Goal: Task Accomplishment & Management: Use online tool/utility

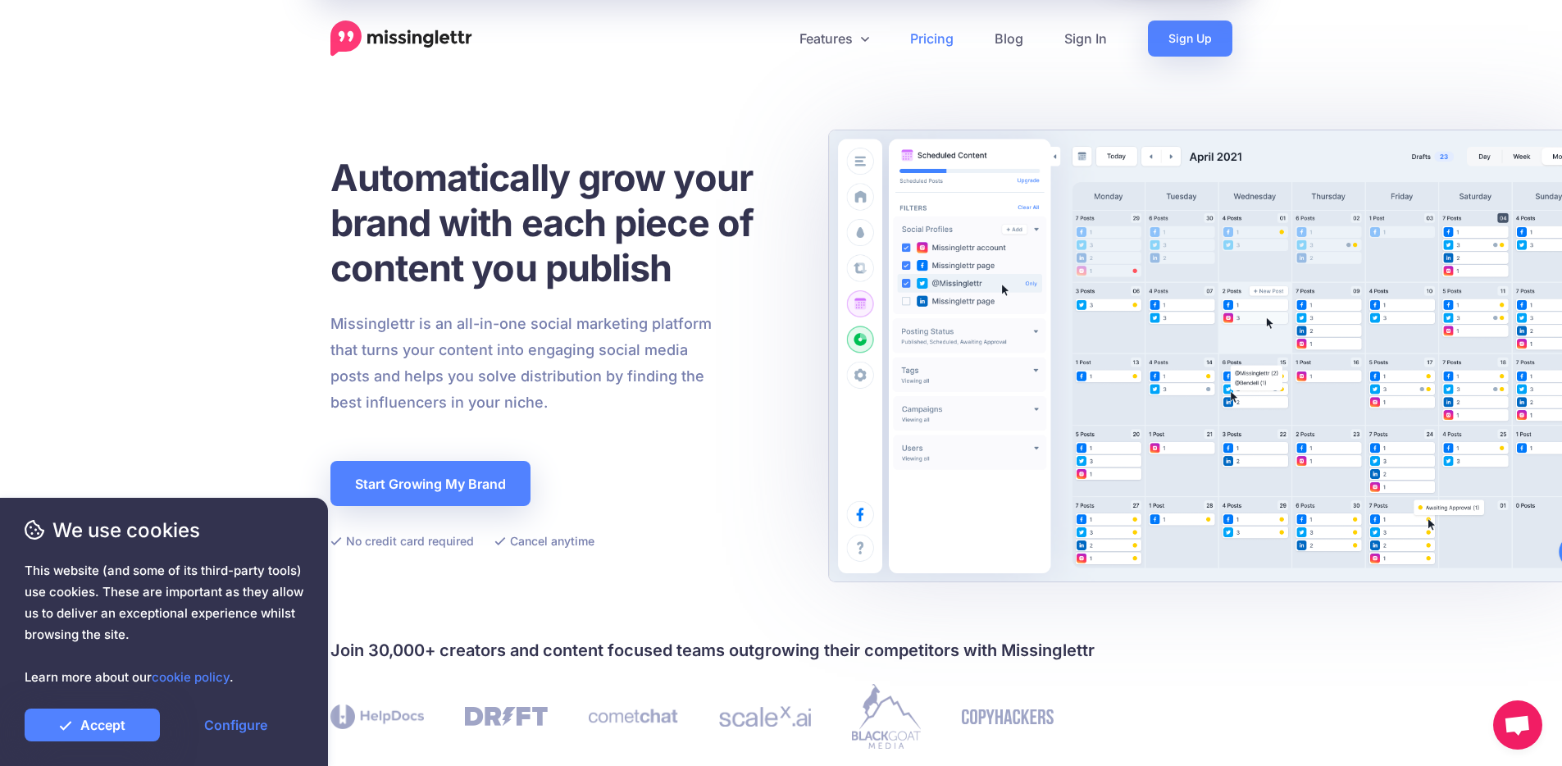
click at [943, 35] on link "Pricing" at bounding box center [932, 39] width 84 height 36
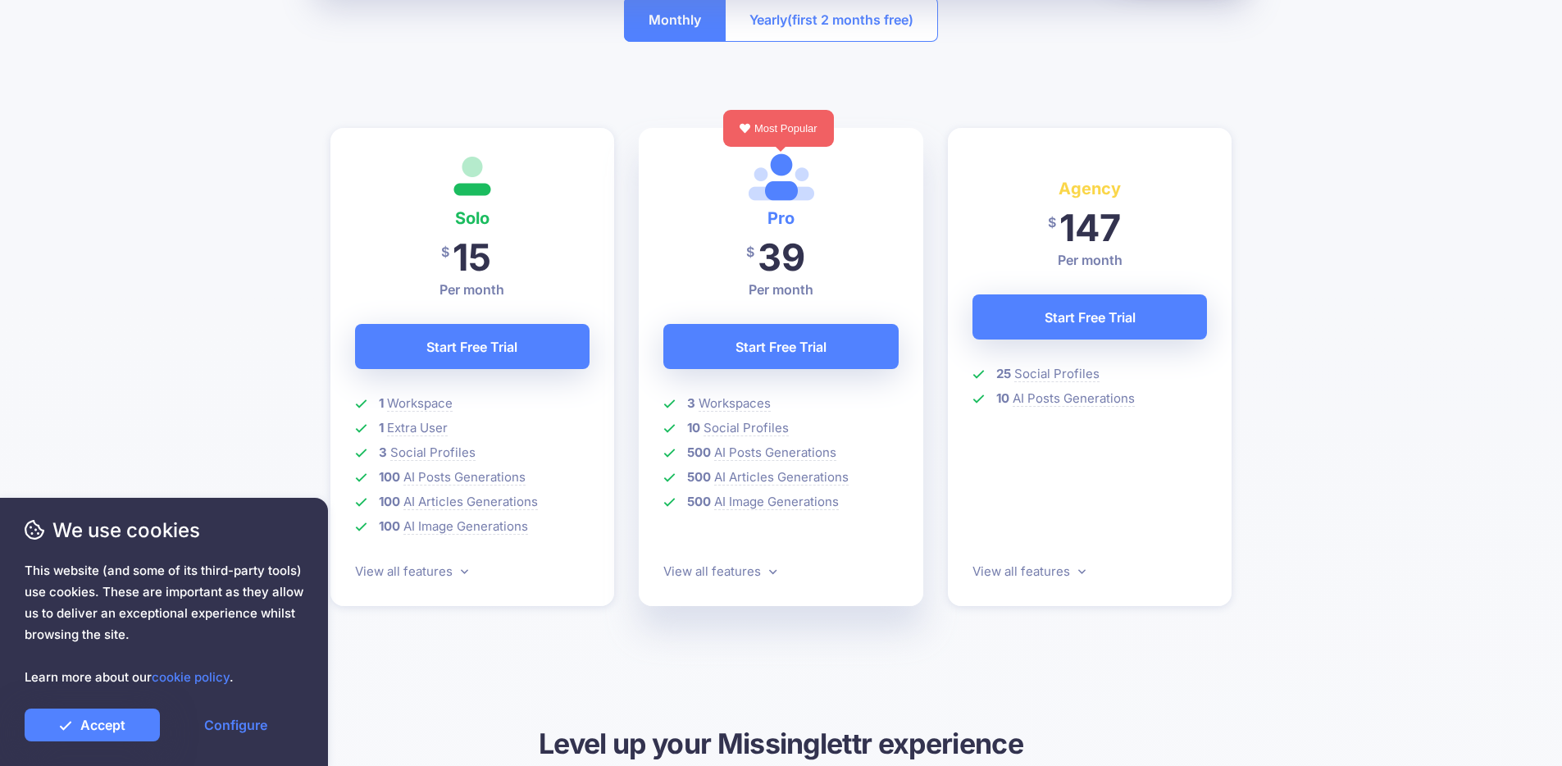
scroll to position [385, 0]
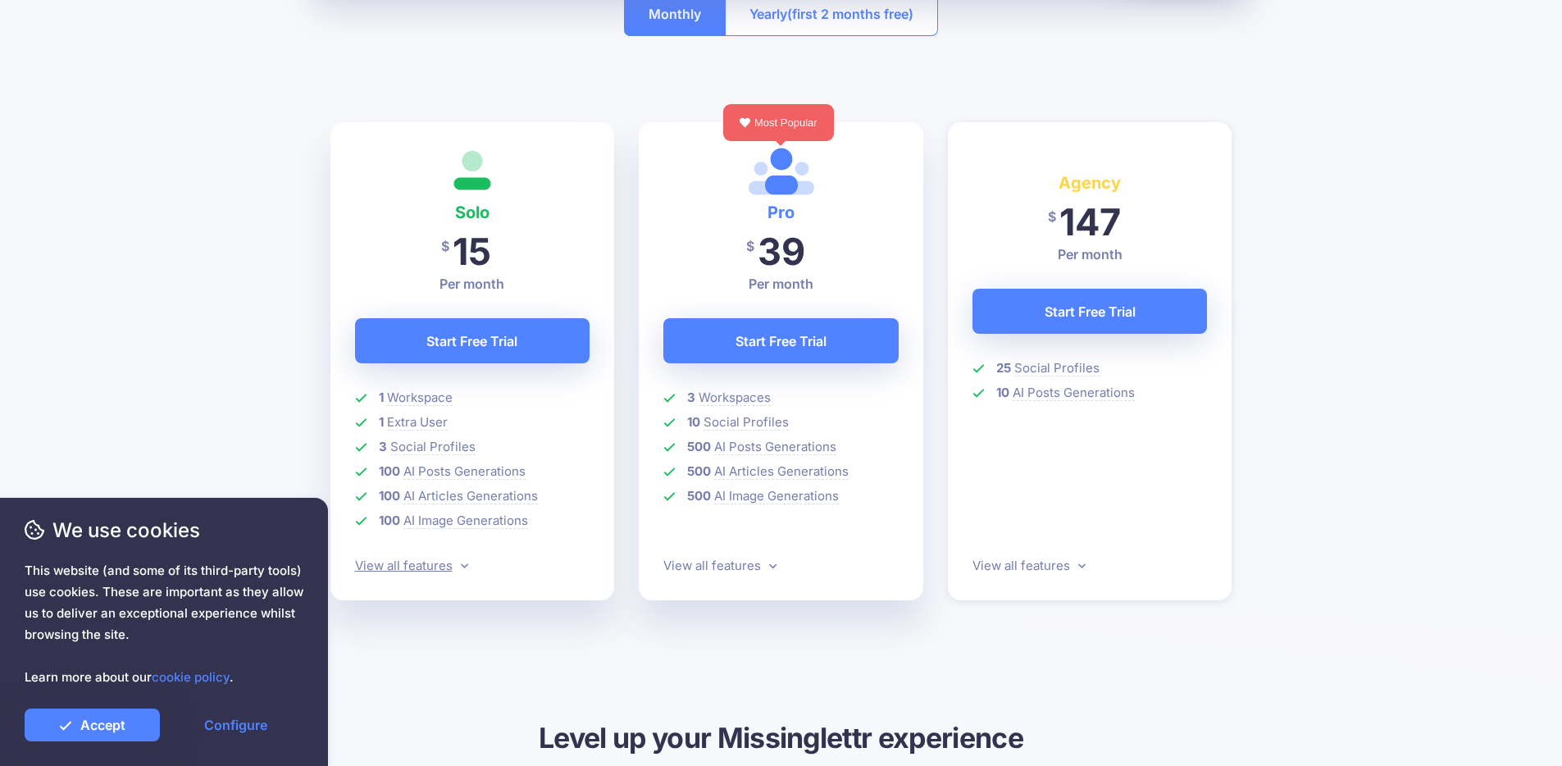
click at [461, 567] on icon at bounding box center [464, 565] width 7 height 12
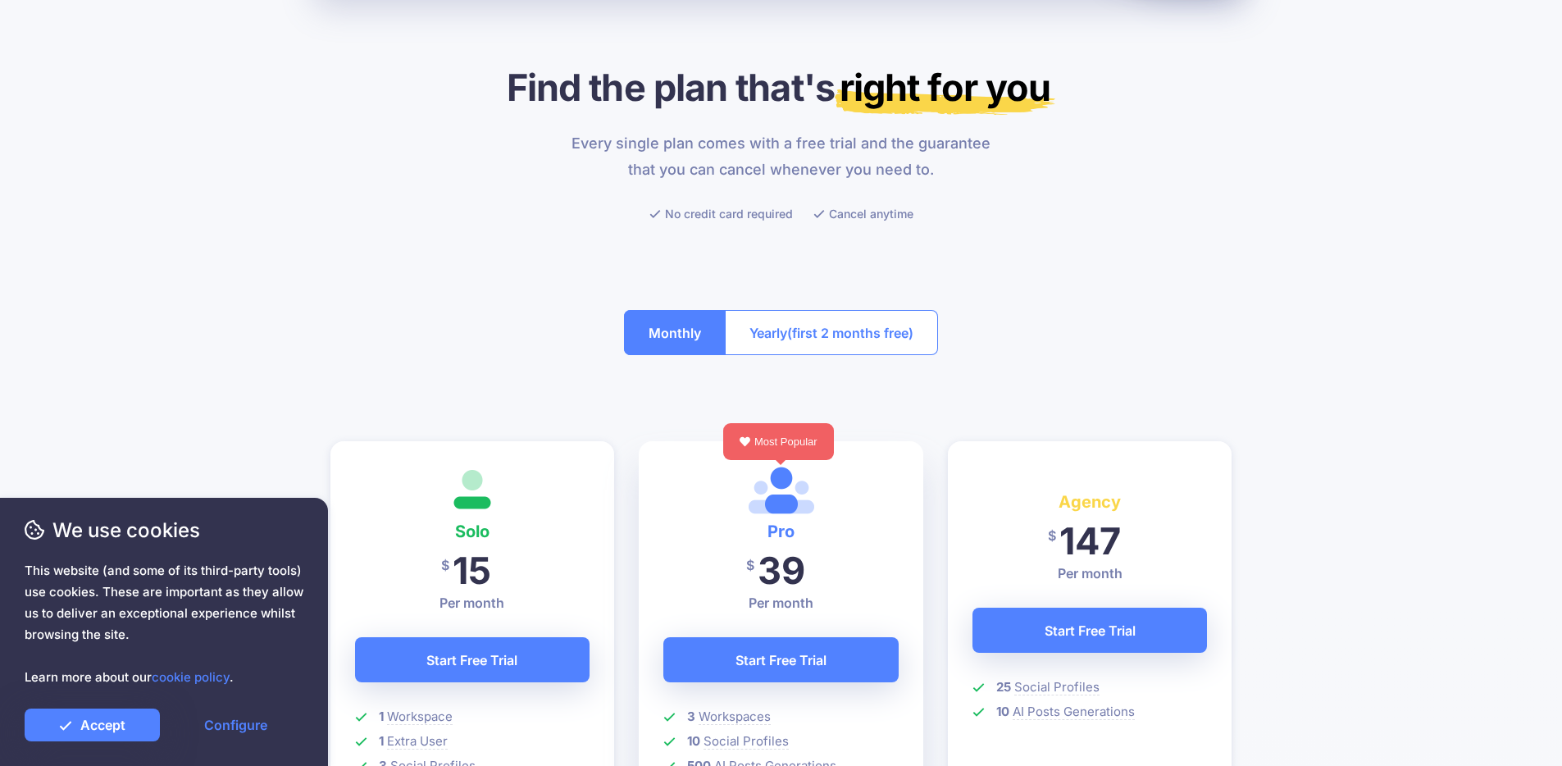
scroll to position [62, 0]
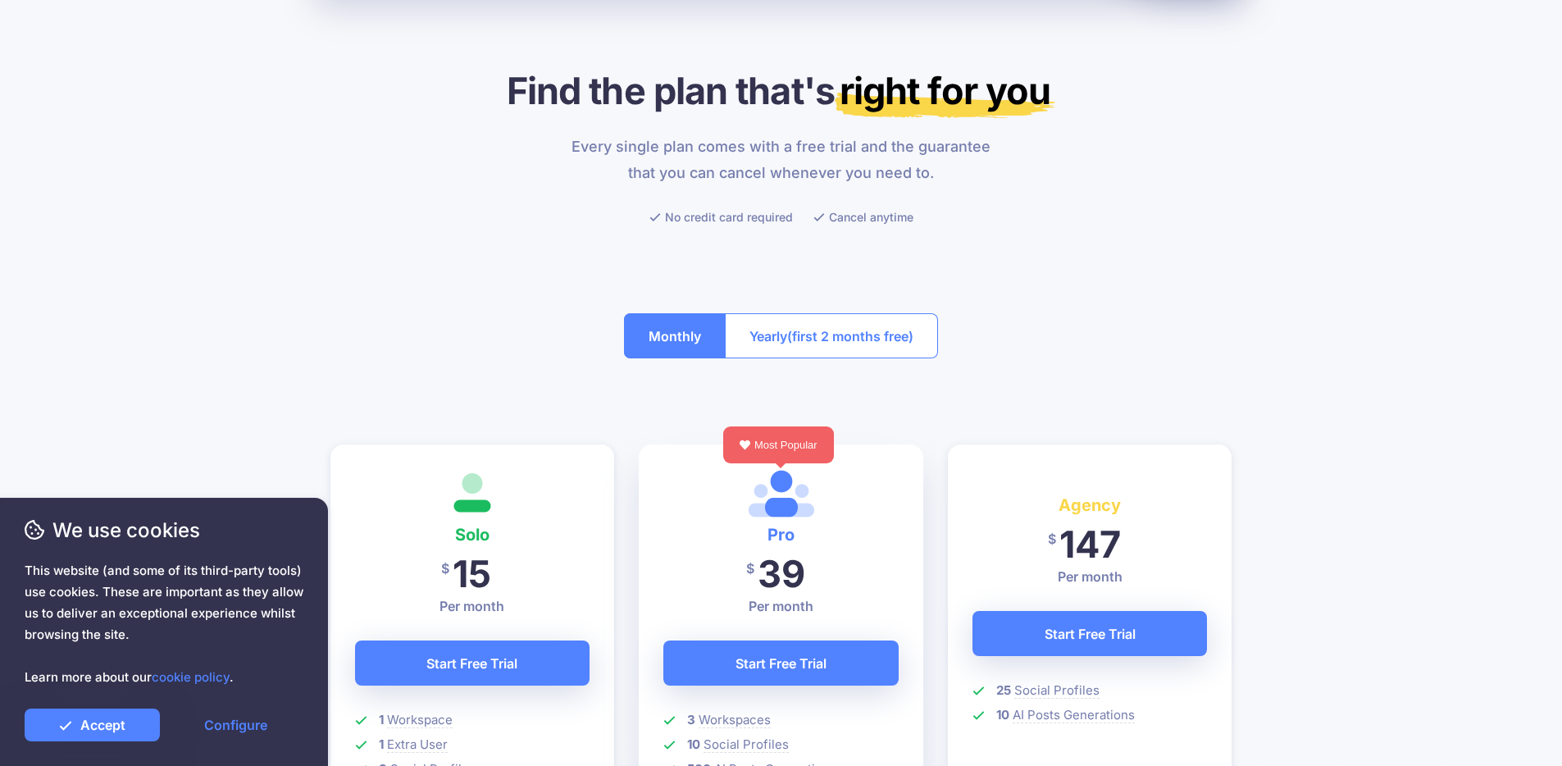
click at [836, 330] on span "(first 2 months free)" at bounding box center [850, 336] width 126 height 26
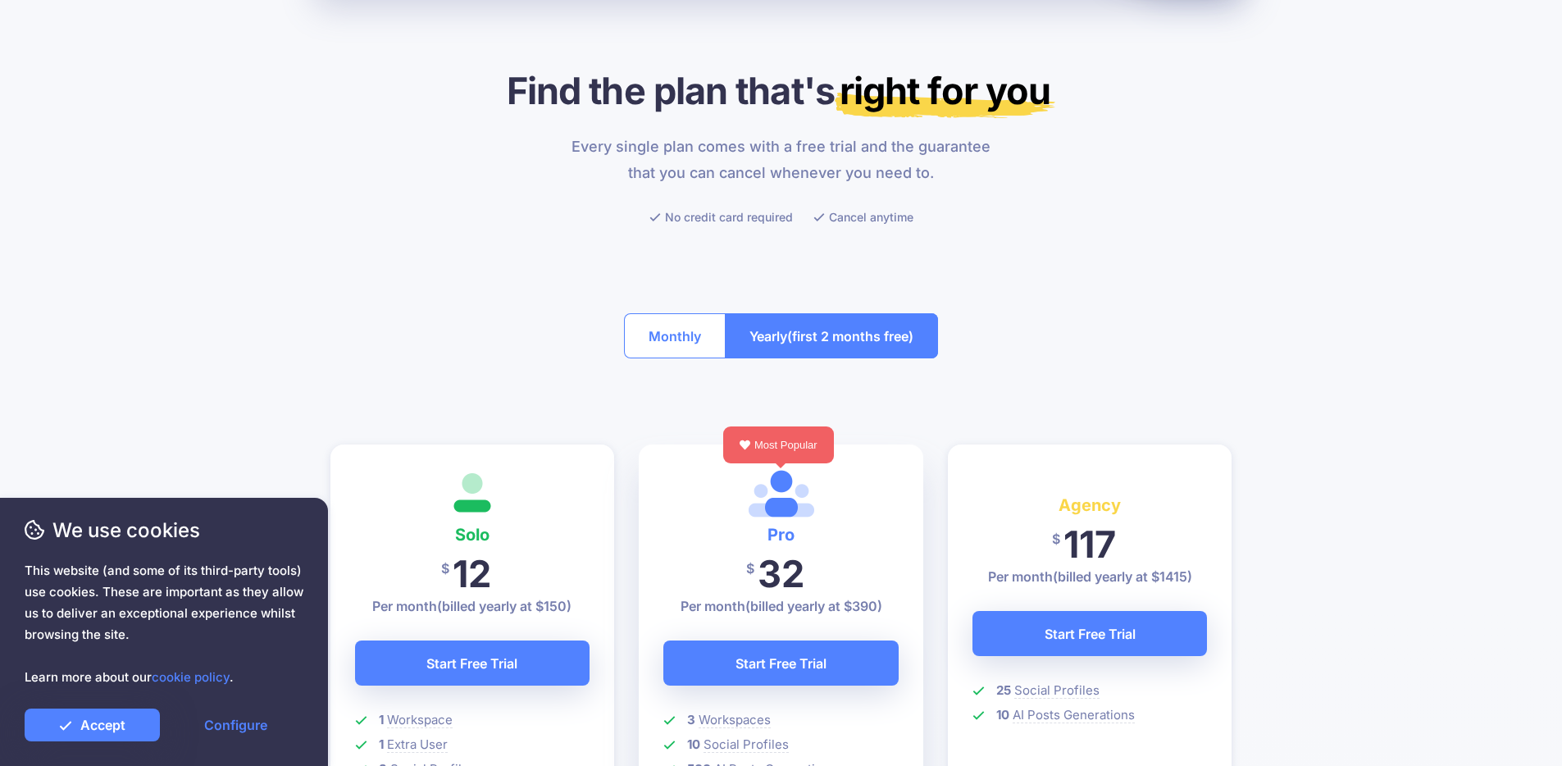
scroll to position [82, 0]
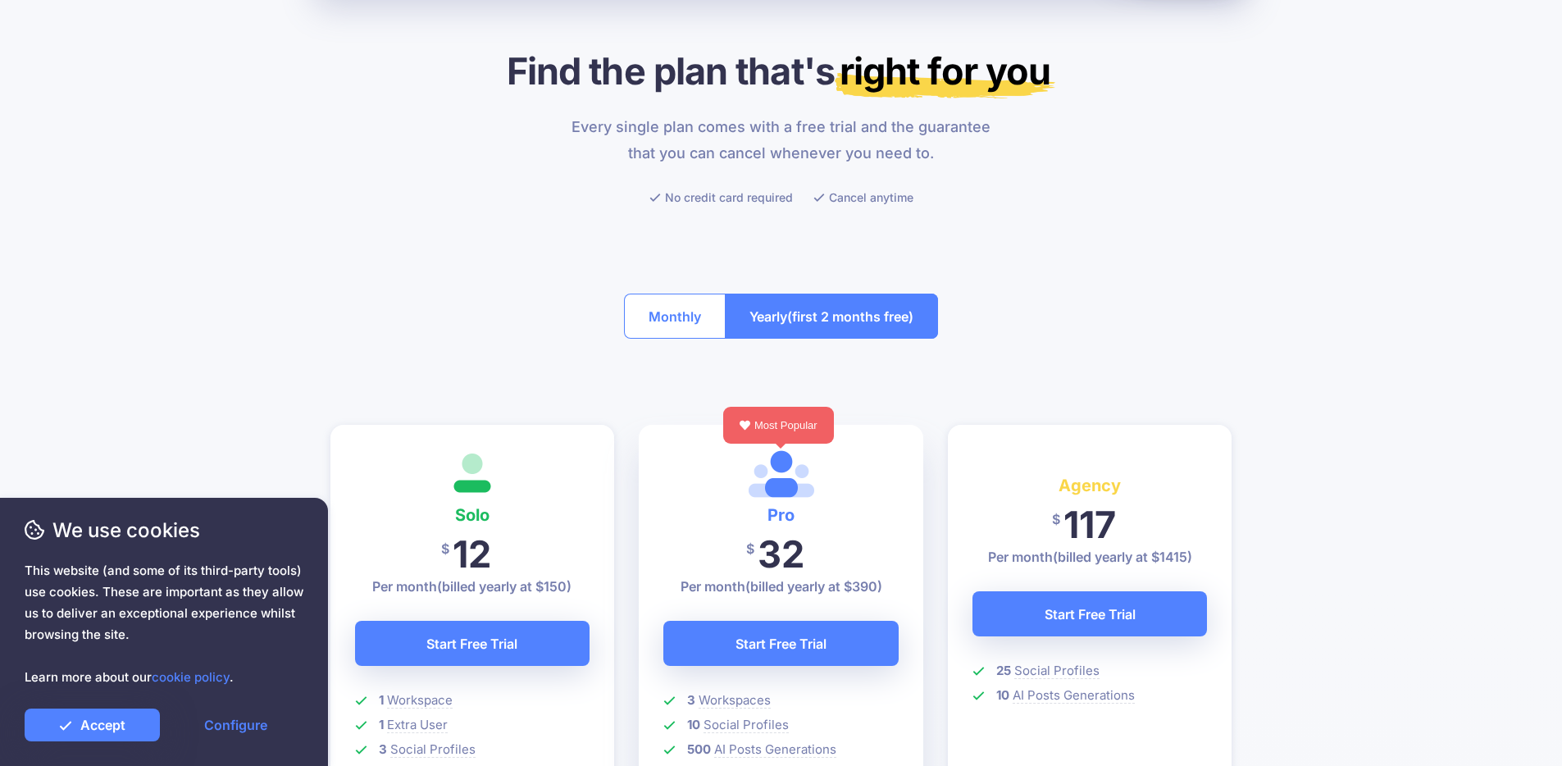
click at [678, 308] on button "Monthly" at bounding box center [675, 316] width 102 height 45
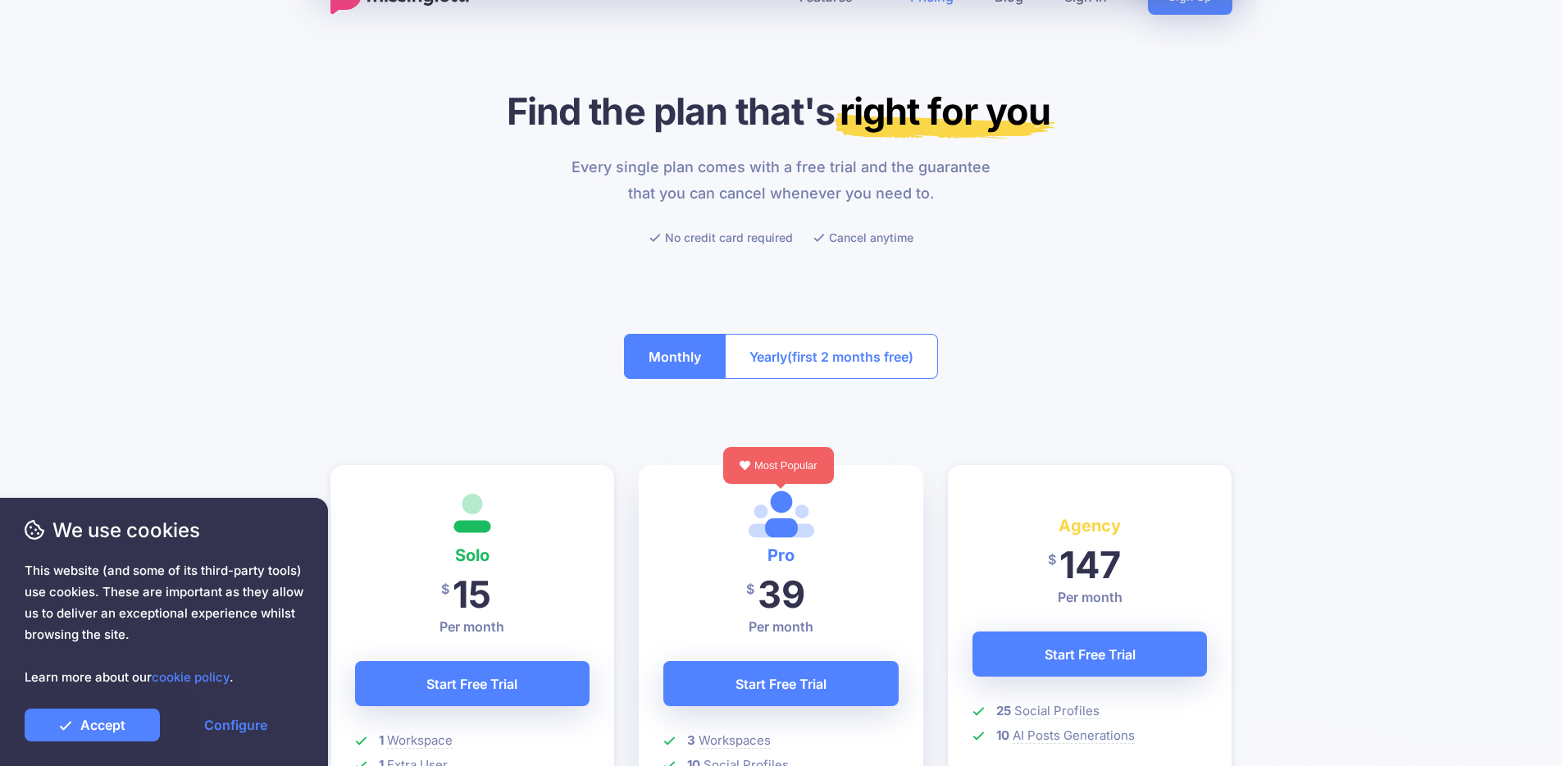
scroll to position [0, 0]
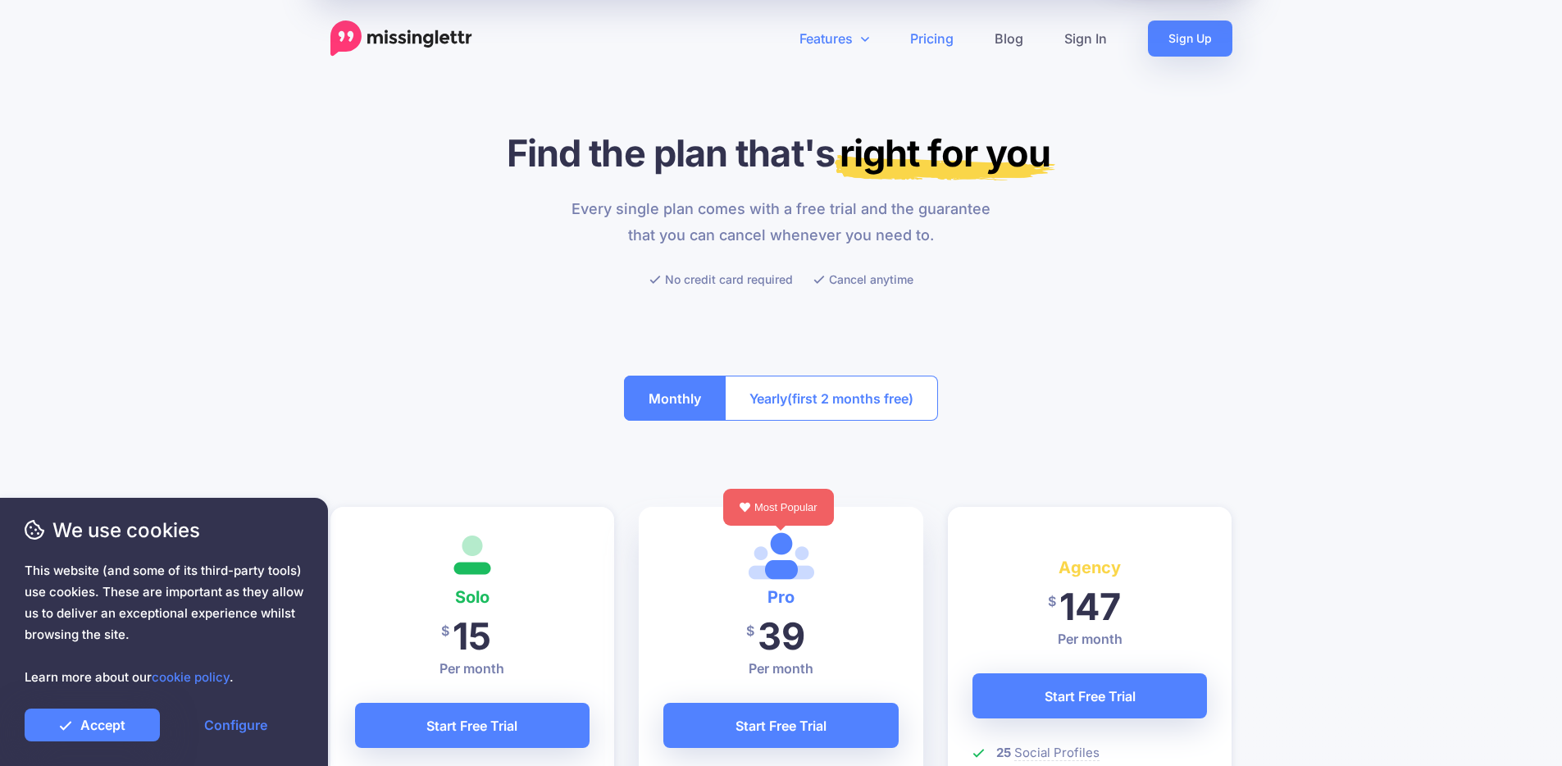
click at [827, 41] on link "Features" at bounding box center [834, 39] width 111 height 36
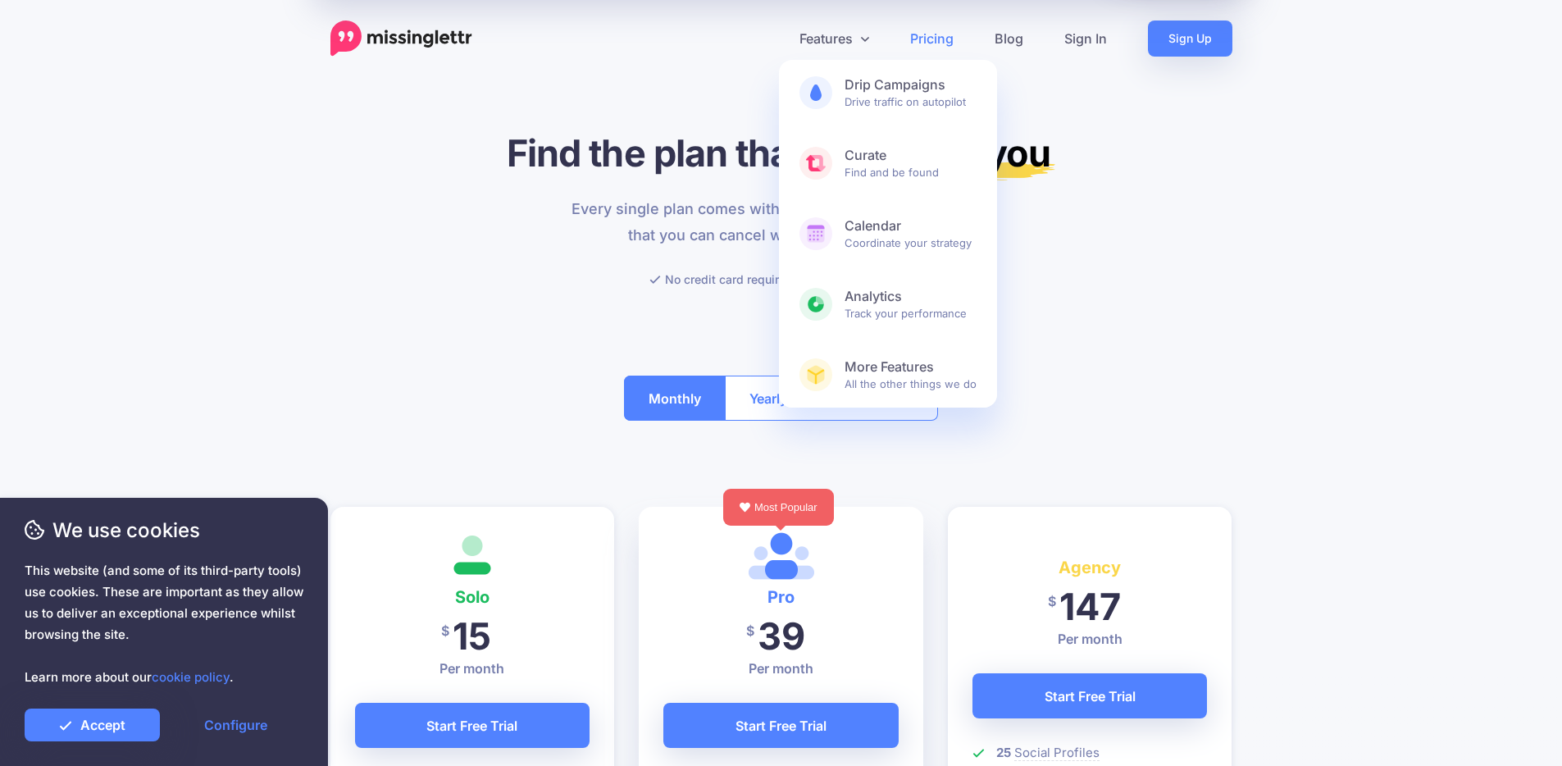
click at [1174, 165] on h1 "Find the plan that's right for you" at bounding box center [782, 152] width 902 height 45
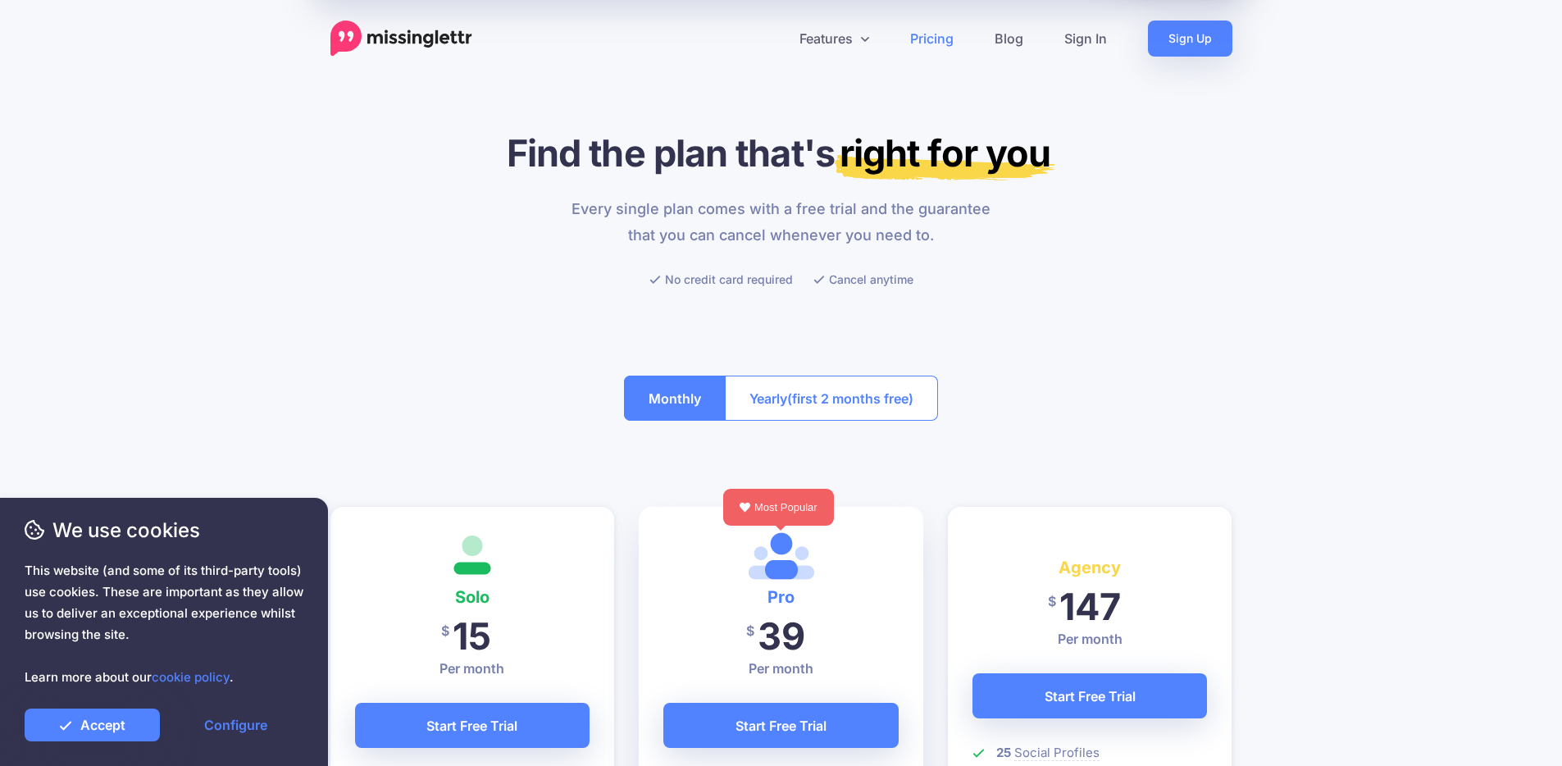
scroll to position [3, 0]
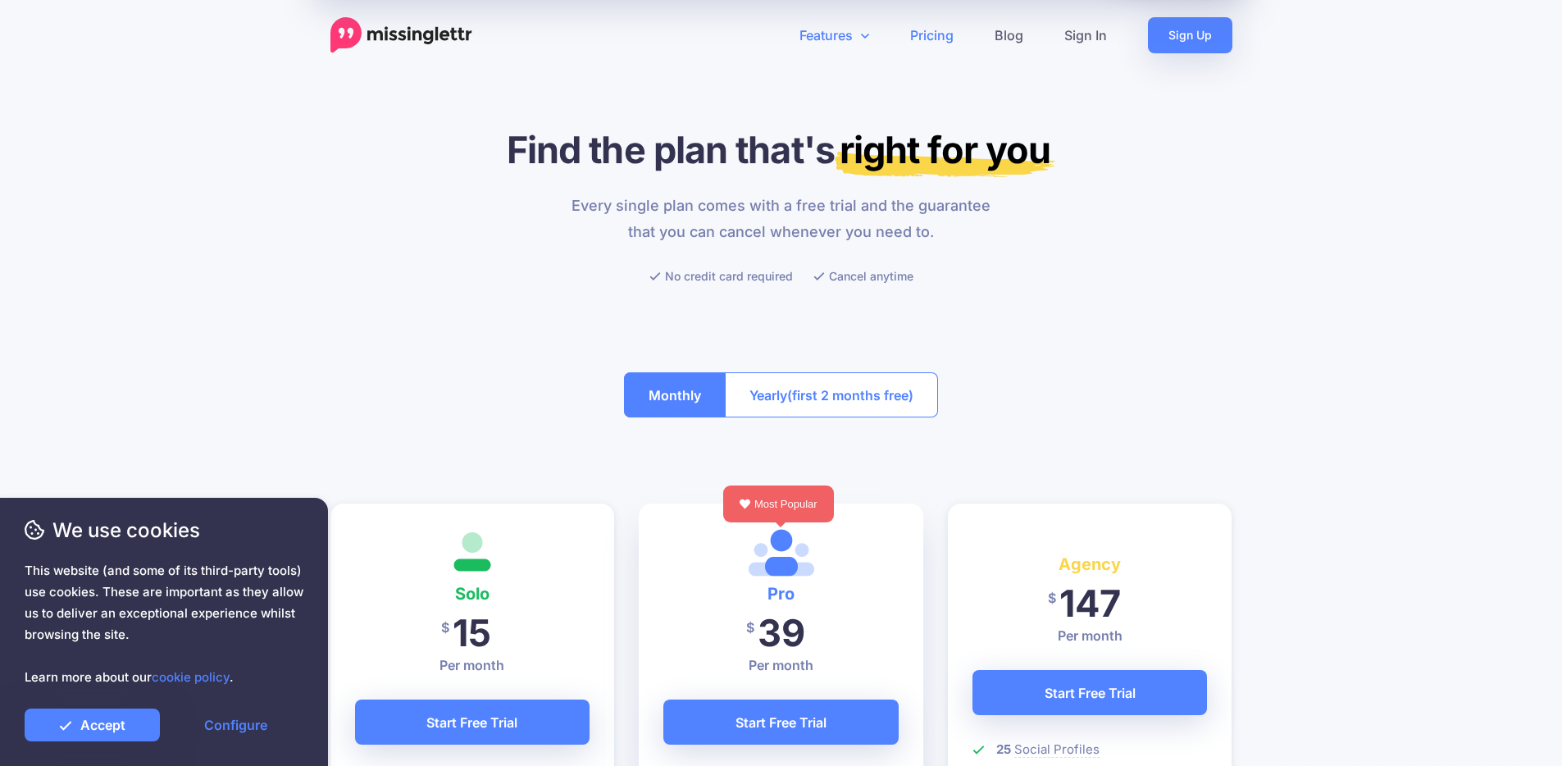
click at [835, 46] on link "Features" at bounding box center [834, 35] width 111 height 36
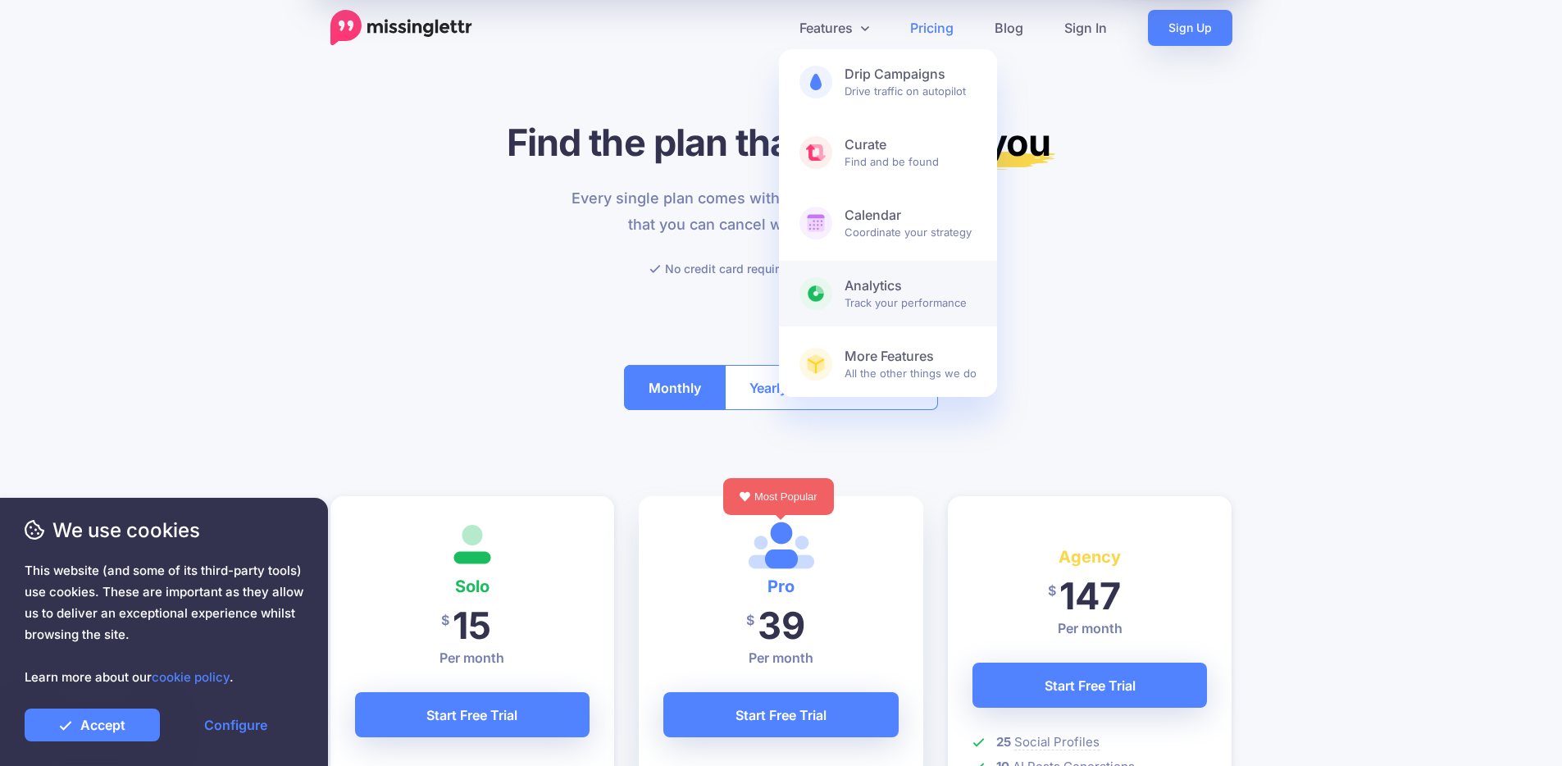
scroll to position [13, 0]
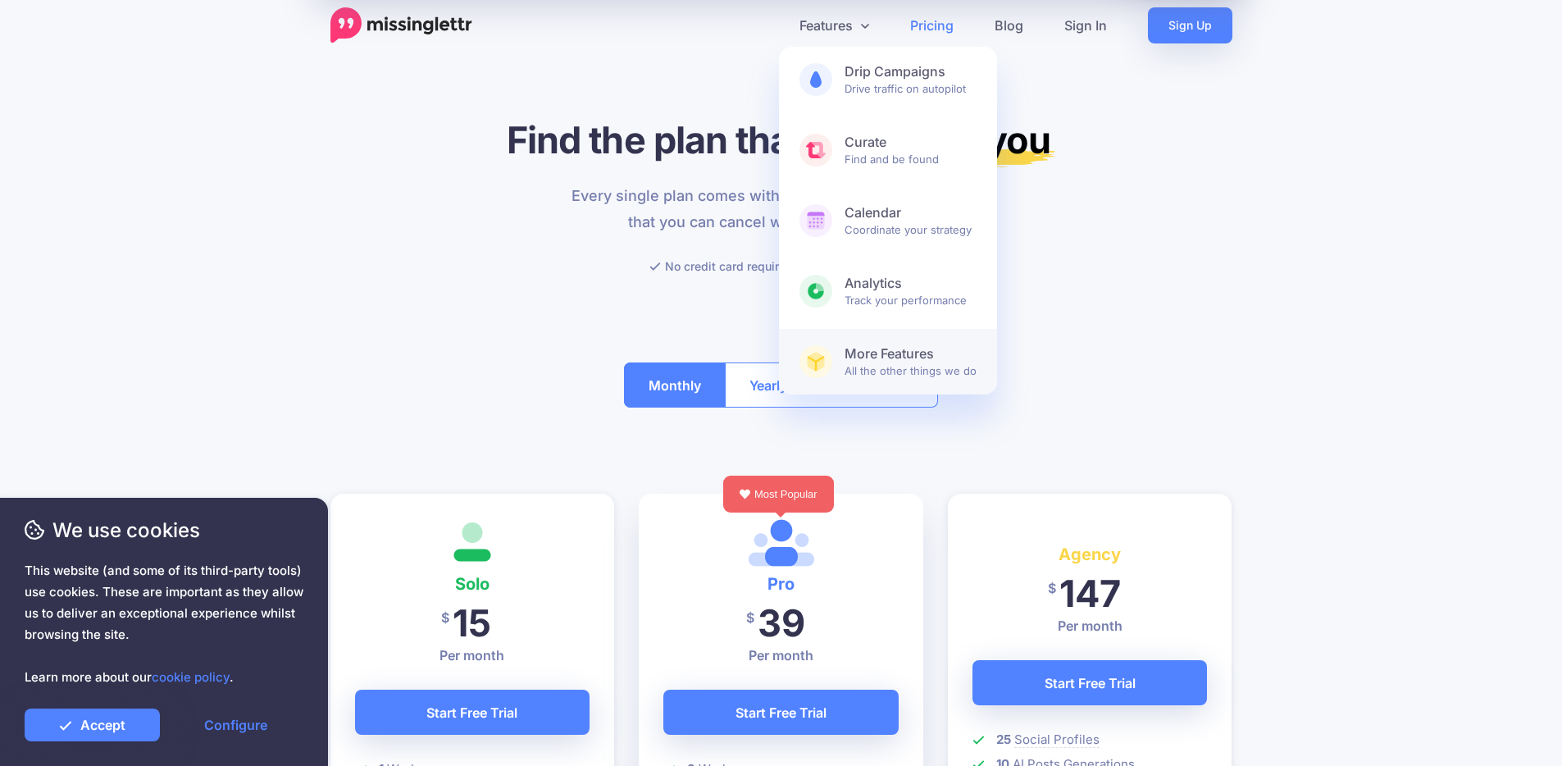
click at [947, 376] on span "More Features All the other things we do" at bounding box center [911, 361] width 132 height 33
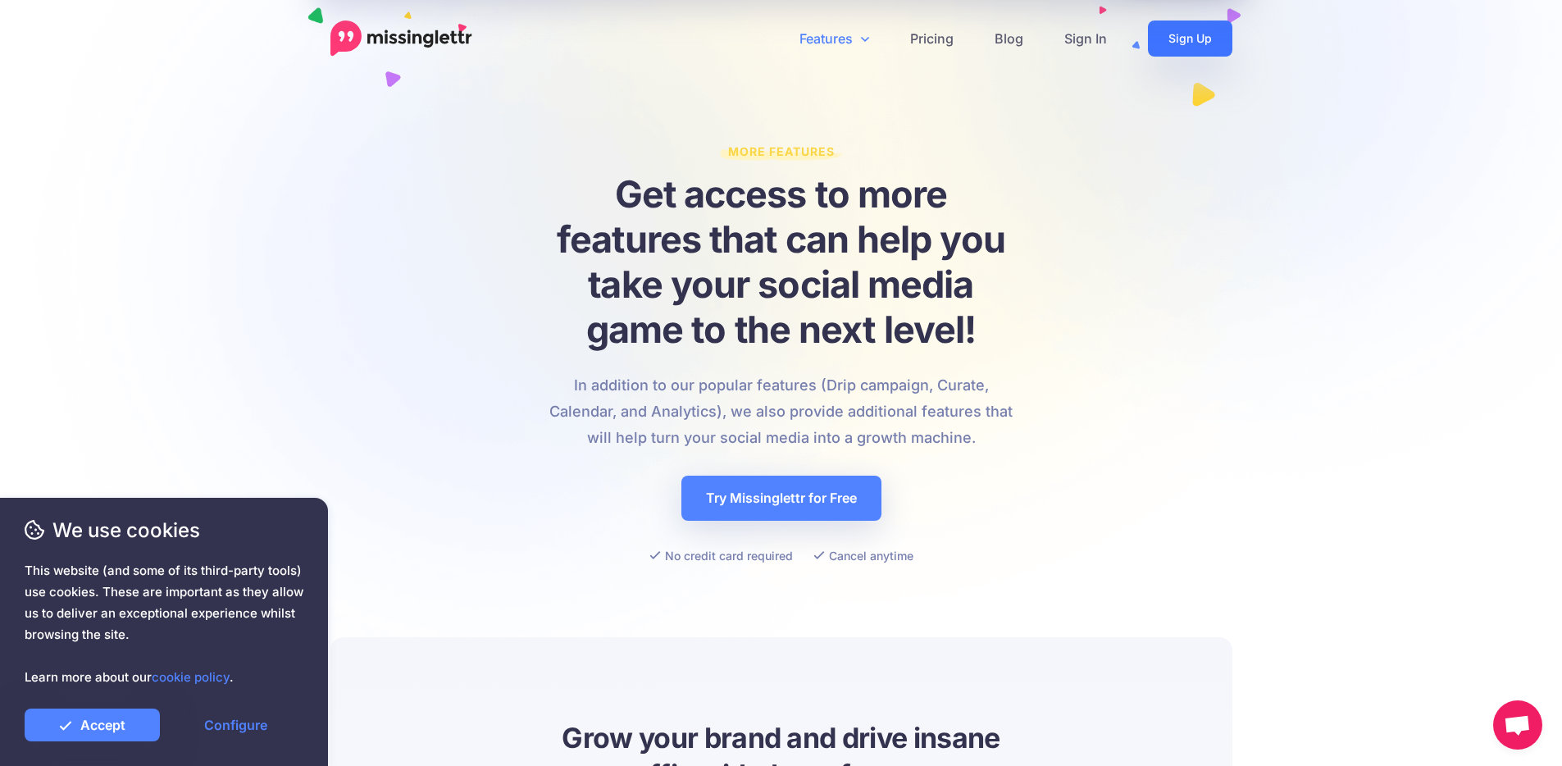
click at [1207, 38] on link "Sign Up" at bounding box center [1190, 39] width 84 height 36
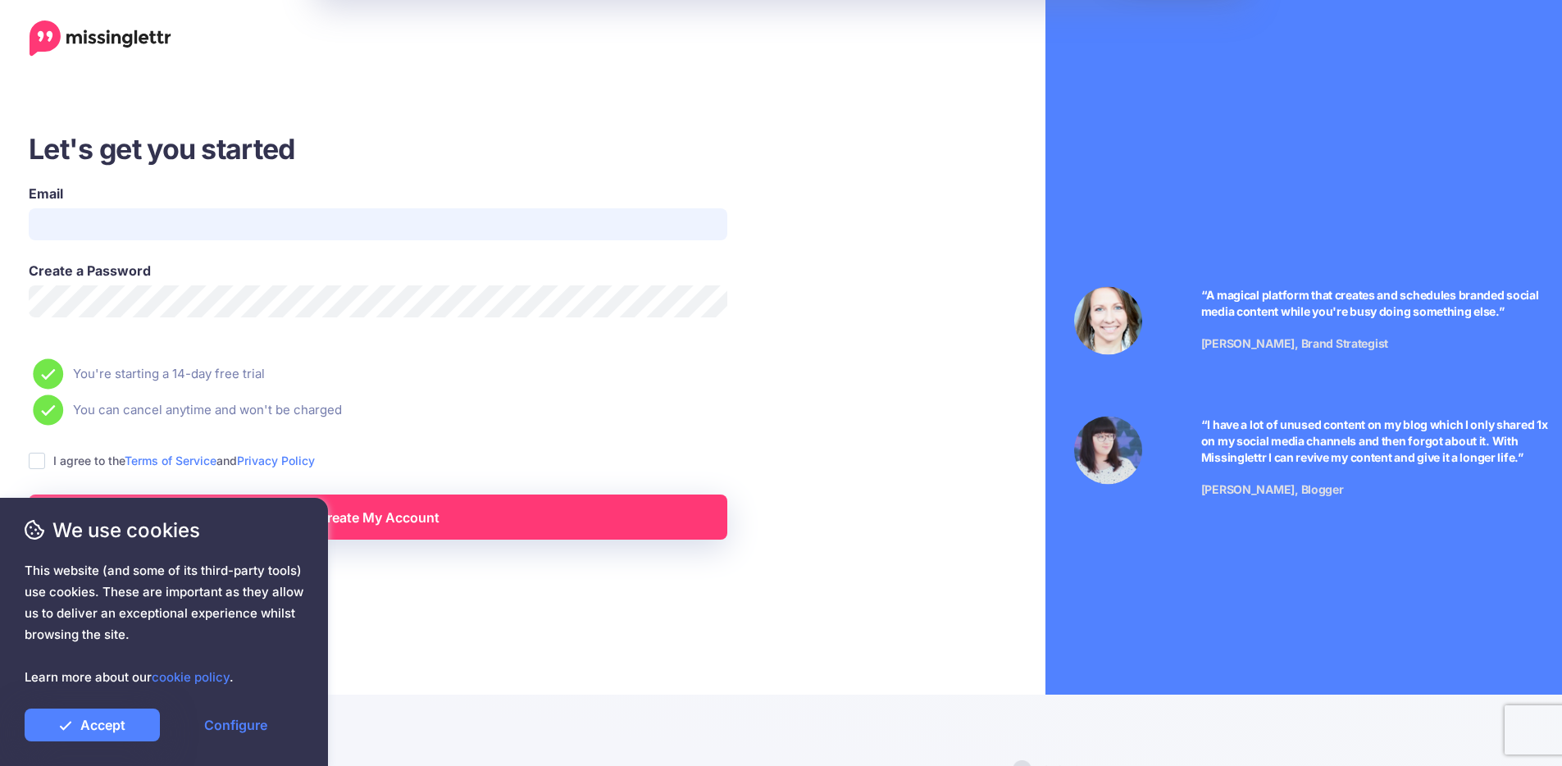
click at [249, 221] on input "Email" at bounding box center [378, 224] width 699 height 32
type input "**********"
drag, startPoint x: 245, startPoint y: 217, endPoint x: 235, endPoint y: 223, distance: 12.1
click at [235, 223] on input "**********" at bounding box center [378, 224] width 699 height 32
type input "**********"
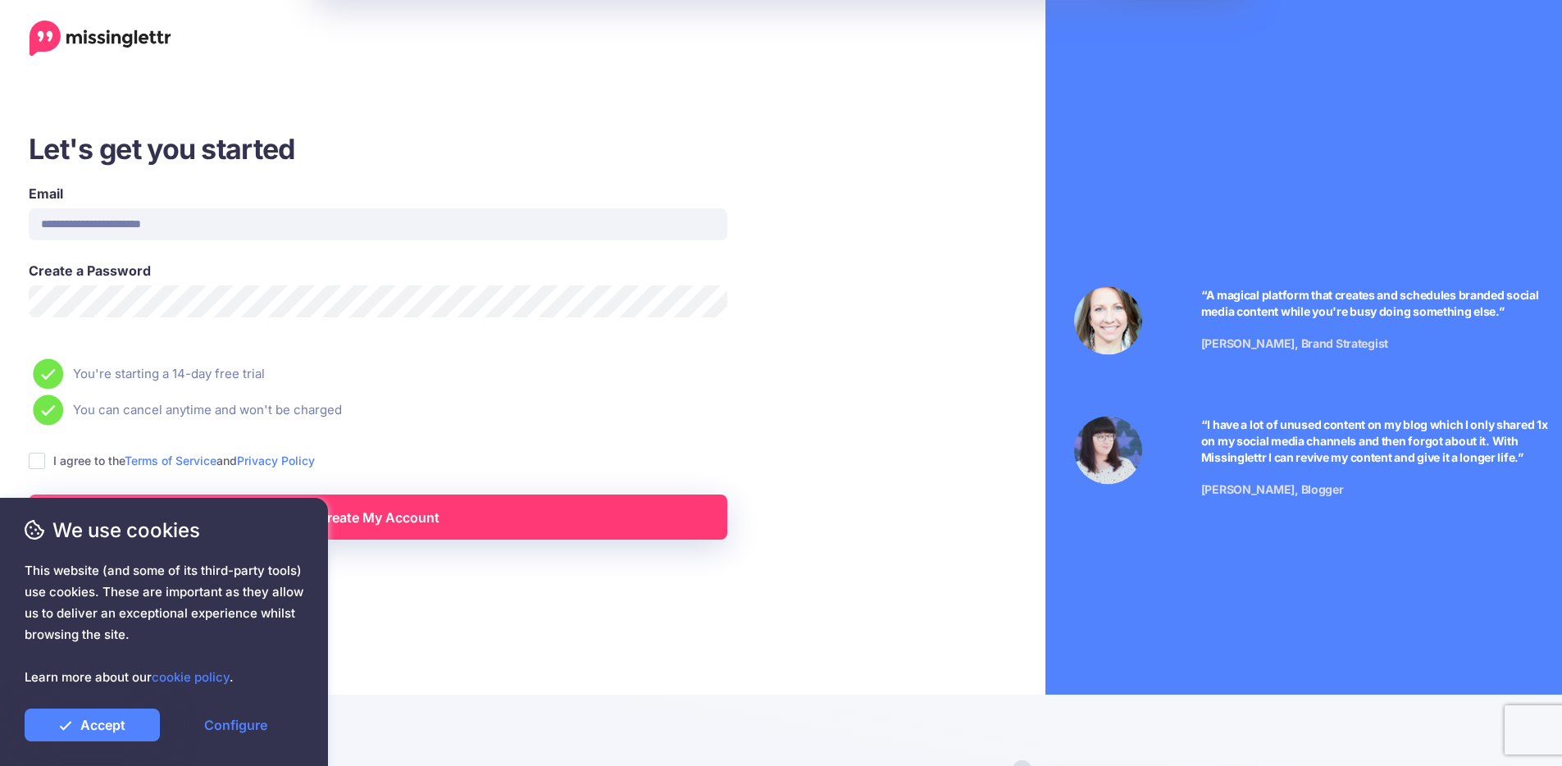
click at [793, 262] on div "Create a Password" at bounding box center [450, 299] width 869 height 77
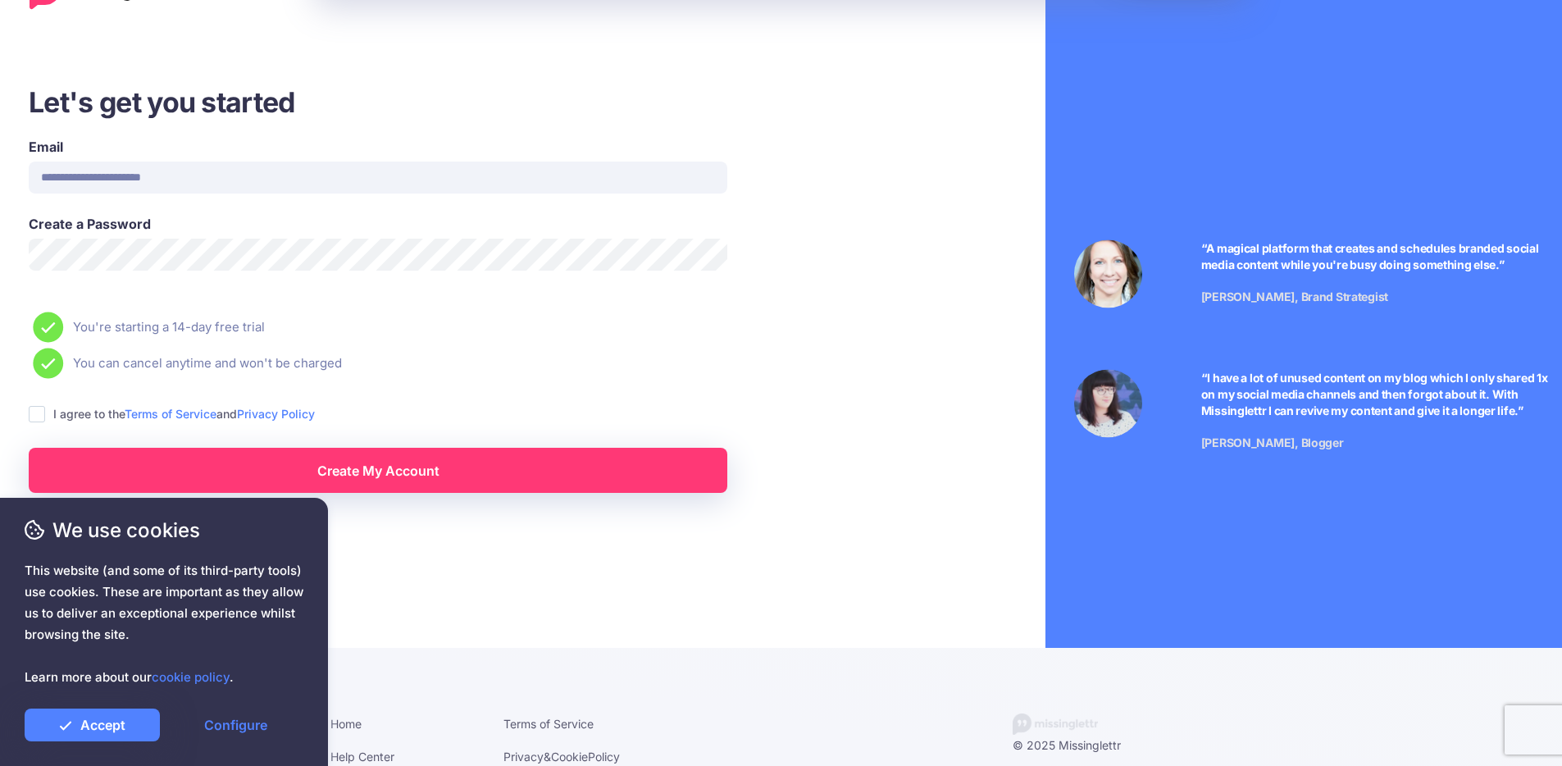
scroll to position [51, 0]
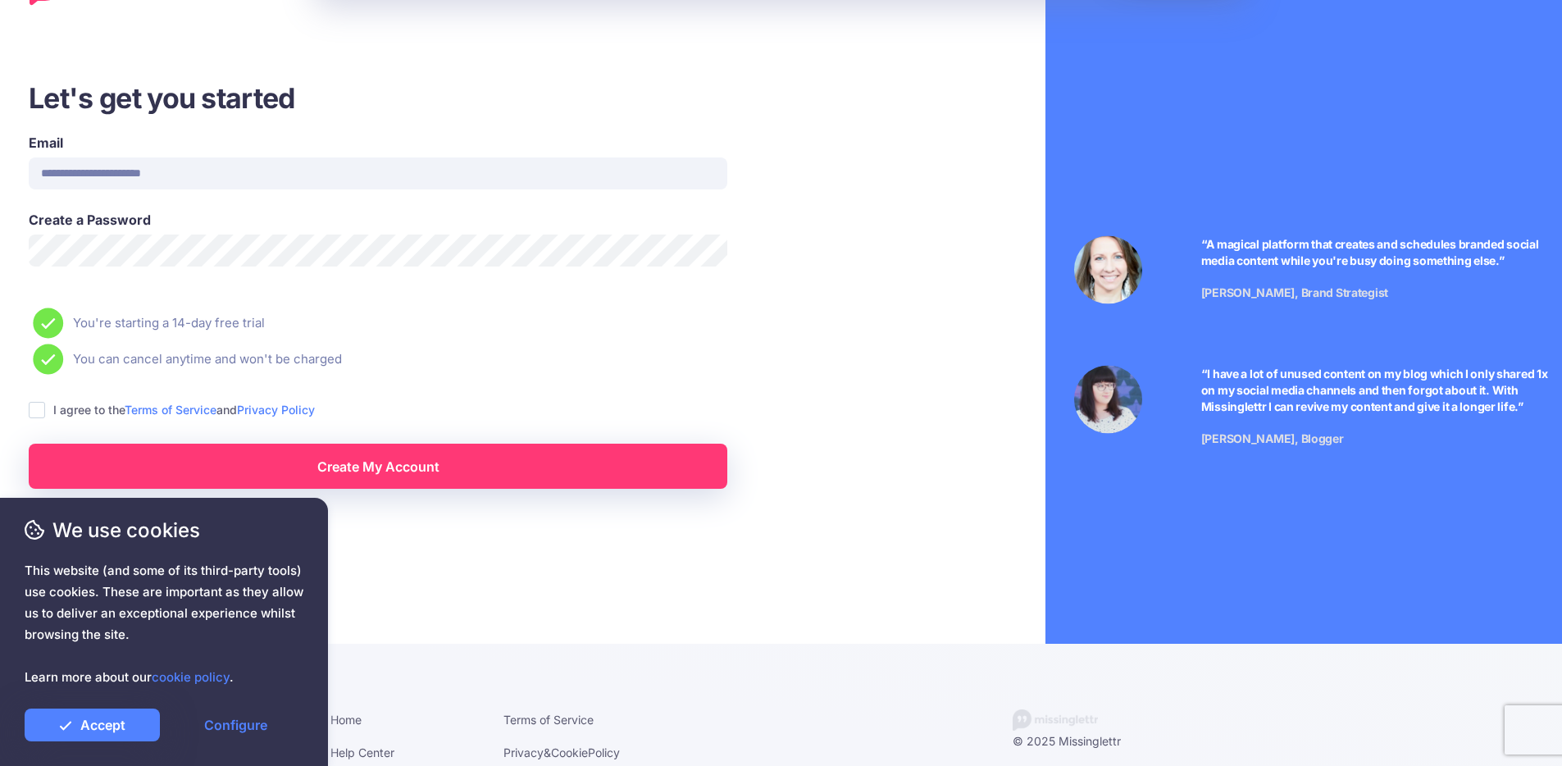
click at [35, 411] on ins at bounding box center [37, 410] width 16 height 16
drag, startPoint x: 370, startPoint y: 464, endPoint x: 404, endPoint y: 464, distance: 33.6
click at [369, 464] on link "Create My Account" at bounding box center [378, 466] width 699 height 45
click at [118, 736] on link "Accept" at bounding box center [92, 725] width 135 height 33
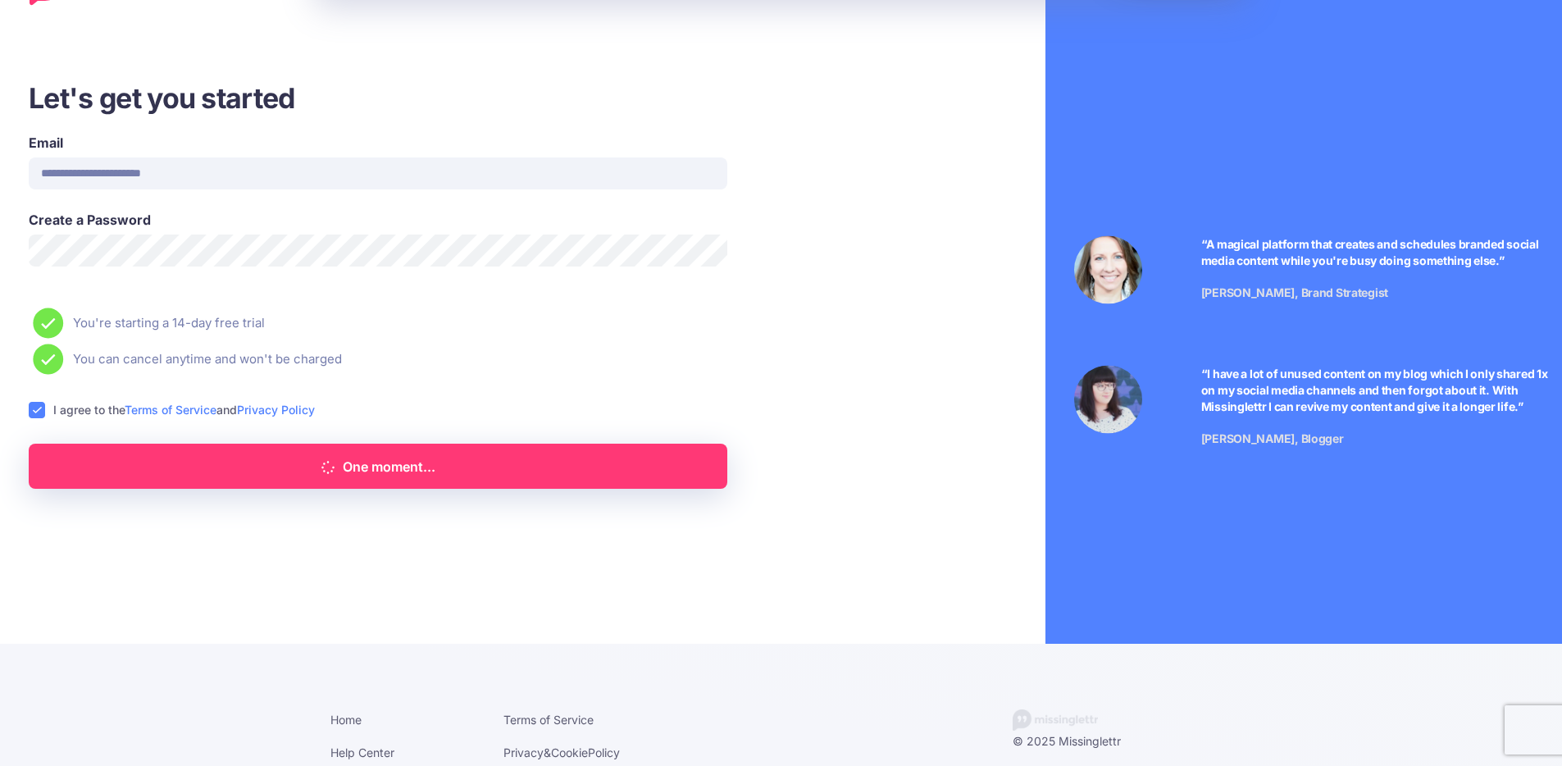
scroll to position [0, 0]
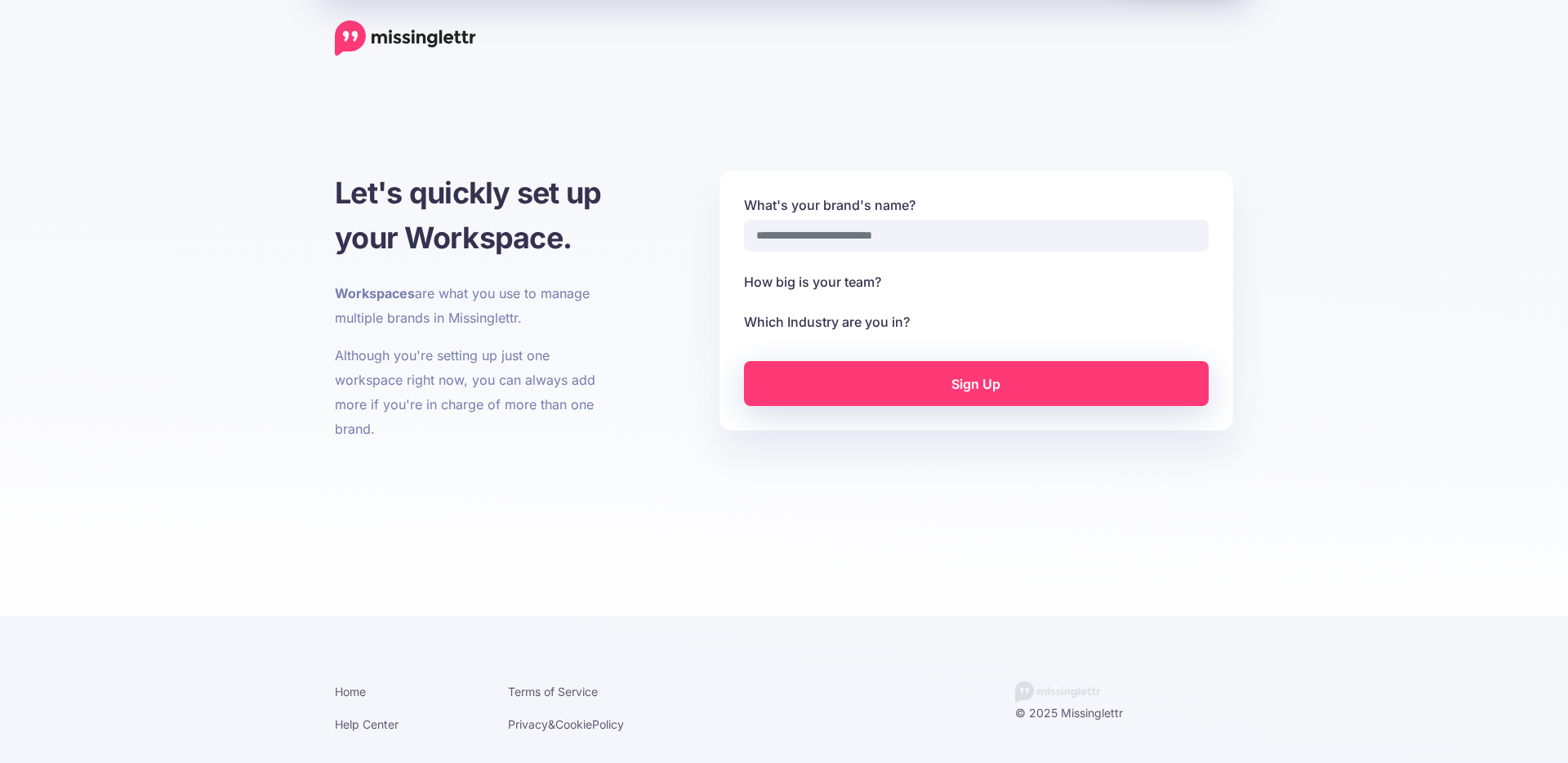
select select
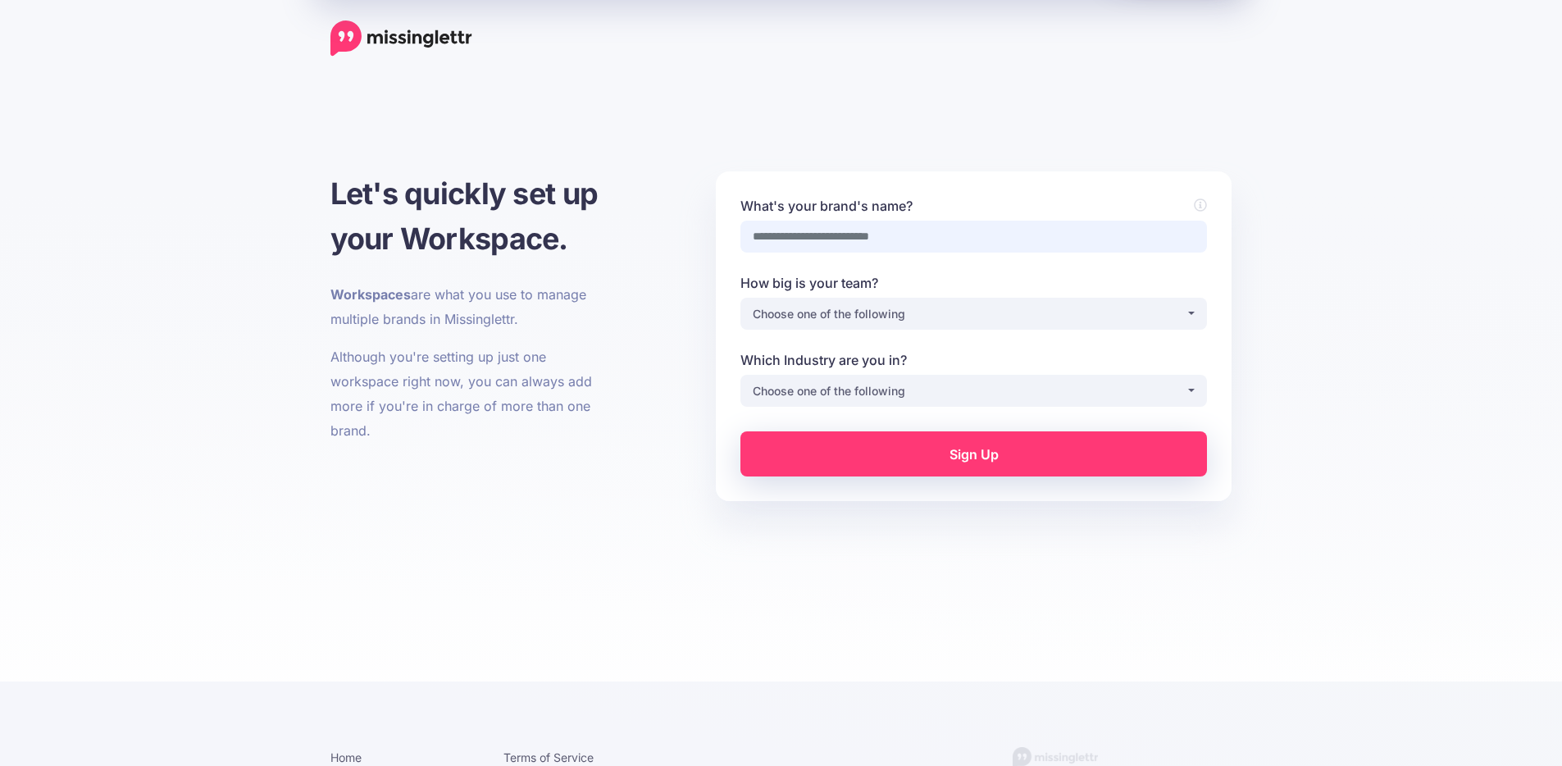
click at [850, 238] on input "What's your brand's name?" at bounding box center [974, 237] width 467 height 32
type input "**********"
click at [992, 304] on div "Choose one of the following" at bounding box center [969, 314] width 433 height 20
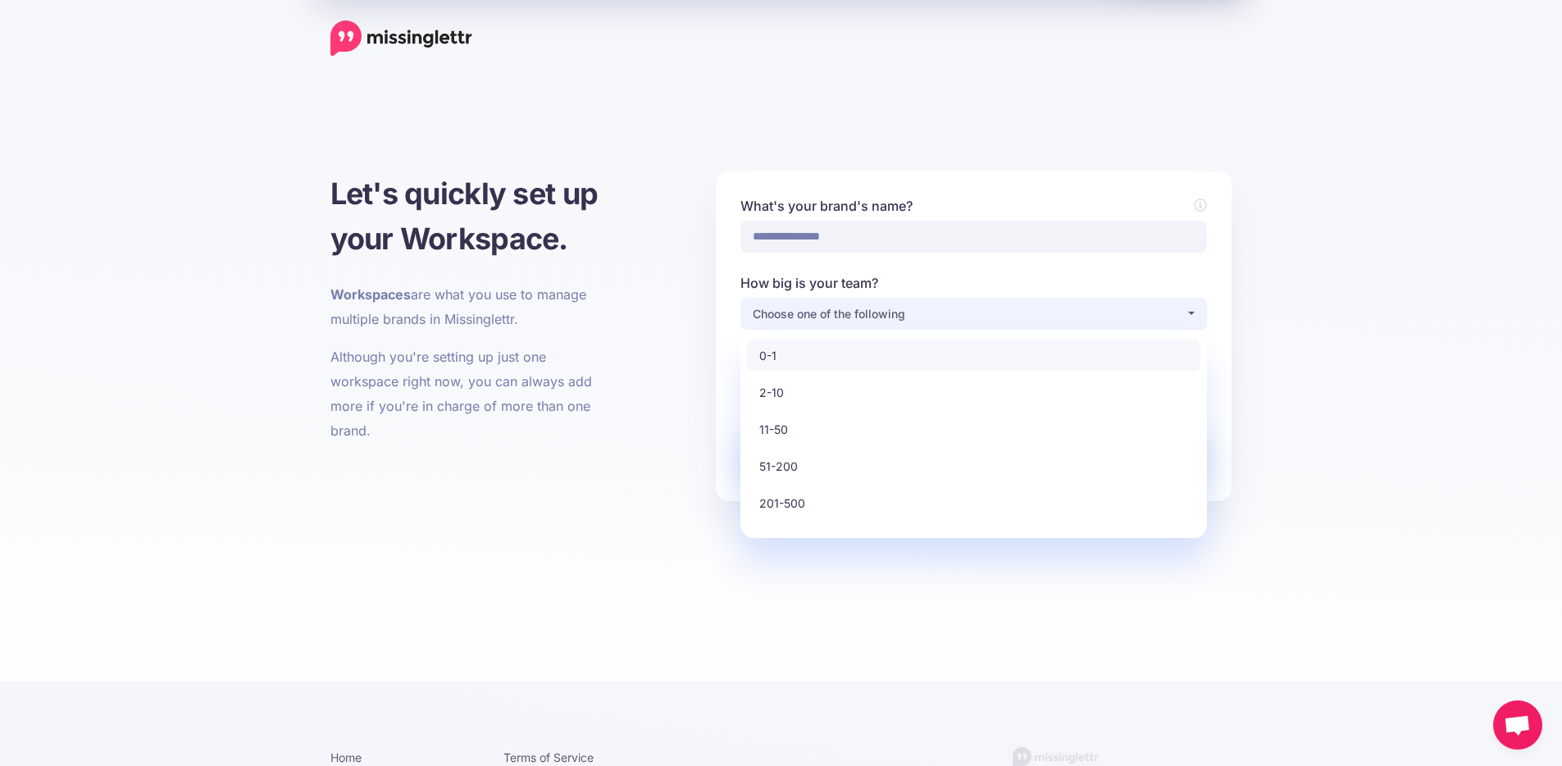
click at [940, 355] on link "0-1" at bounding box center [974, 356] width 454 height 32
select select "*"
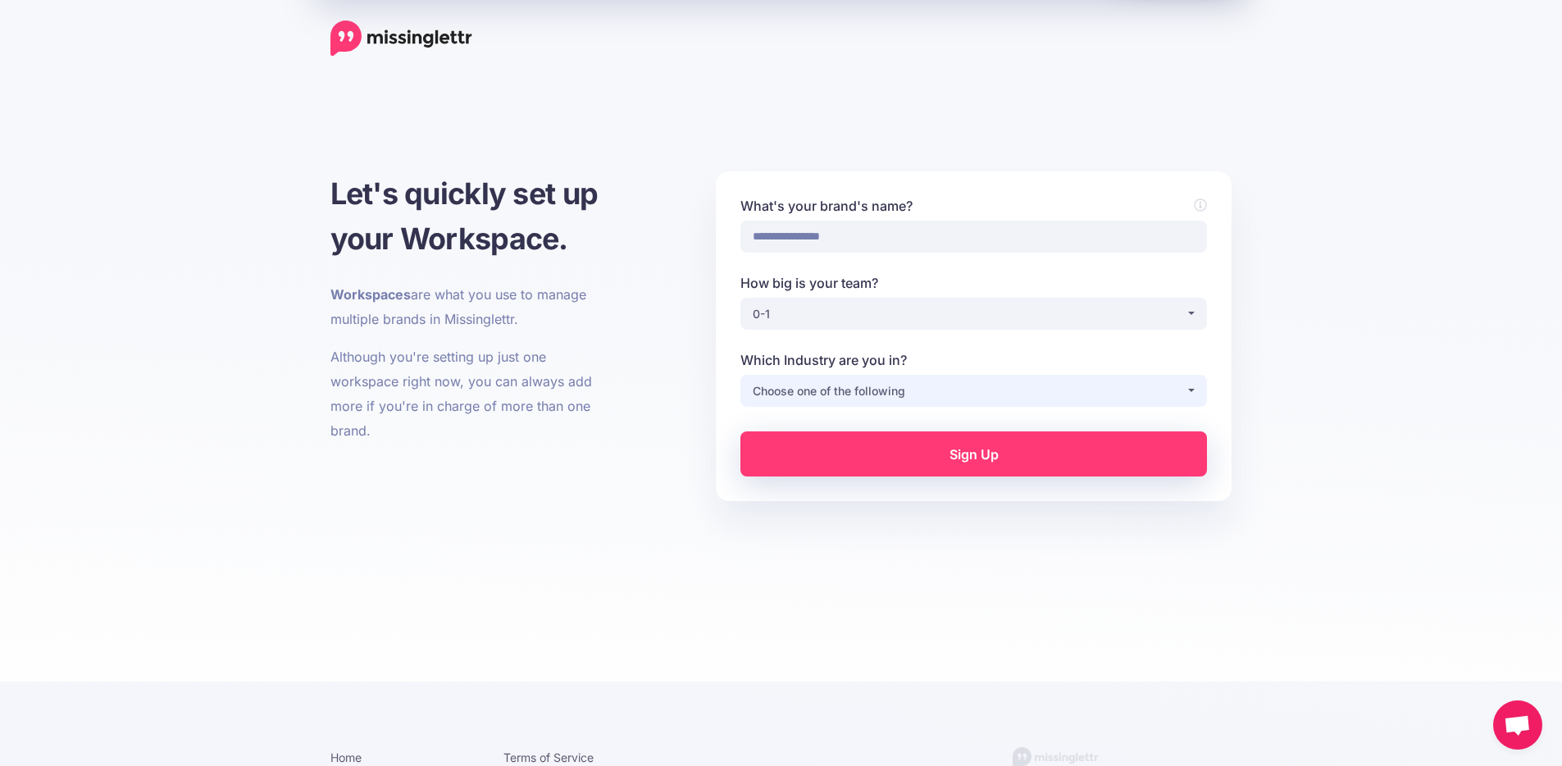
click at [946, 385] on div "Choose one of the following" at bounding box center [969, 391] width 433 height 20
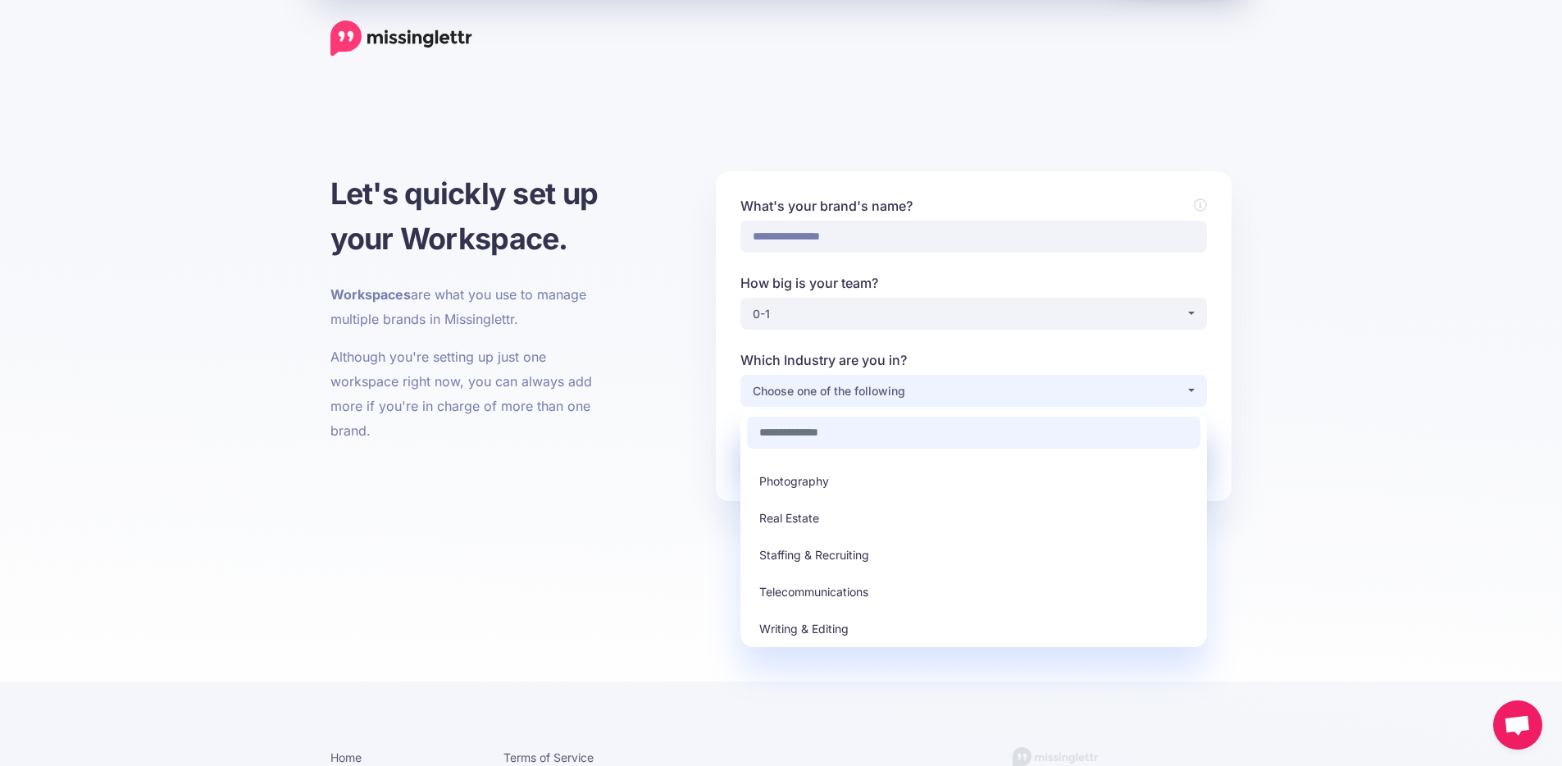
scroll to position [467, 0]
click at [837, 634] on link "Other" at bounding box center [974, 633] width 454 height 32
select select "*****"
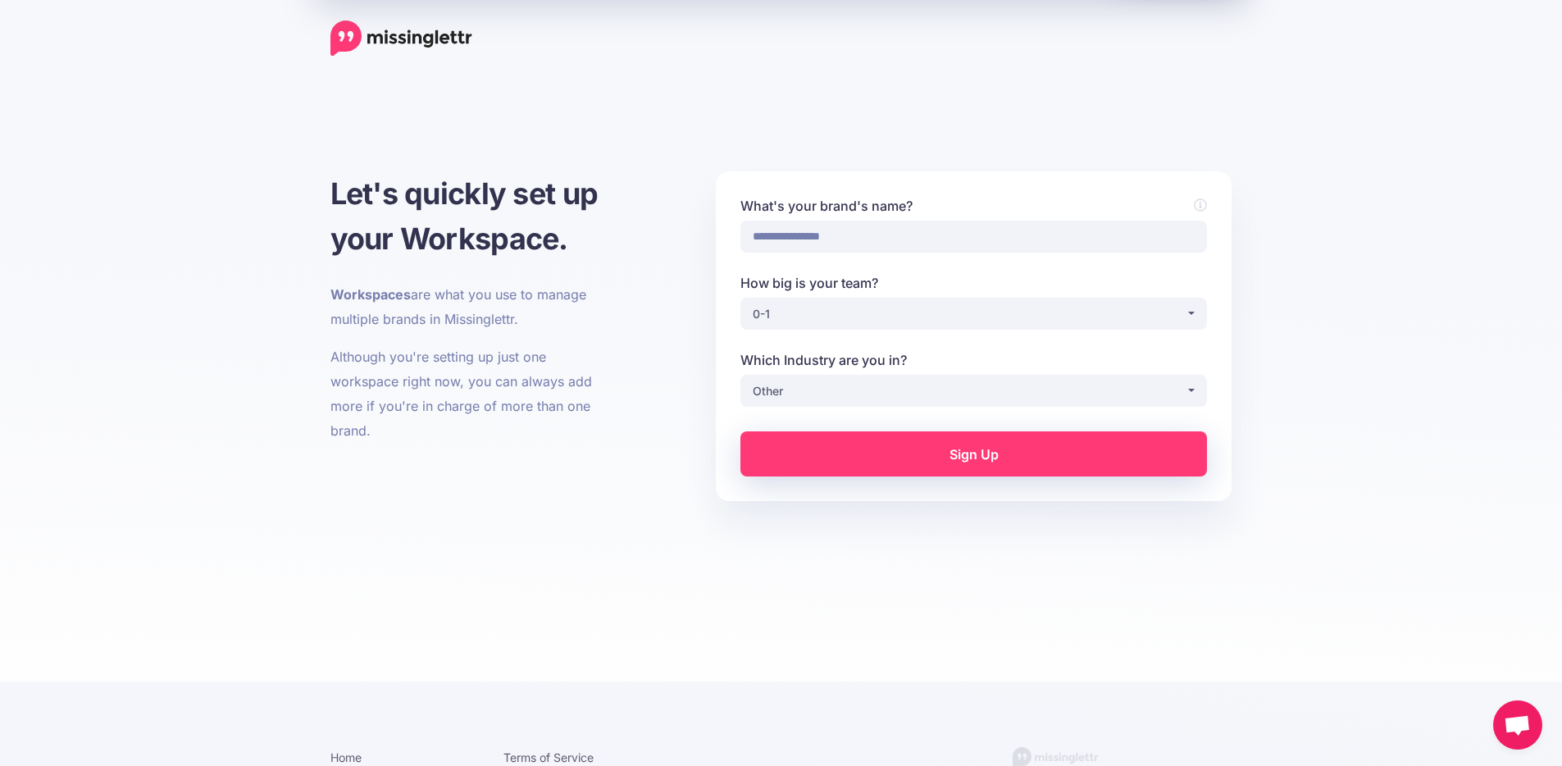
click at [981, 458] on link "Sign Up" at bounding box center [974, 453] width 467 height 45
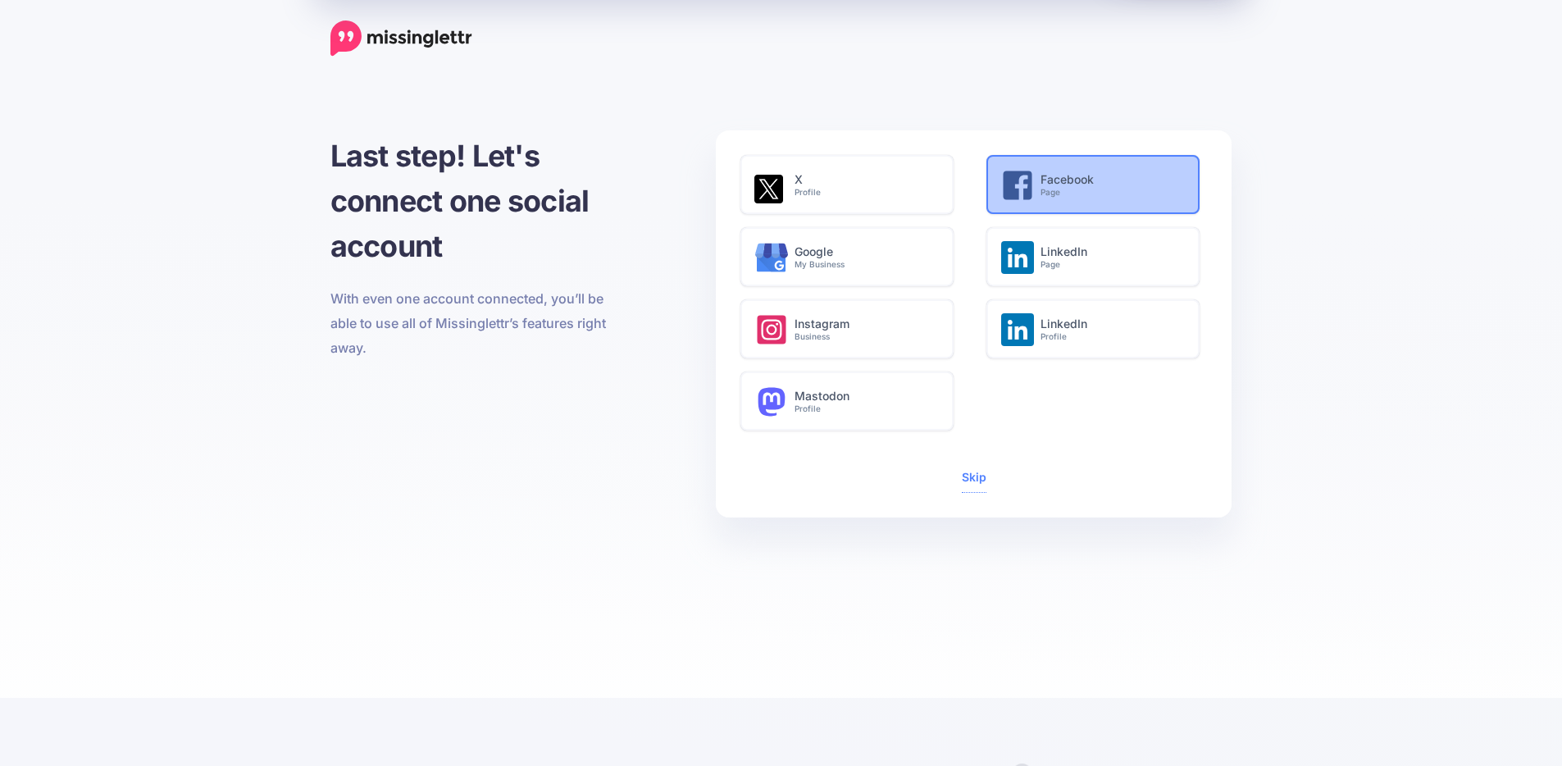
click at [1050, 193] on small "Page" at bounding box center [1111, 192] width 141 height 11
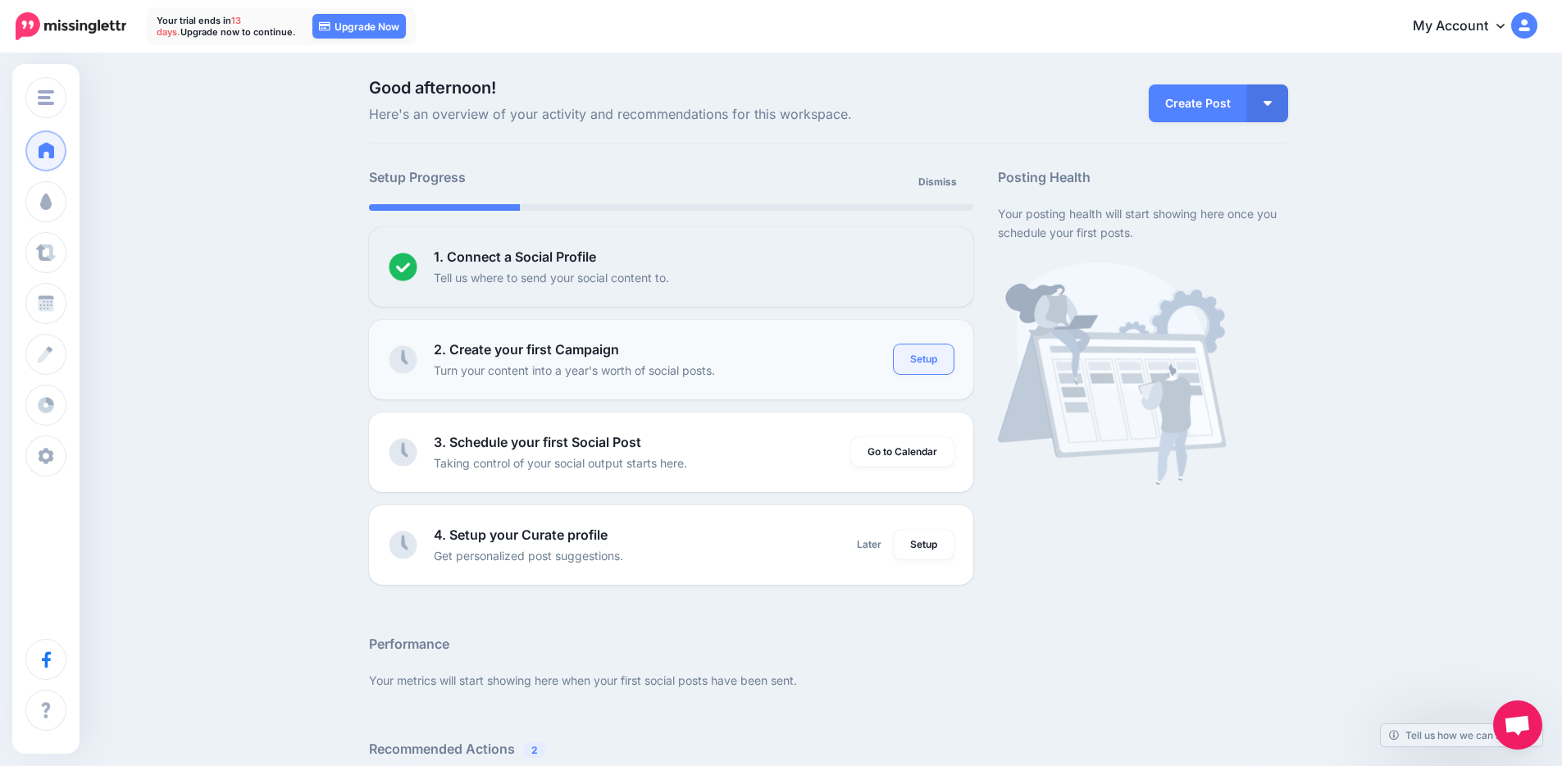
click at [936, 363] on link "Setup" at bounding box center [924, 359] width 60 height 30
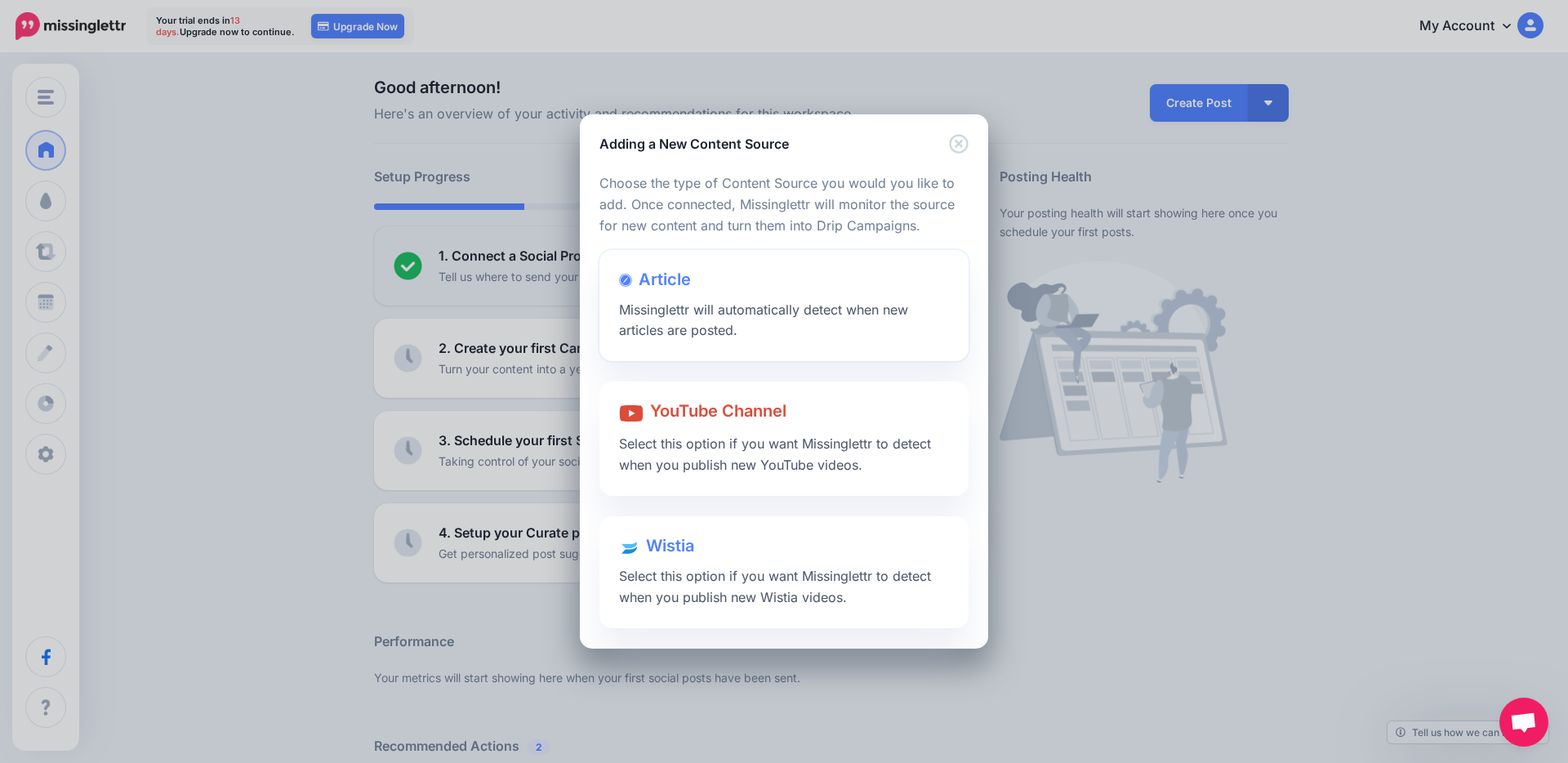
click at [784, 282] on div "Article Missinglettr will automatically detect when new articles are posted." at bounding box center [784, 306] width 369 height 112
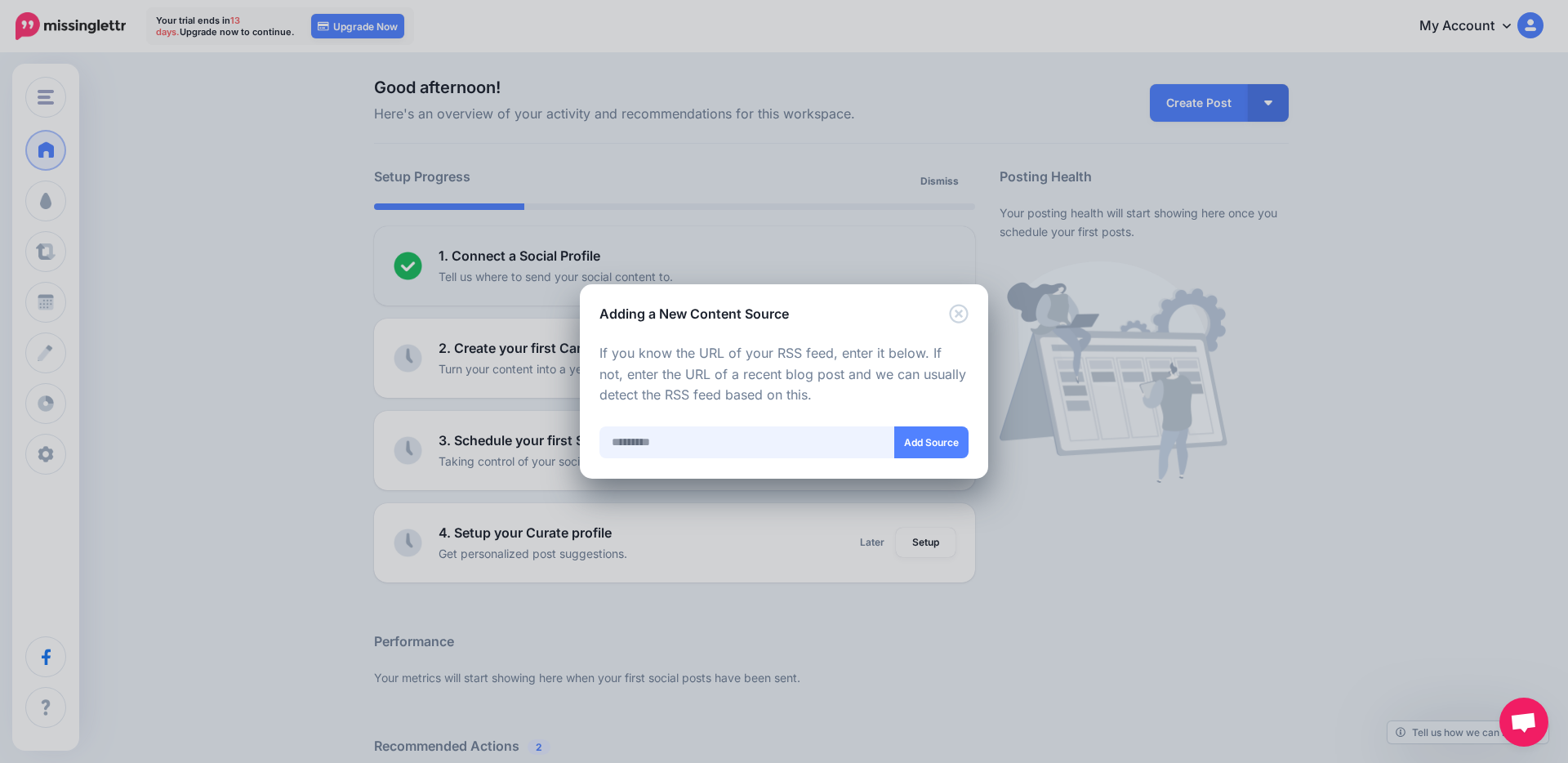
drag, startPoint x: 633, startPoint y: 440, endPoint x: 658, endPoint y: 438, distance: 25.1
click at [634, 440] on input "text" at bounding box center [747, 442] width 296 height 32
paste input "**********"
type input "**********"
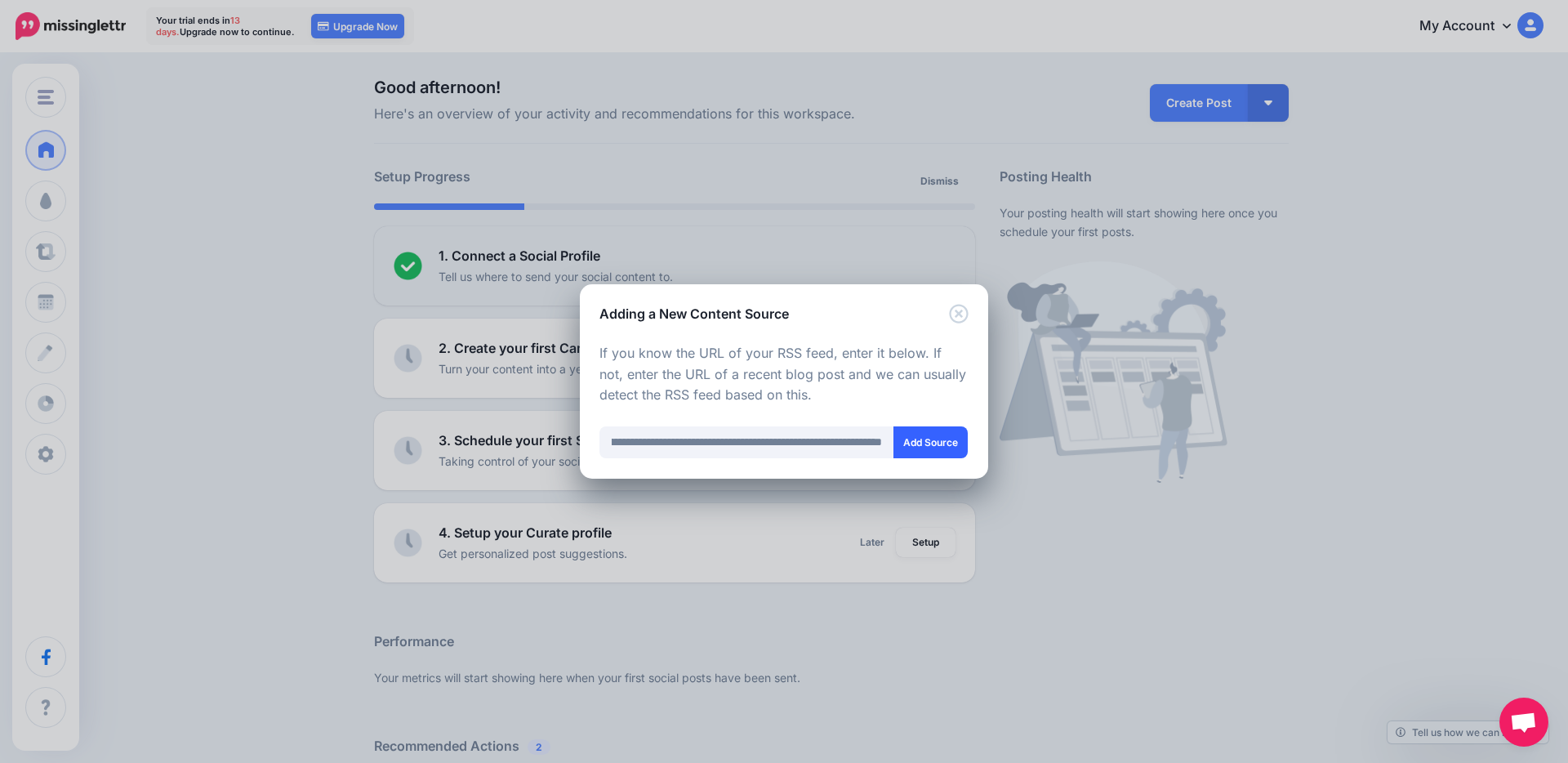
scroll to position [0, 0]
click at [934, 437] on button "Add Source" at bounding box center [930, 442] width 75 height 32
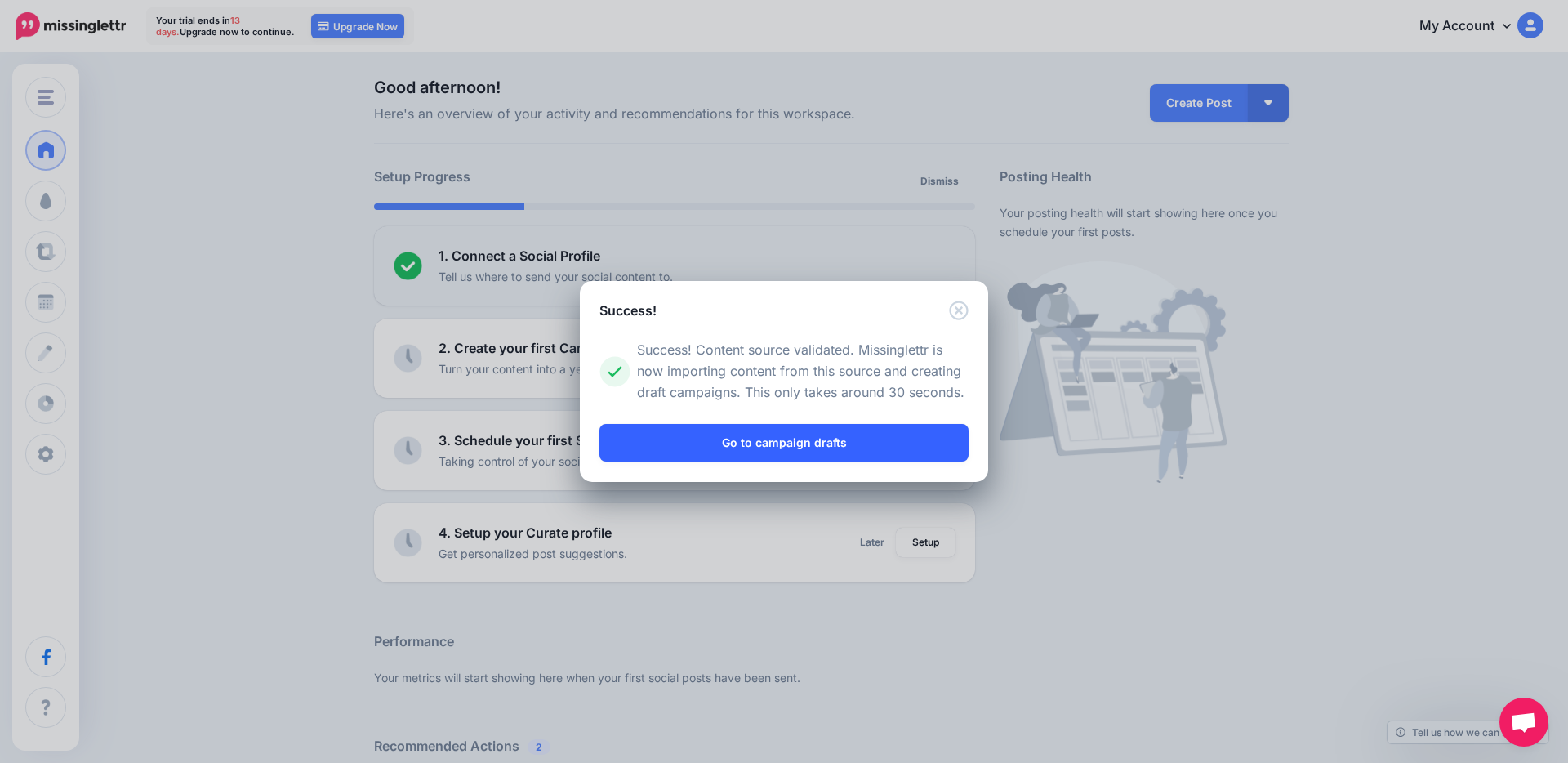
click at [788, 443] on link "Go to campaign drafts" at bounding box center [784, 443] width 369 height 38
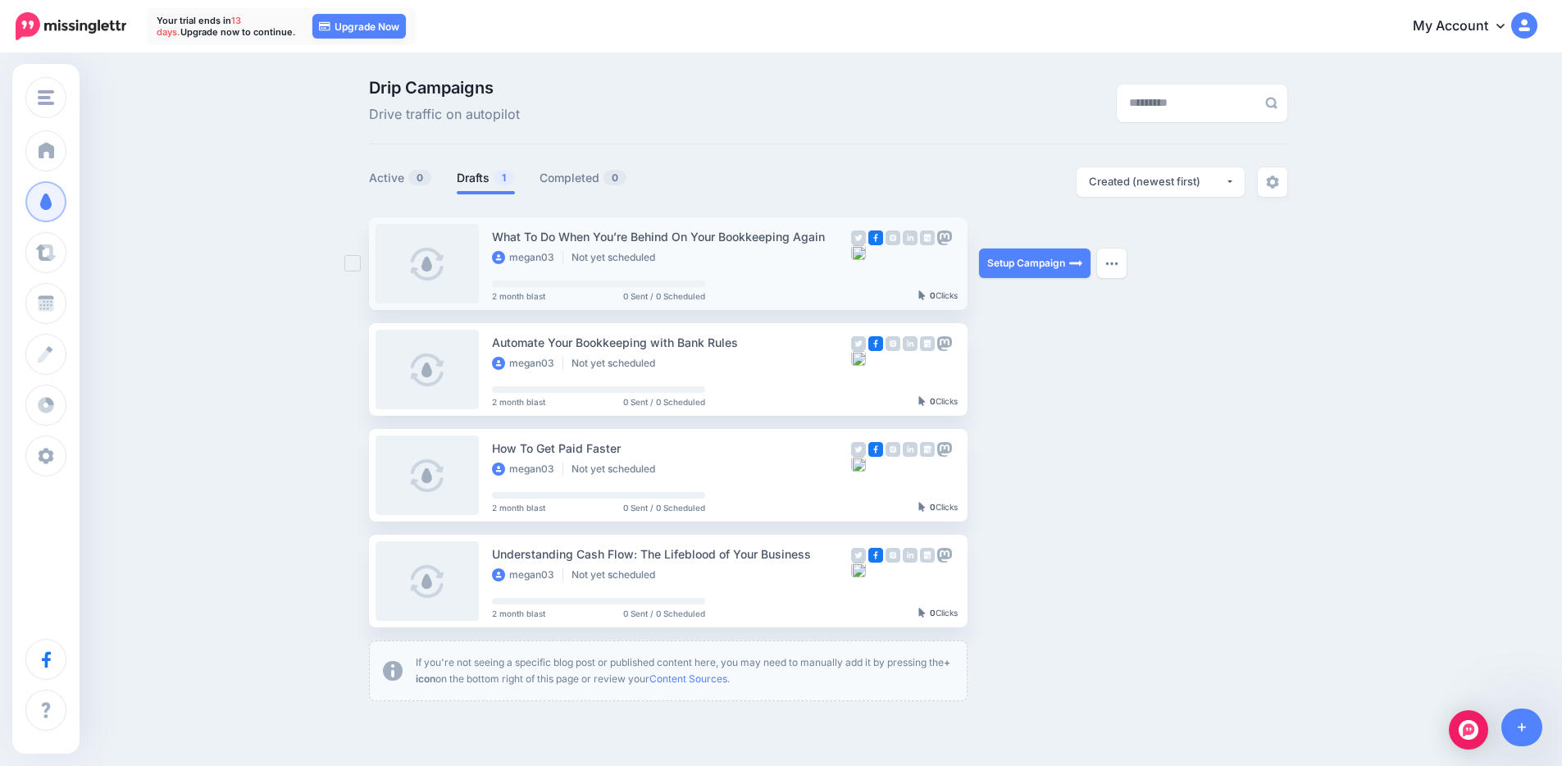
drag, startPoint x: 752, startPoint y: 265, endPoint x: 859, endPoint y: 267, distance: 106.6
click at [752, 265] on div "megan03 Not yet scheduled" at bounding box center [671, 258] width 359 height 15
click at [1042, 259] on link "Setup Campaign" at bounding box center [1035, 264] width 112 height 30
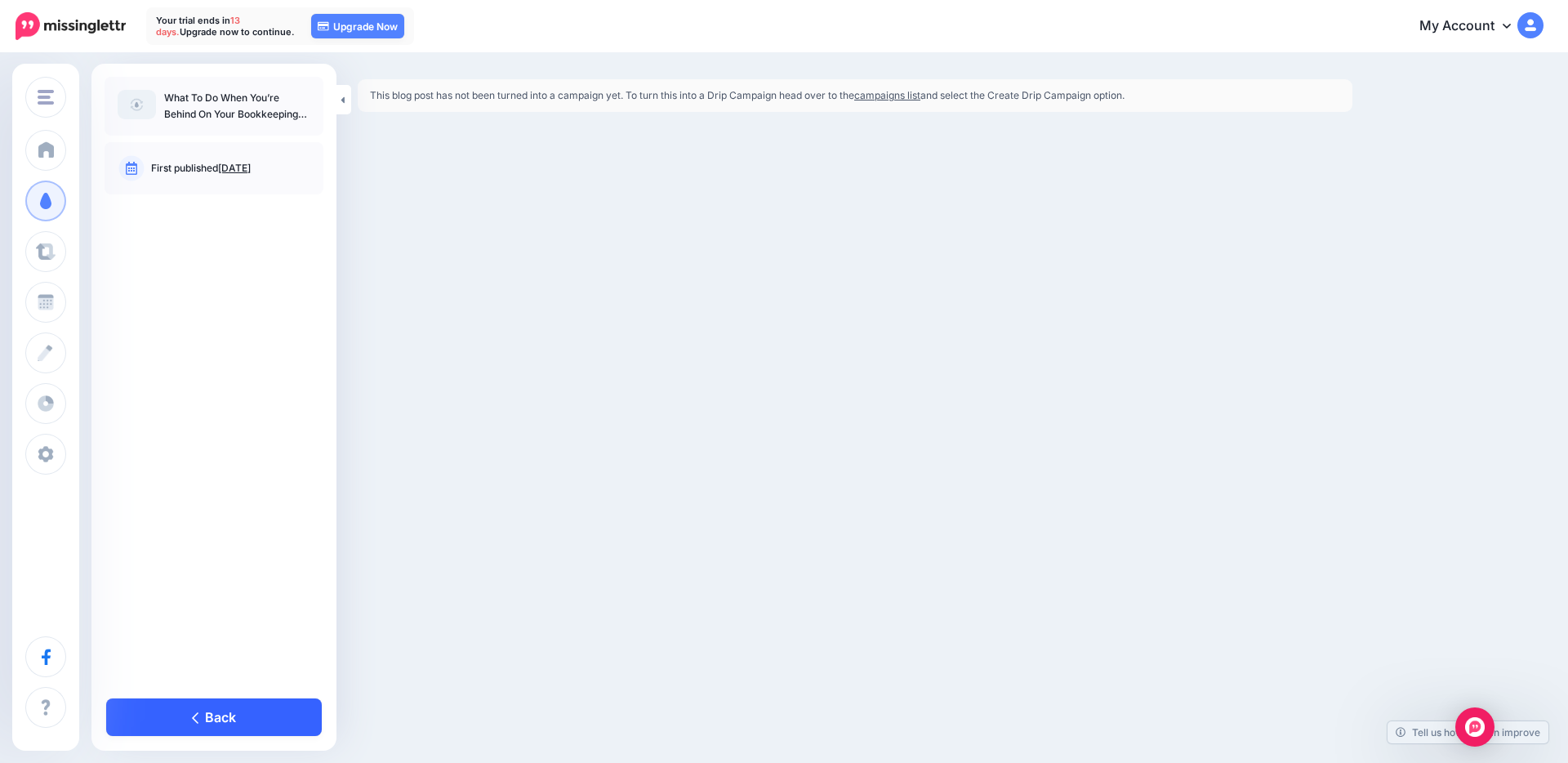
click at [279, 729] on link "Back" at bounding box center [214, 717] width 216 height 38
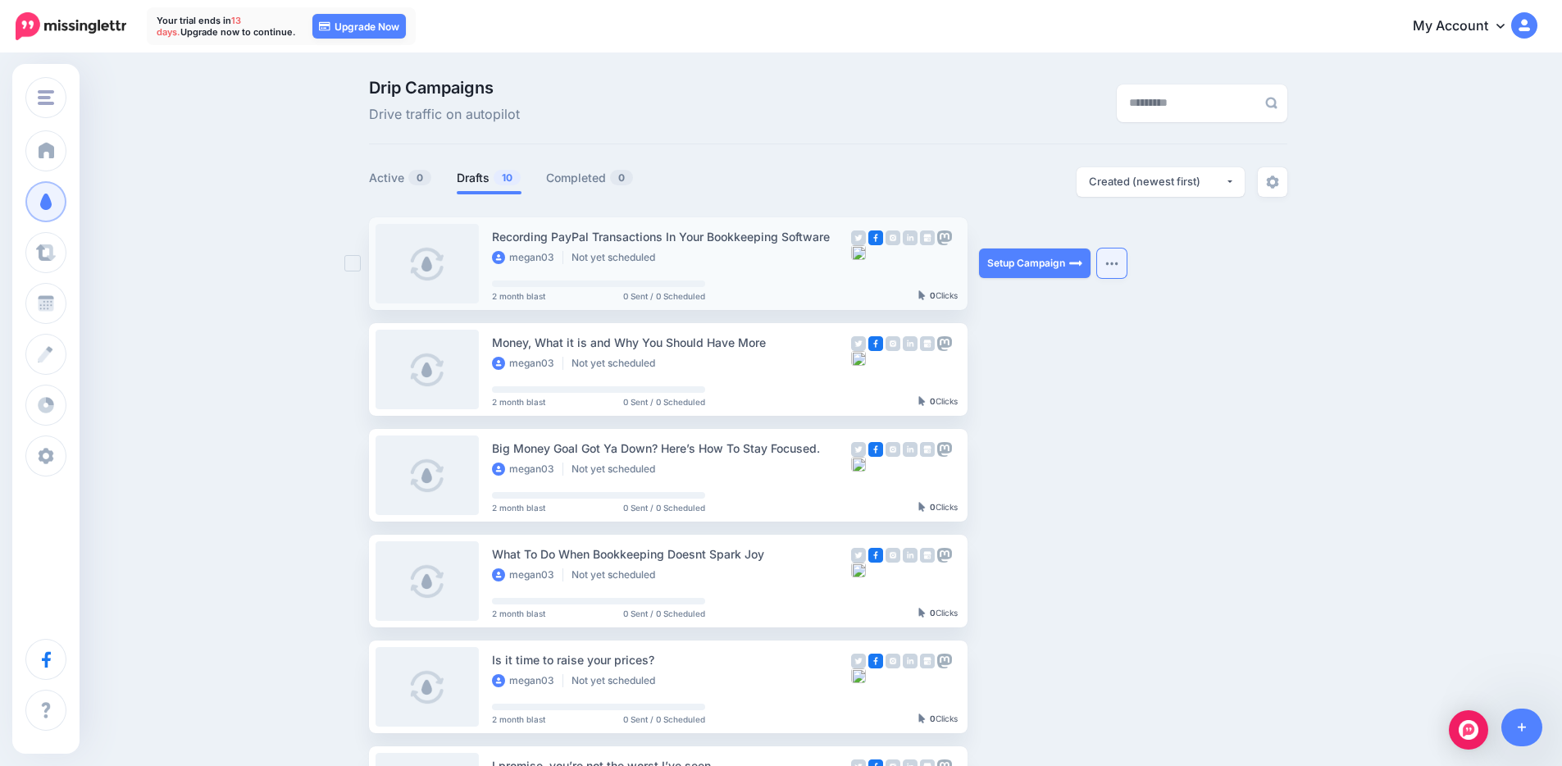
click at [1127, 264] on button "button" at bounding box center [1112, 264] width 30 height 30
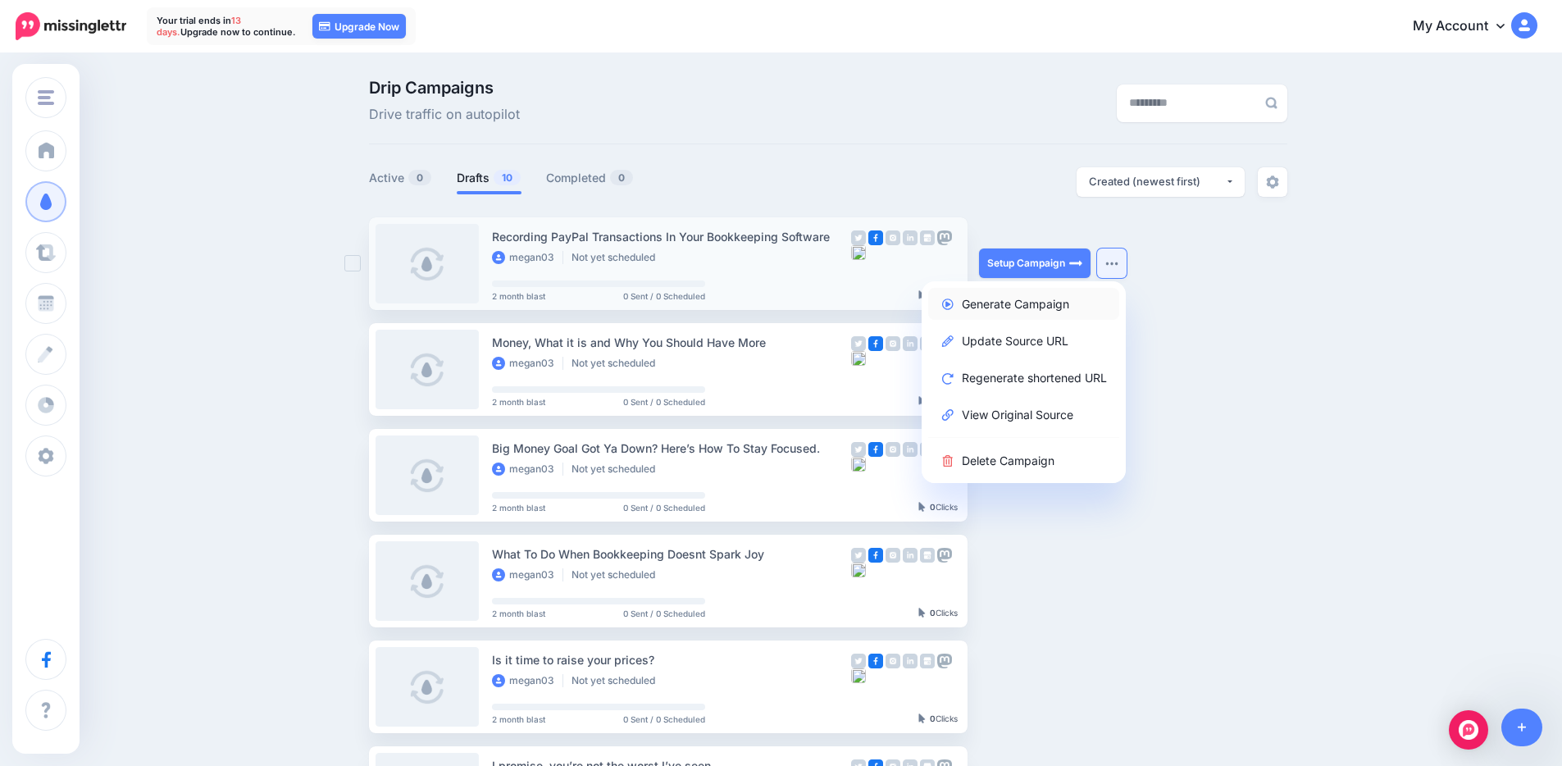
click at [1081, 311] on link "Generate Campaign" at bounding box center [1023, 304] width 191 height 32
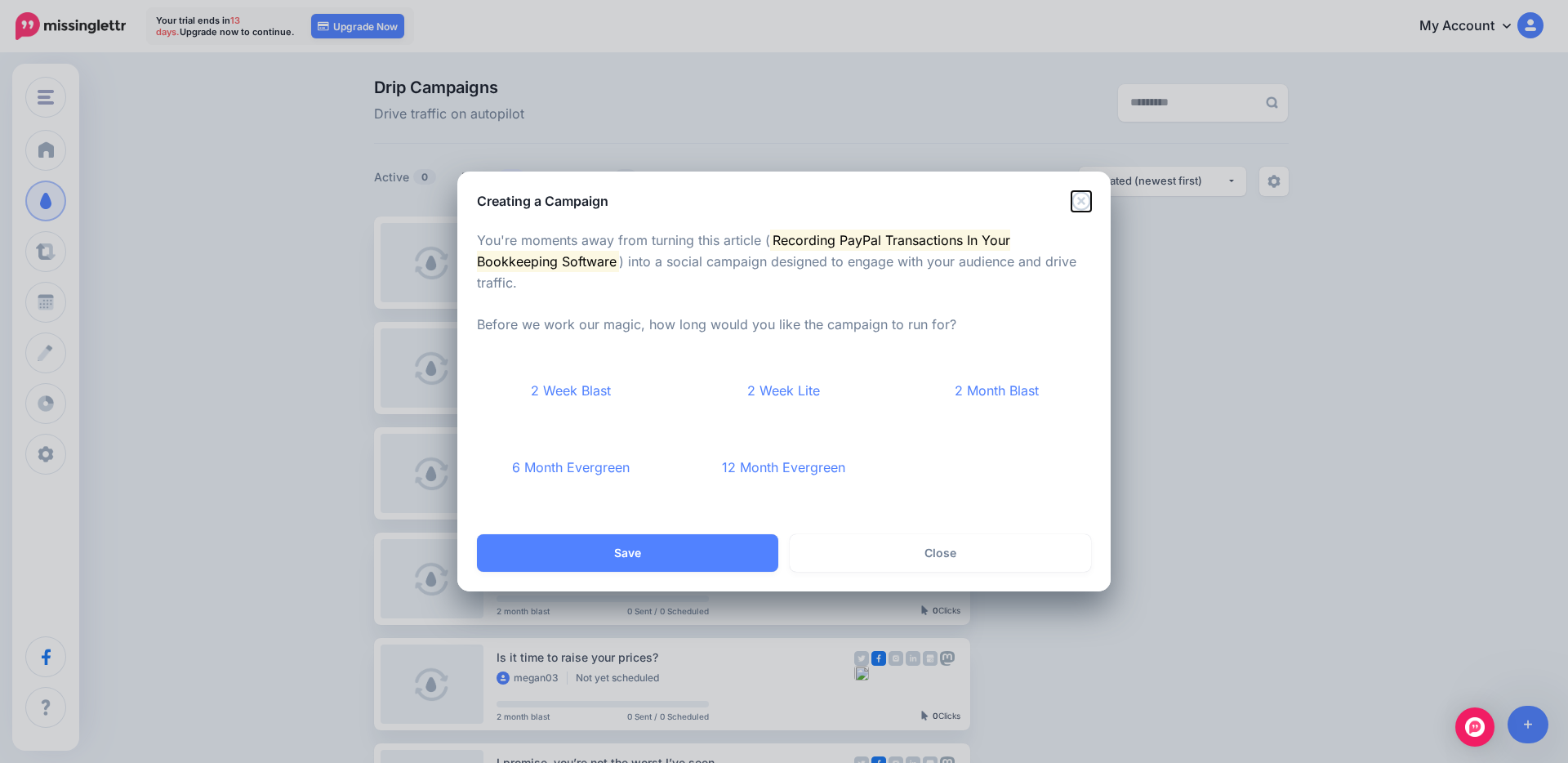
click at [1081, 202] on icon "Close" at bounding box center [1081, 201] width 20 height 20
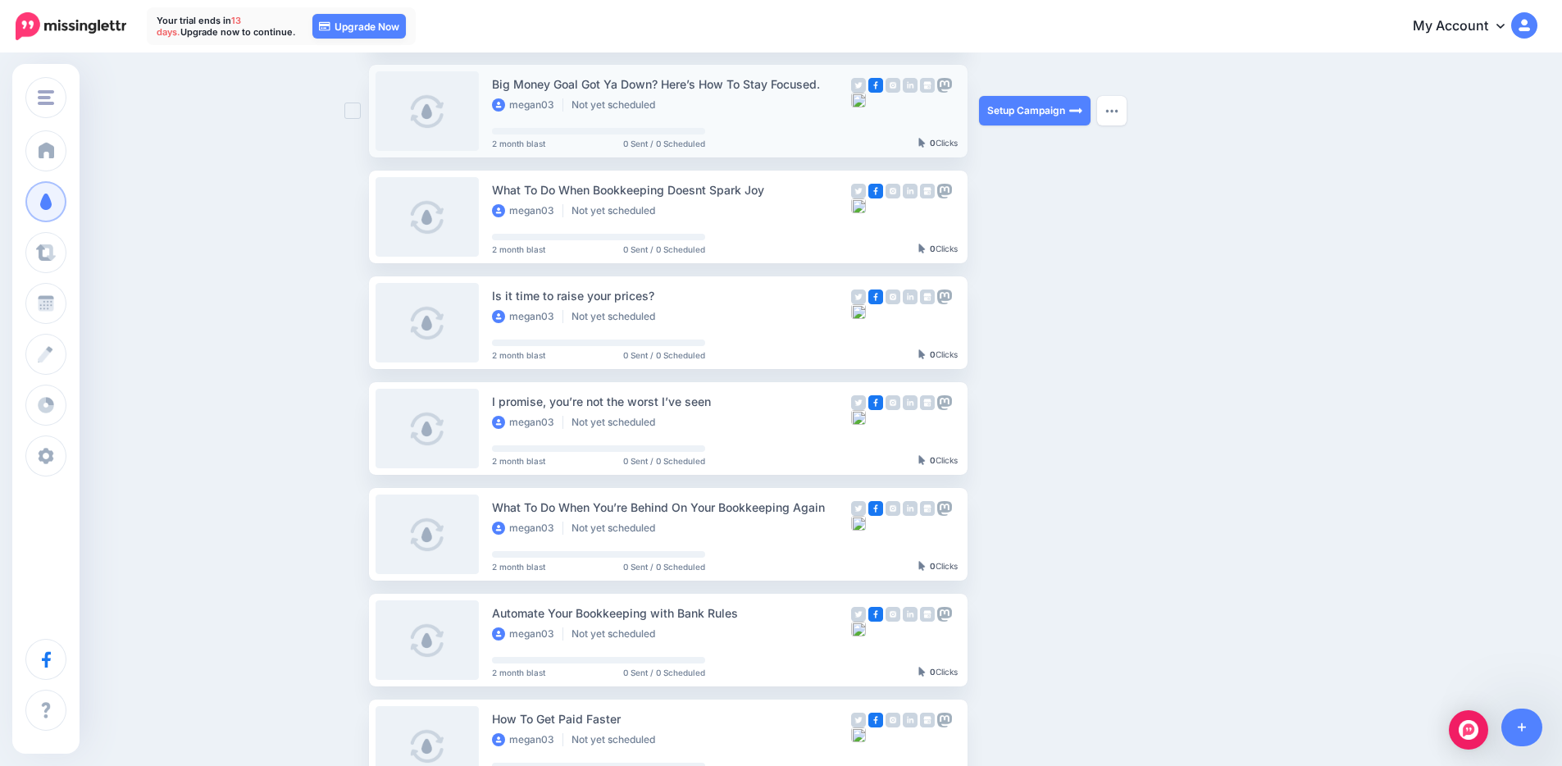
scroll to position [390, 0]
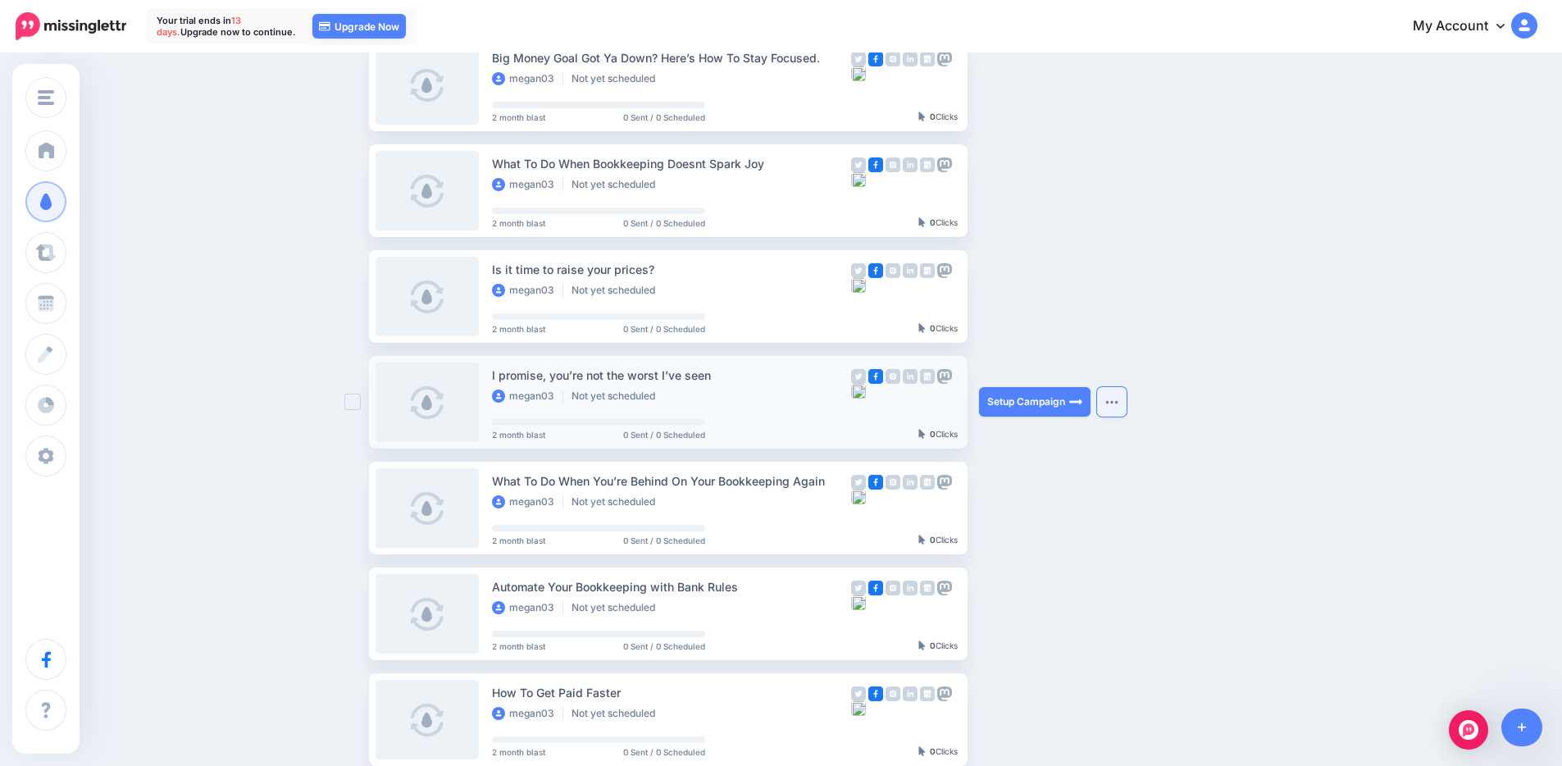
click at [1127, 402] on button "button" at bounding box center [1112, 402] width 30 height 30
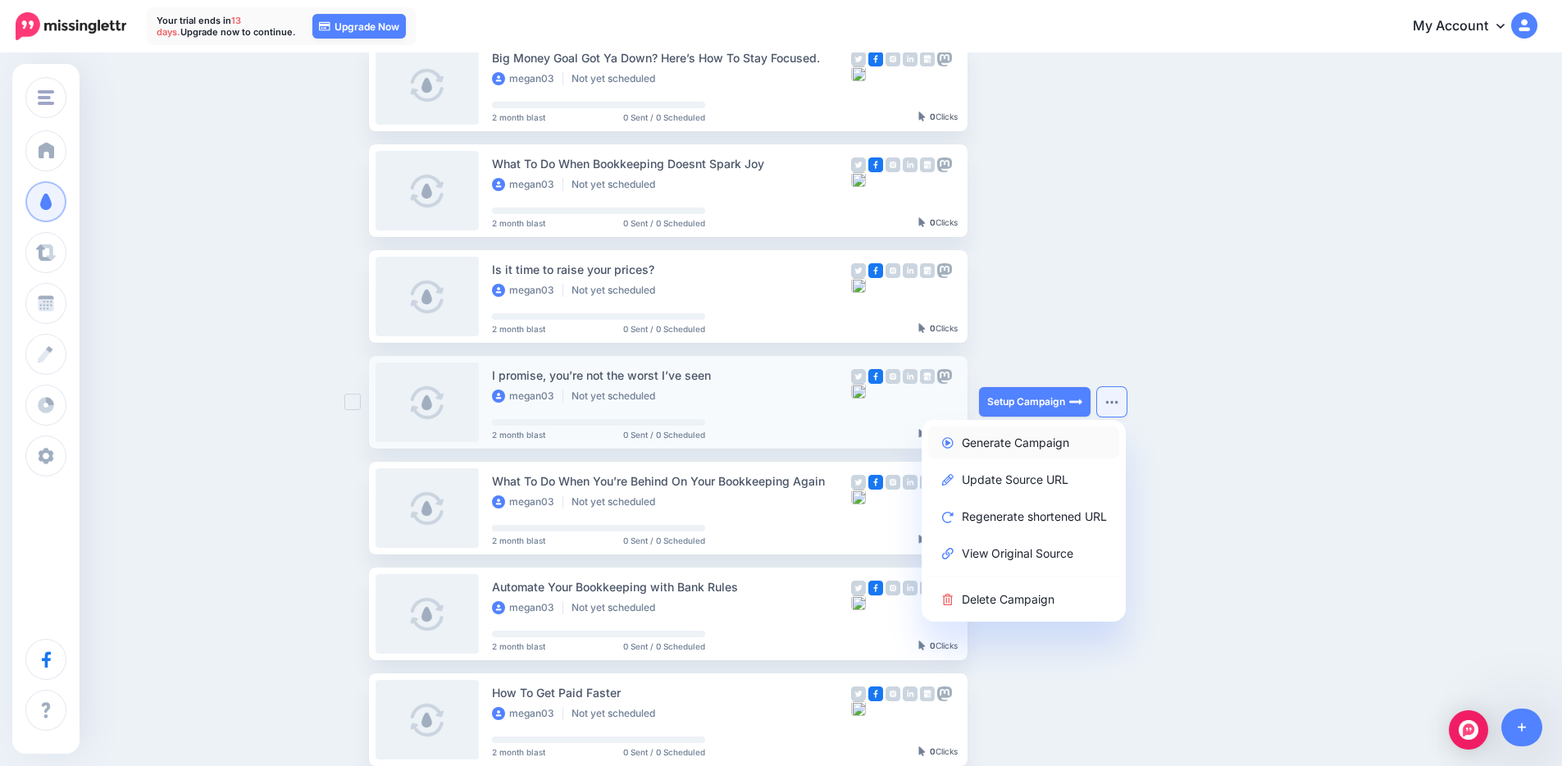
click at [1090, 439] on link "Generate Campaign" at bounding box center [1023, 442] width 191 height 32
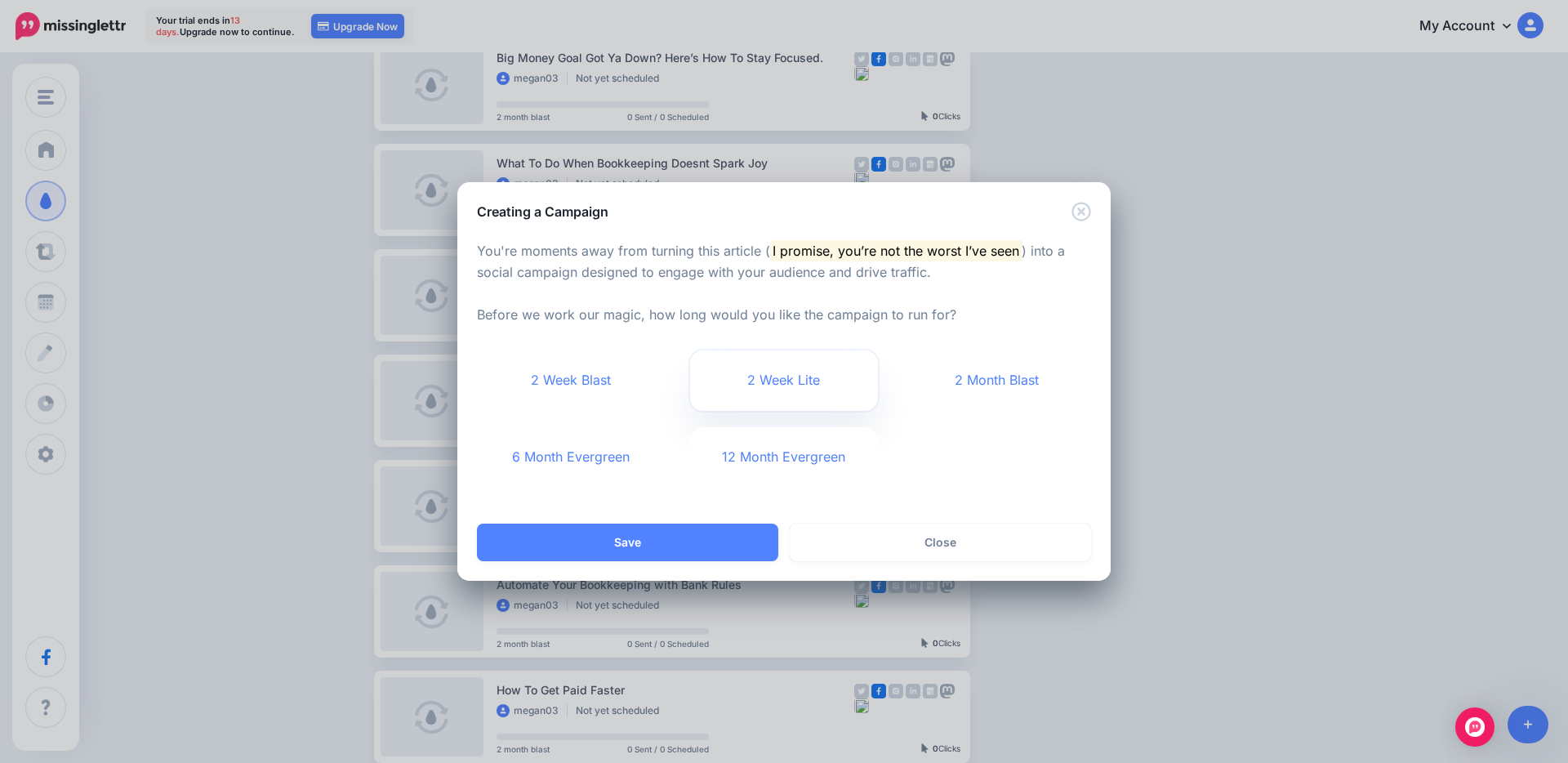
click at [776, 380] on link "2 Week Lite" at bounding box center [784, 381] width 188 height 61
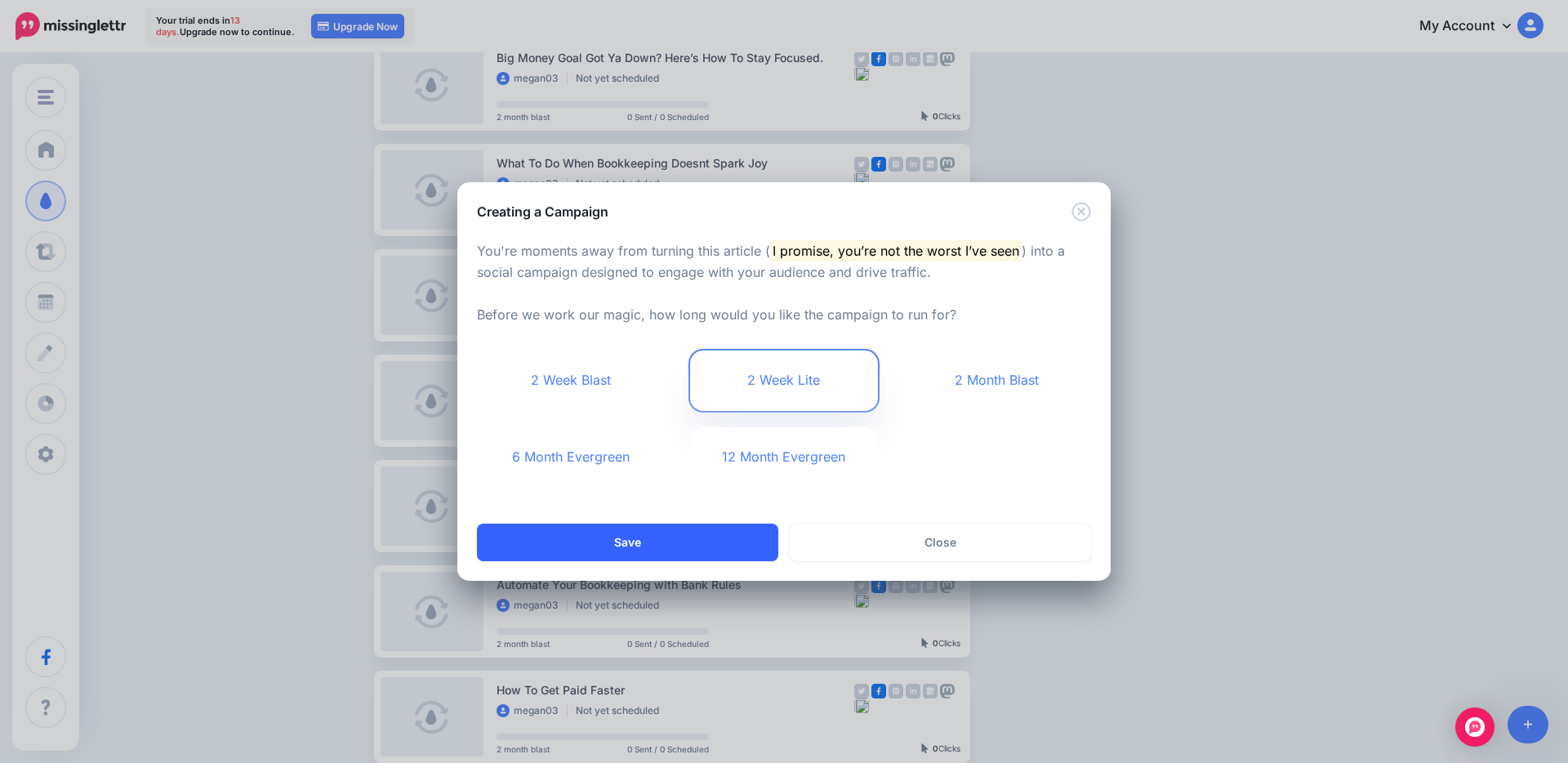
click at [702, 545] on button "Save" at bounding box center [627, 543] width 302 height 38
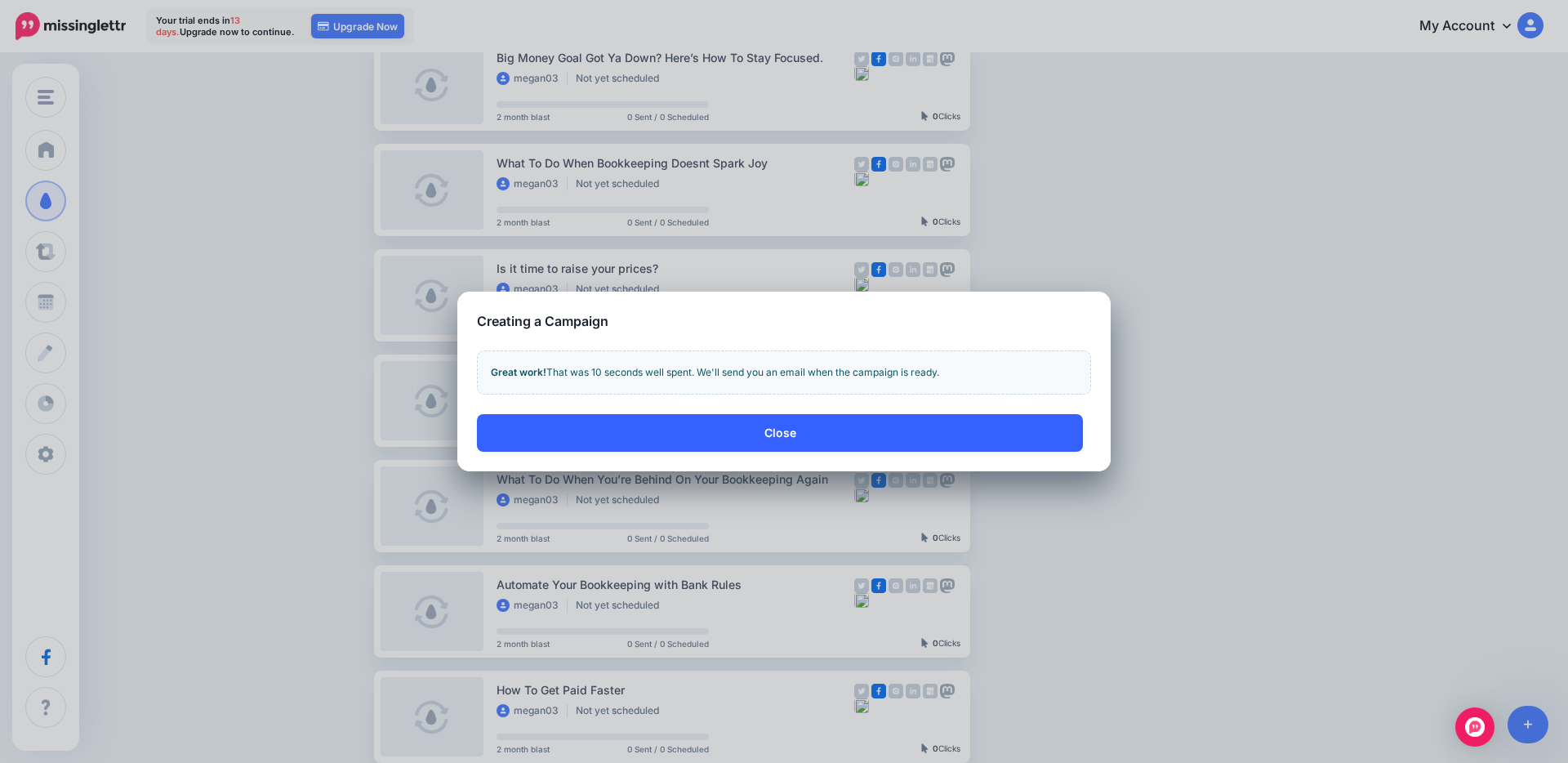
click at [859, 440] on button "Close" at bounding box center [780, 433] width 606 height 38
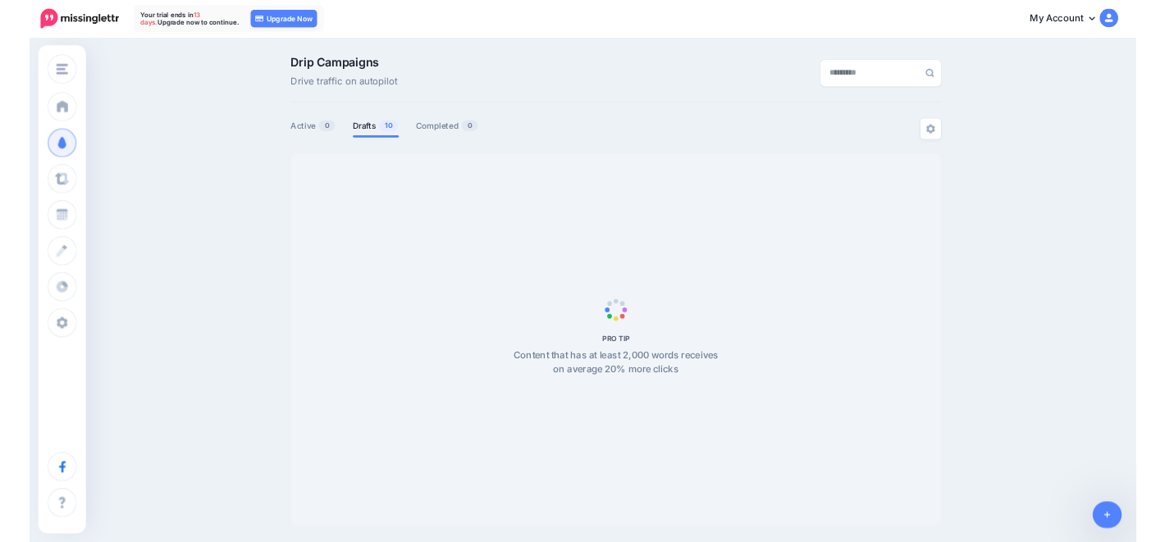
scroll to position [141, 0]
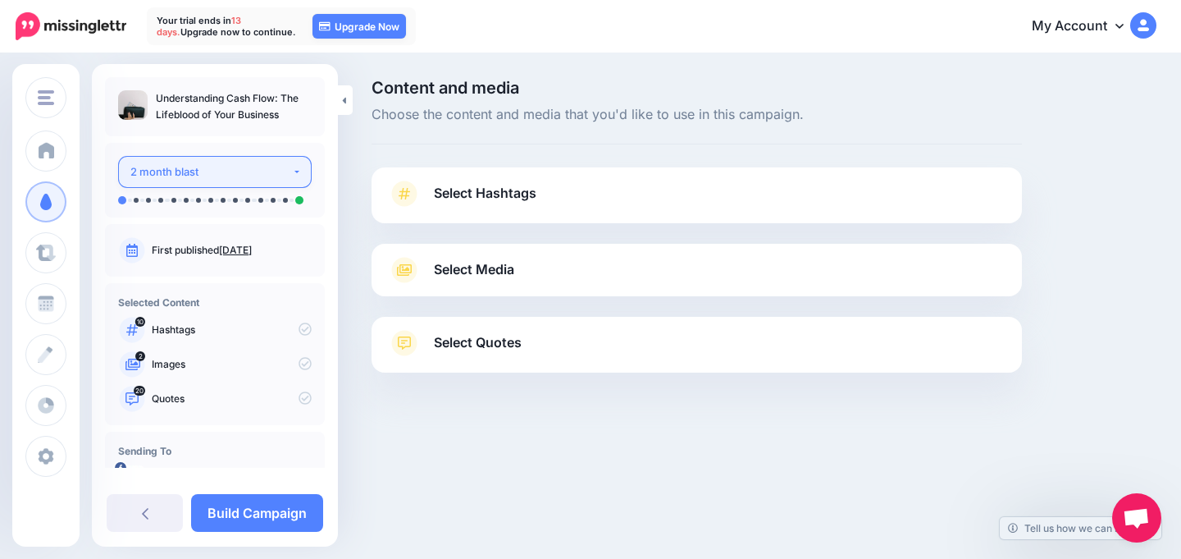
click at [271, 173] on div "2 month blast" at bounding box center [211, 171] width 162 height 19
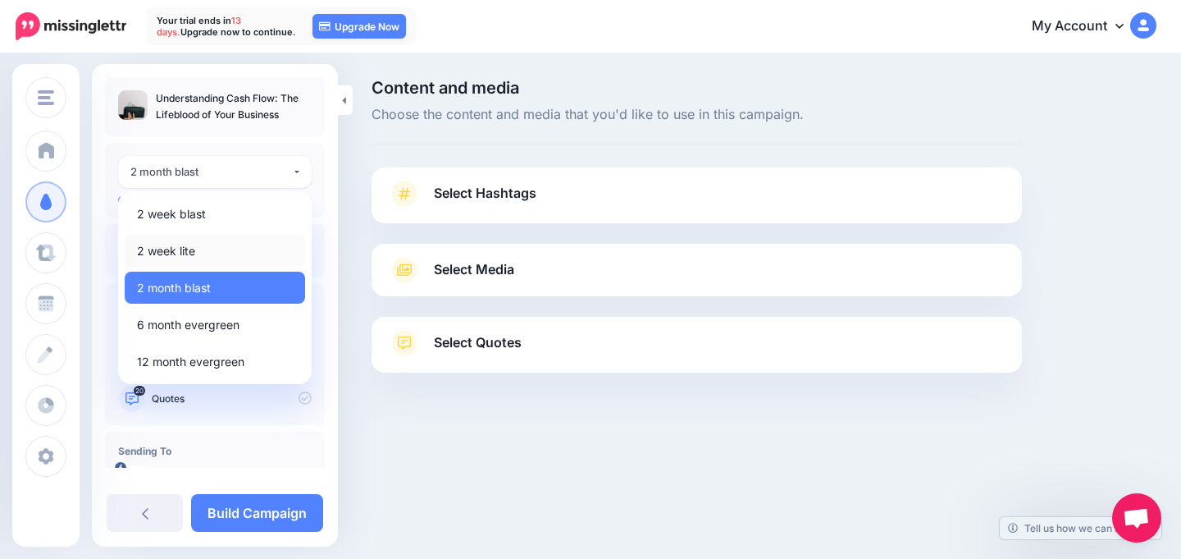
click at [216, 249] on link "2 week lite" at bounding box center [215, 251] width 180 height 32
select select "******"
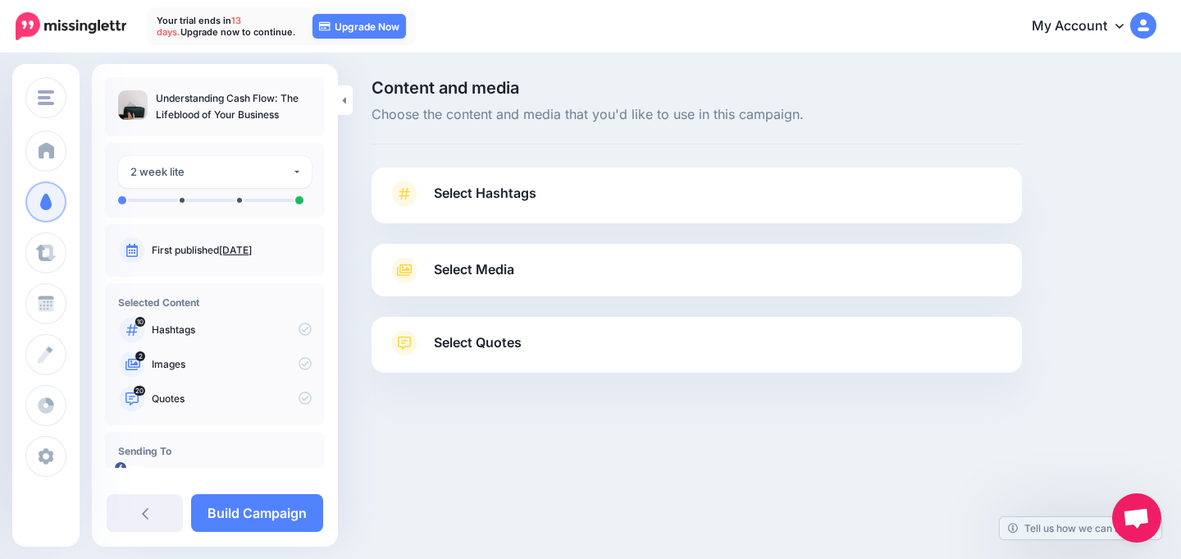
click at [557, 187] on link "Select Hashtags" at bounding box center [697, 201] width 618 height 43
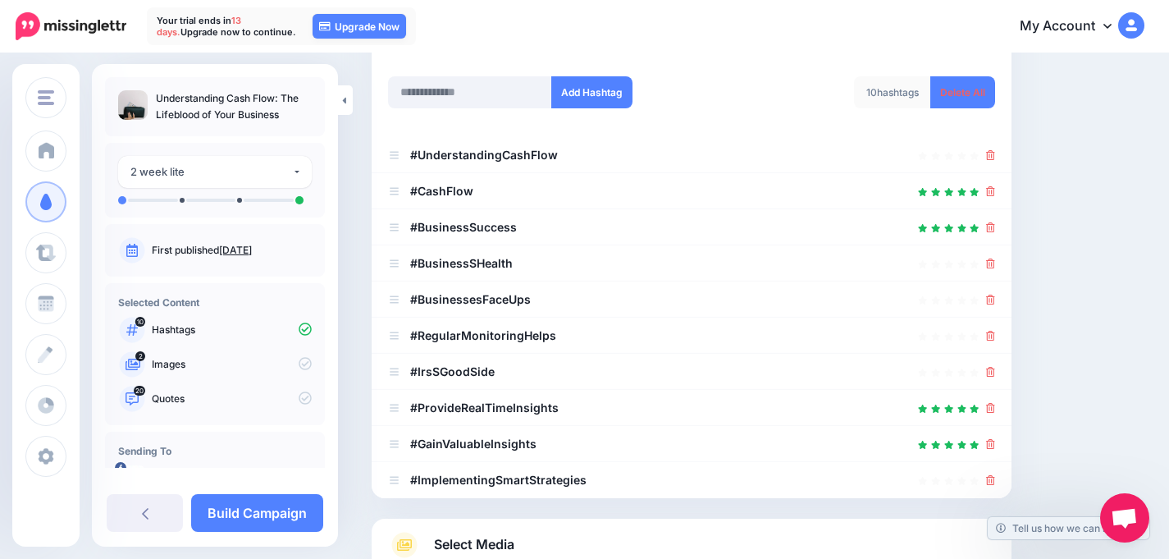
scroll to position [236, 0]
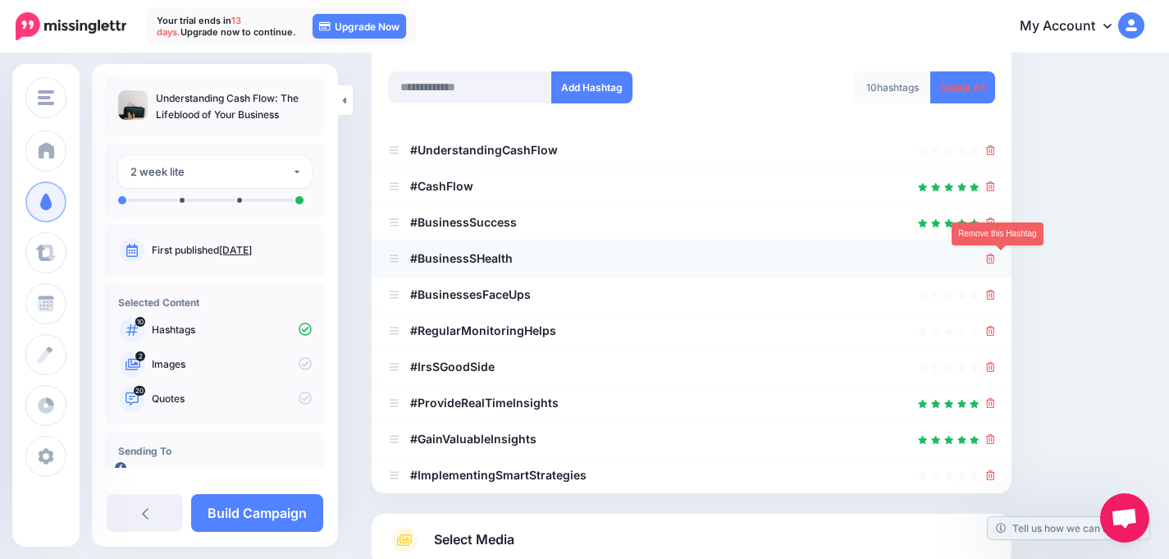
click at [995, 262] on icon at bounding box center [990, 258] width 9 height 10
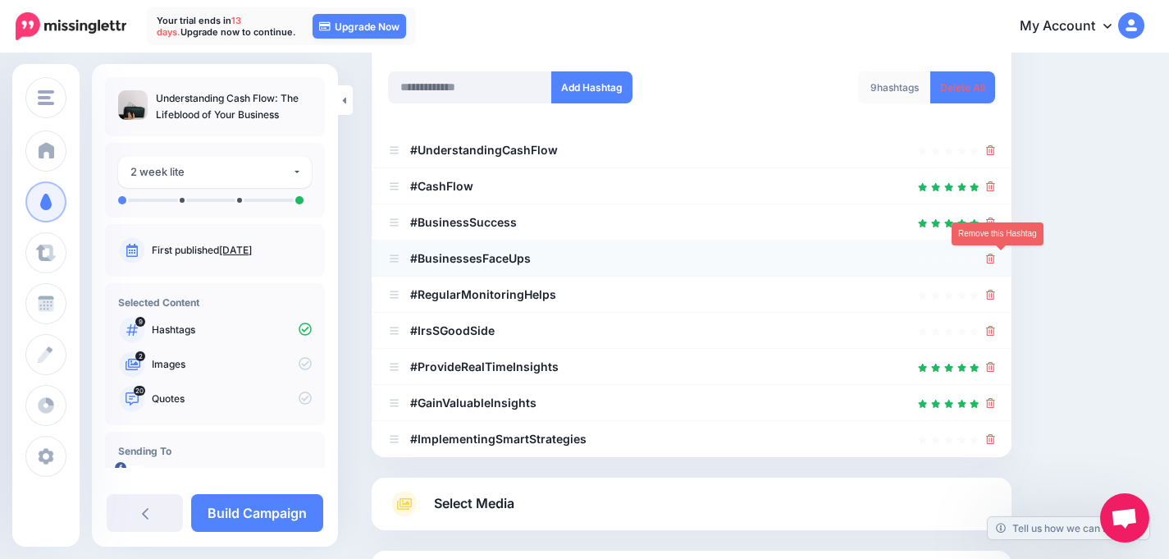
click at [995, 257] on icon at bounding box center [990, 258] width 9 height 10
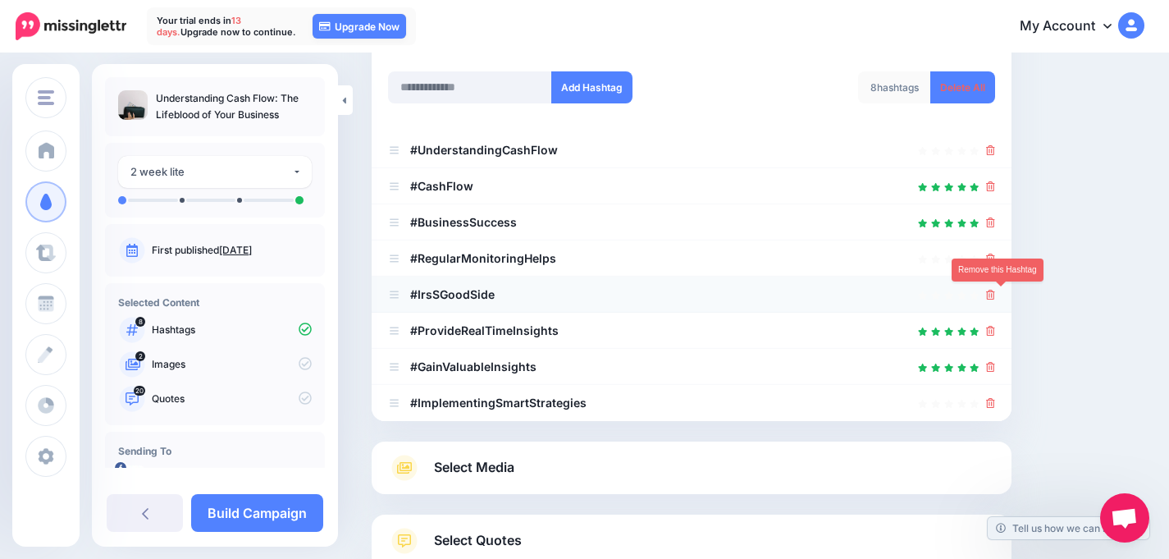
click at [995, 297] on icon at bounding box center [990, 295] width 9 height 10
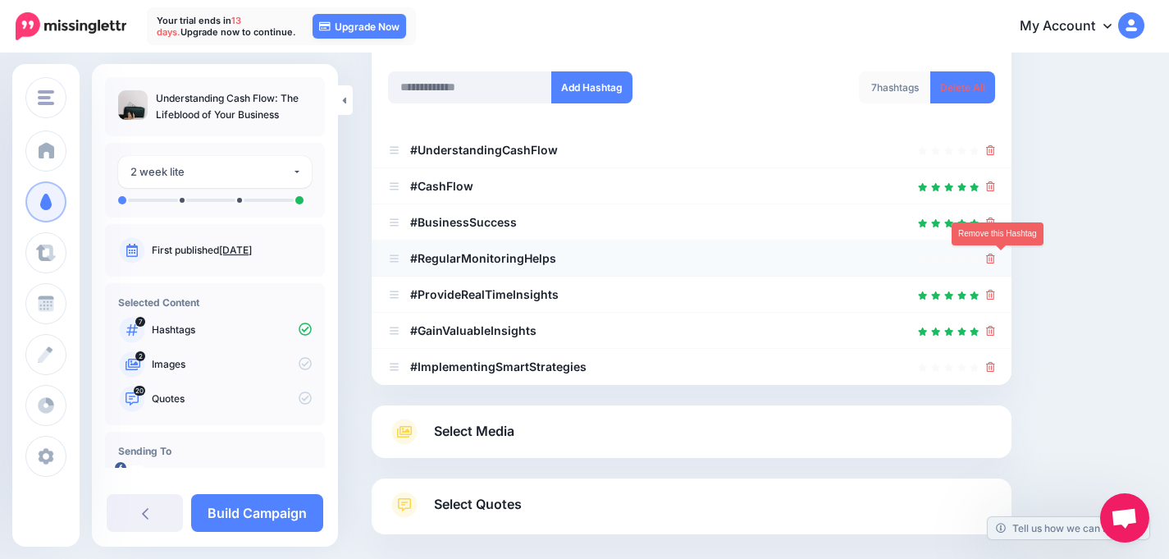
click at [995, 256] on icon at bounding box center [990, 258] width 9 height 10
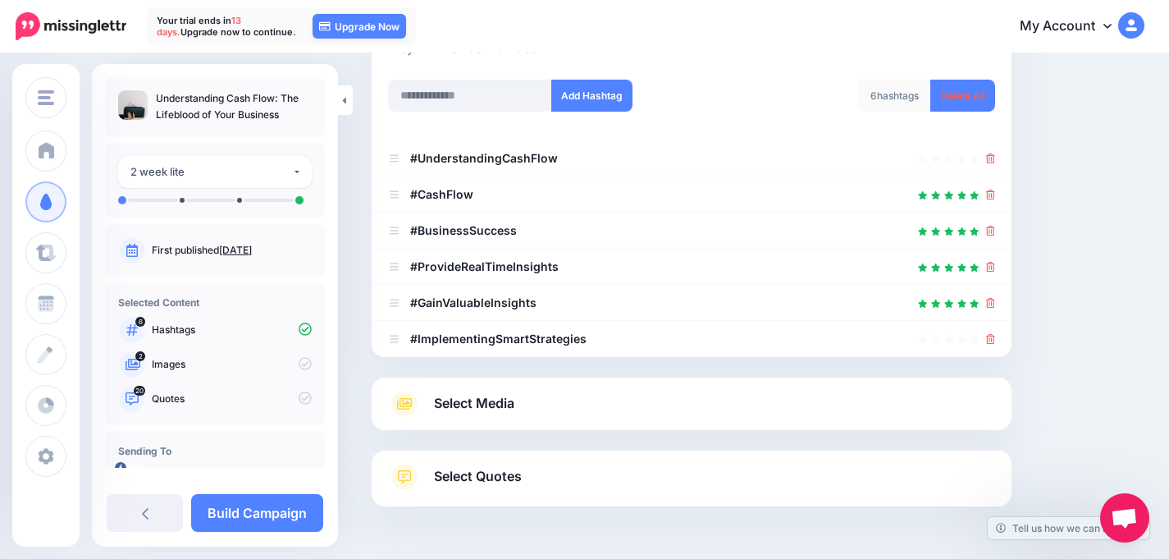
scroll to position [241, 0]
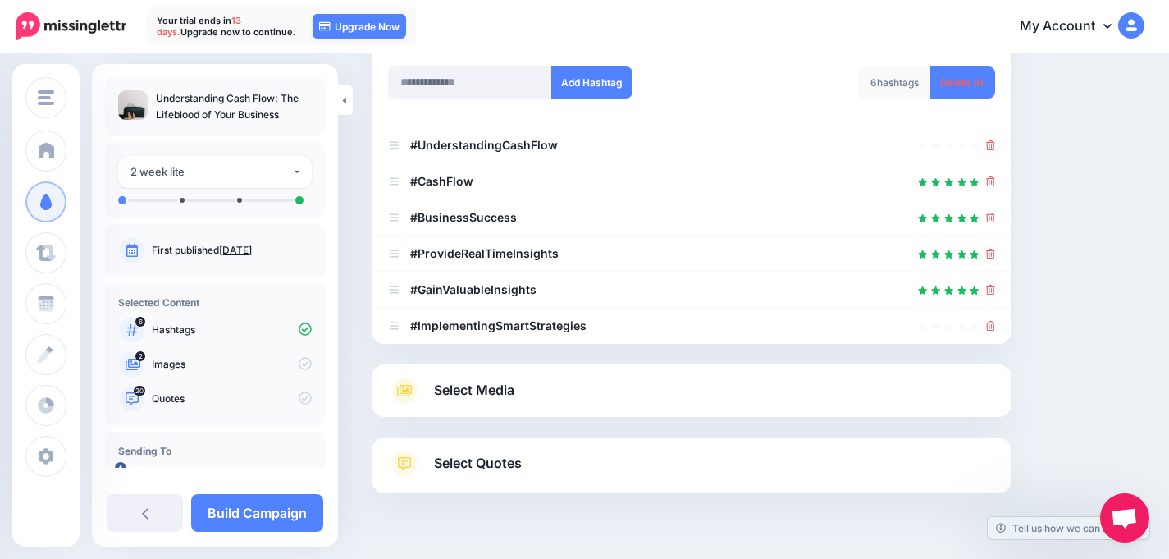
click at [764, 393] on link "Select Media" at bounding box center [691, 390] width 607 height 26
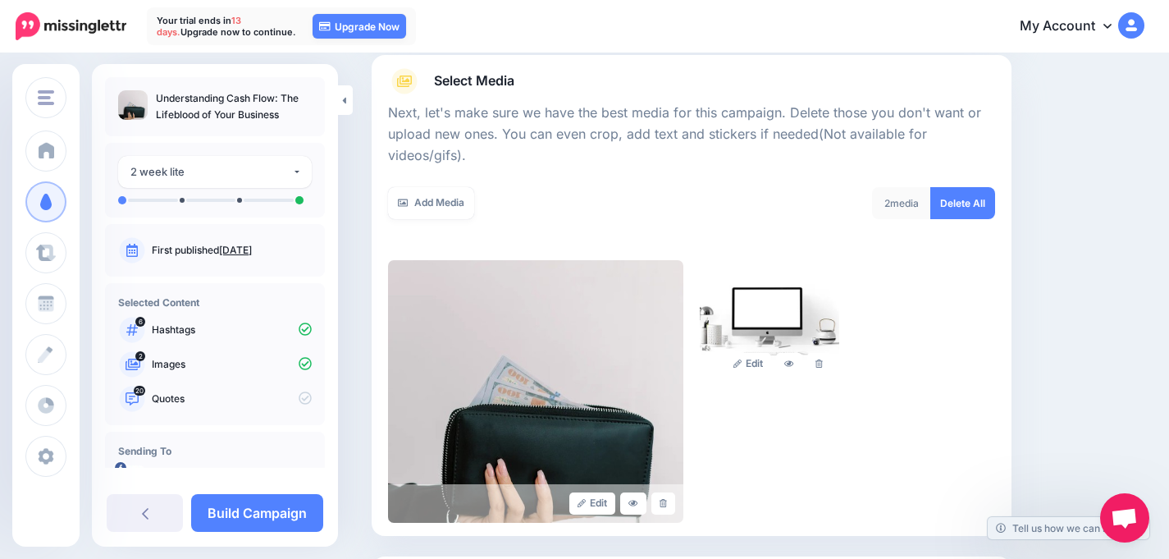
scroll to position [181, 0]
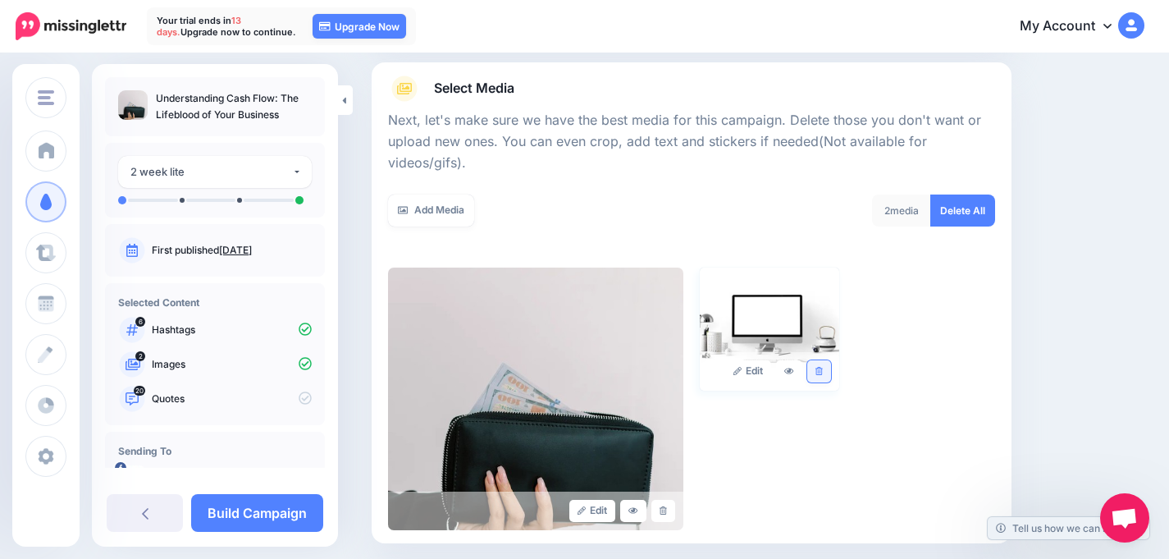
click at [823, 367] on icon at bounding box center [818, 371] width 7 height 9
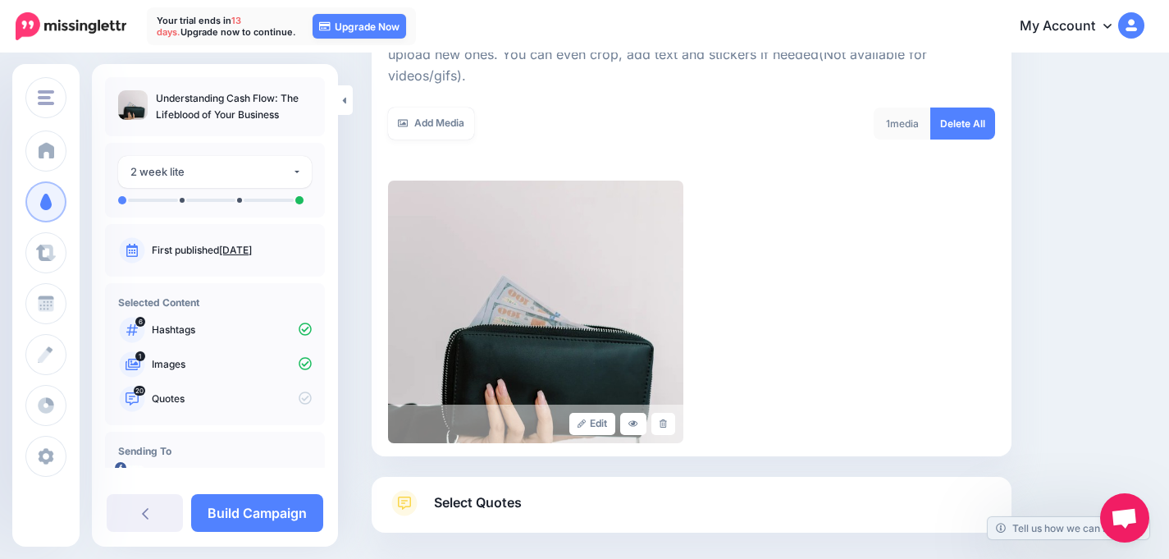
scroll to position [202, 0]
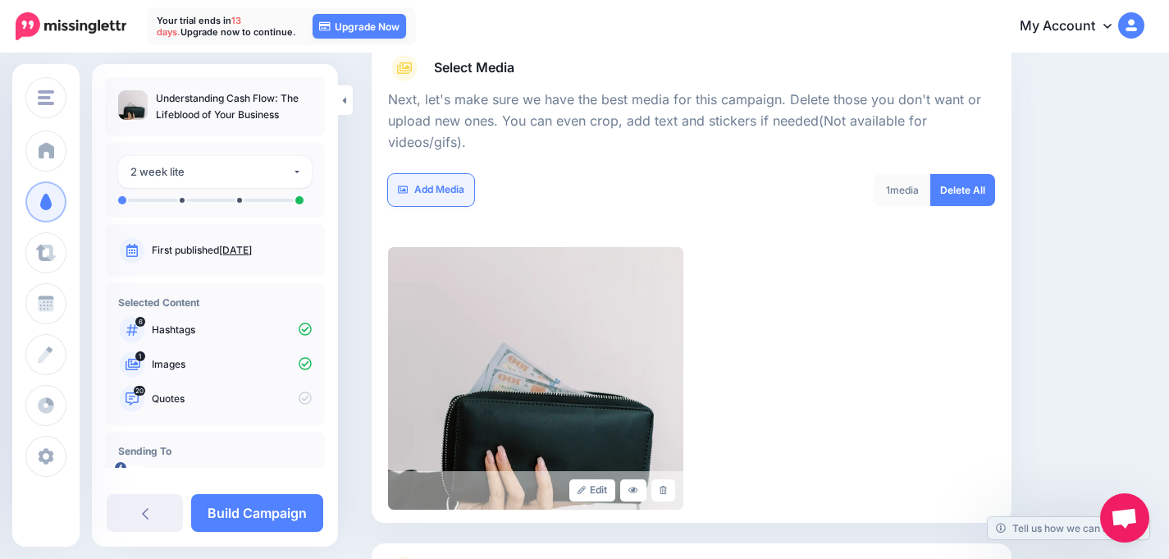
click at [449, 174] on link "Add Media" at bounding box center [431, 190] width 86 height 32
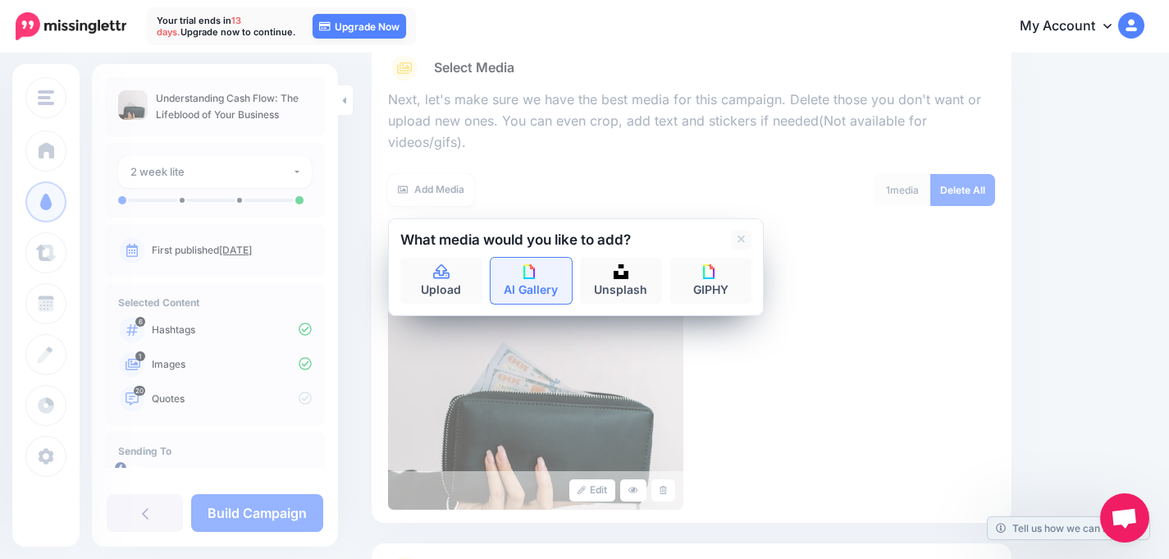
click at [548, 258] on link "AI Gallery" at bounding box center [531, 281] width 82 height 46
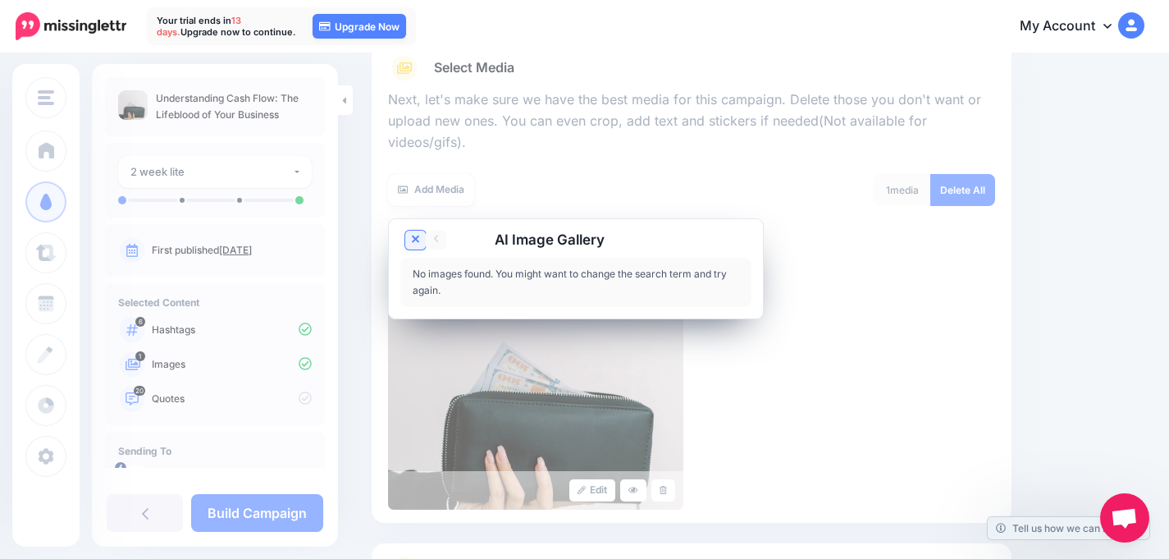
click at [417, 235] on icon at bounding box center [416, 239] width 8 height 8
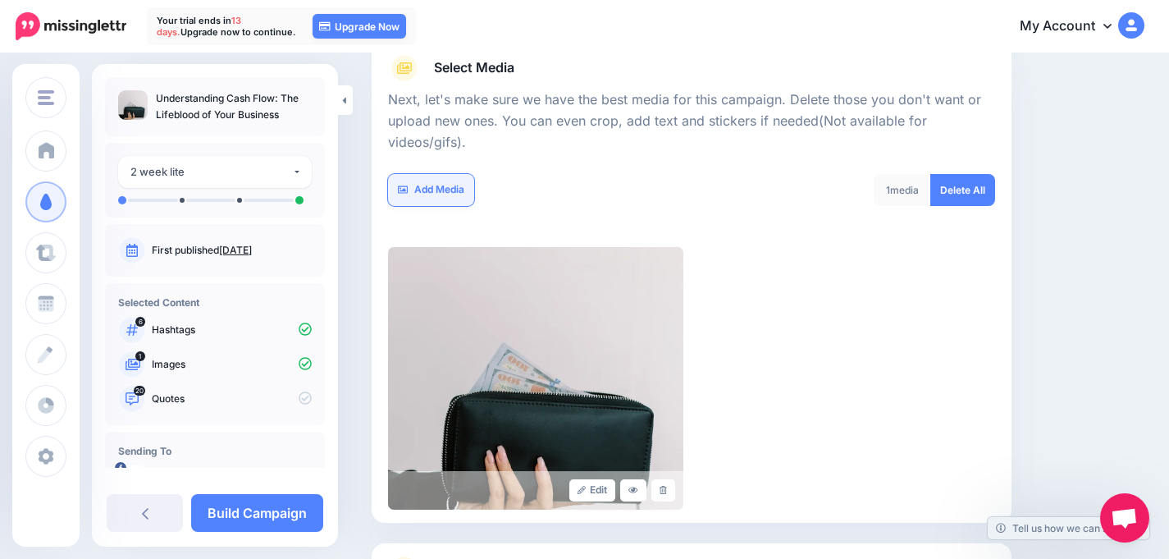
click at [424, 174] on link "Add Media" at bounding box center [431, 190] width 86 height 32
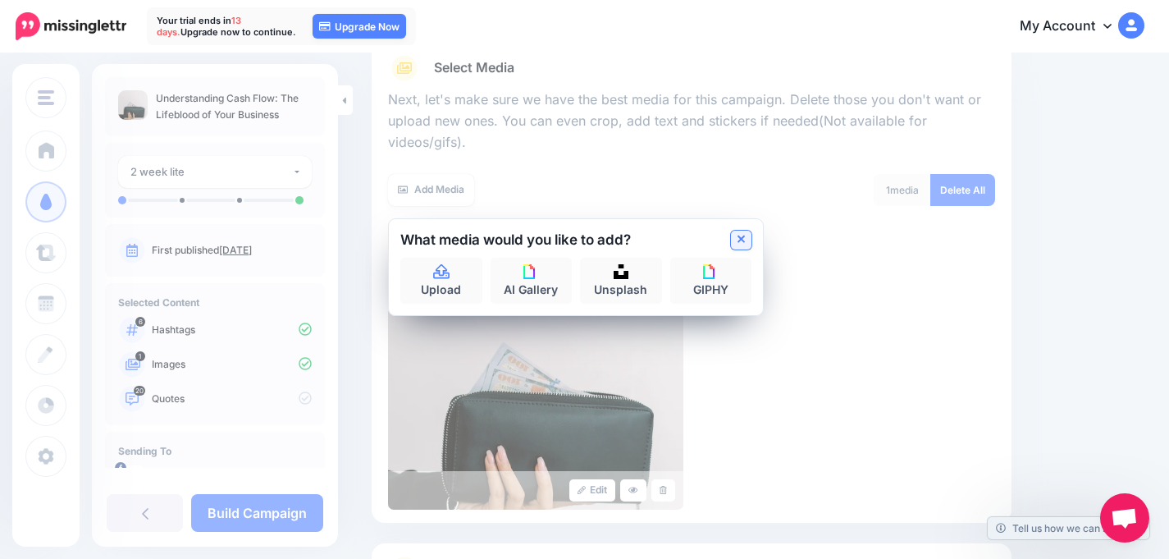
click at [736, 230] on link at bounding box center [741, 239] width 21 height 19
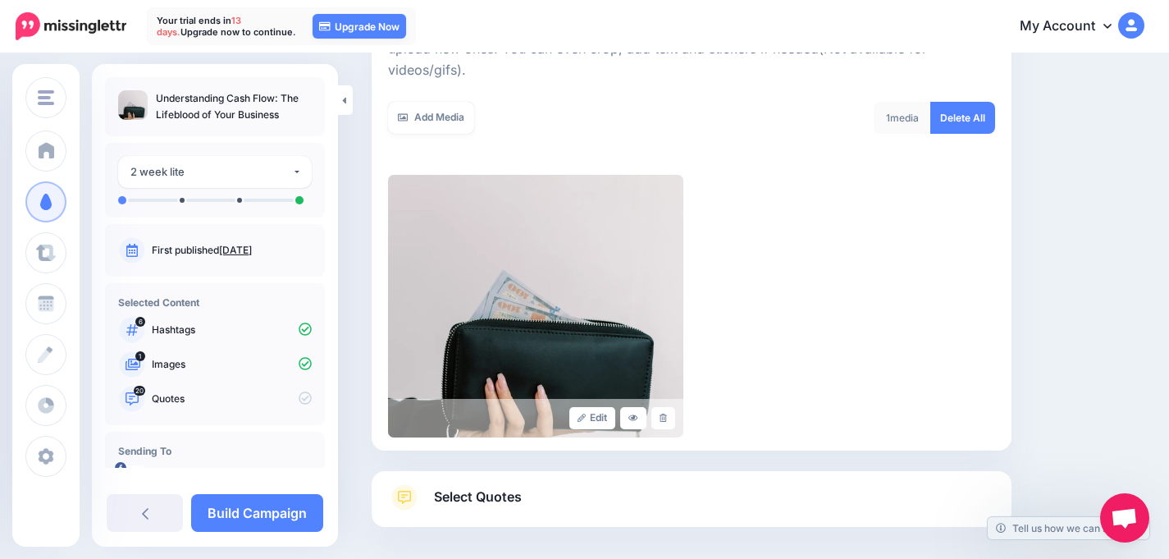
scroll to position [327, 0]
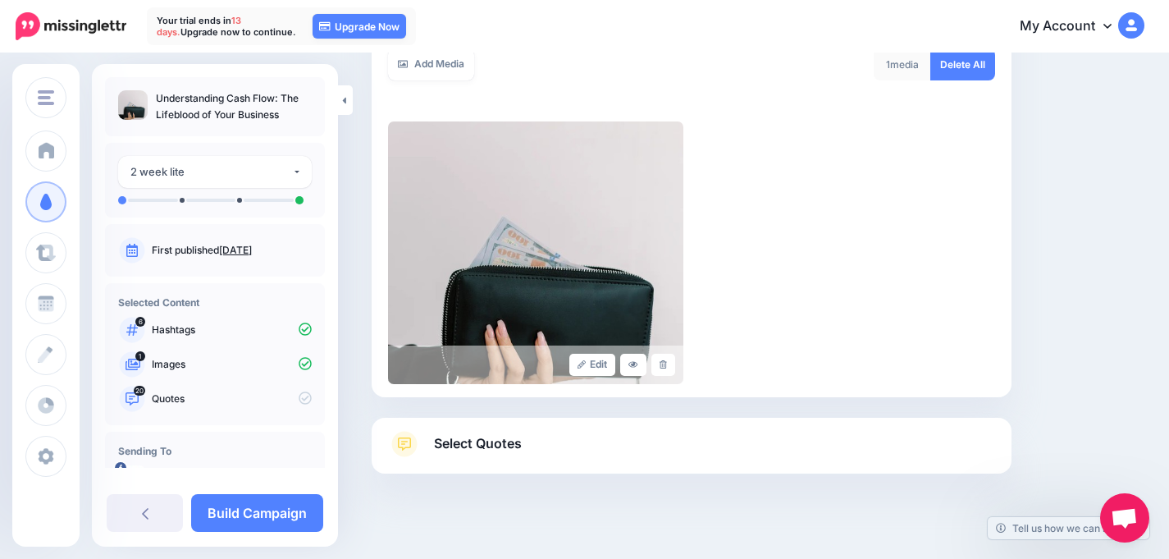
click at [784, 432] on link "Select Quotes" at bounding box center [691, 452] width 607 height 43
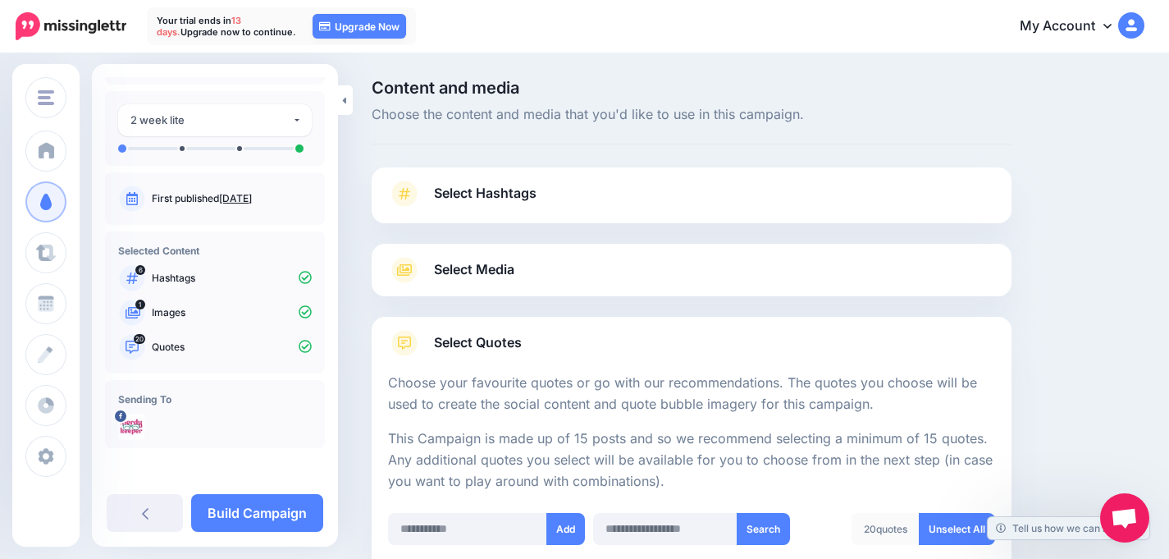
scroll to position [3, 0]
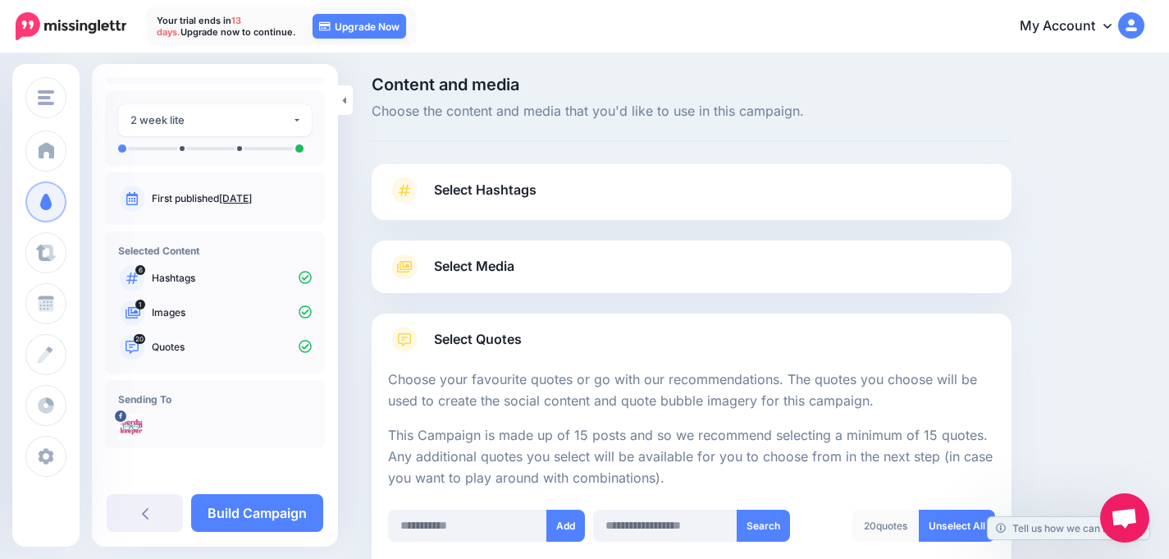
click at [564, 264] on link "Select Media" at bounding box center [691, 266] width 607 height 26
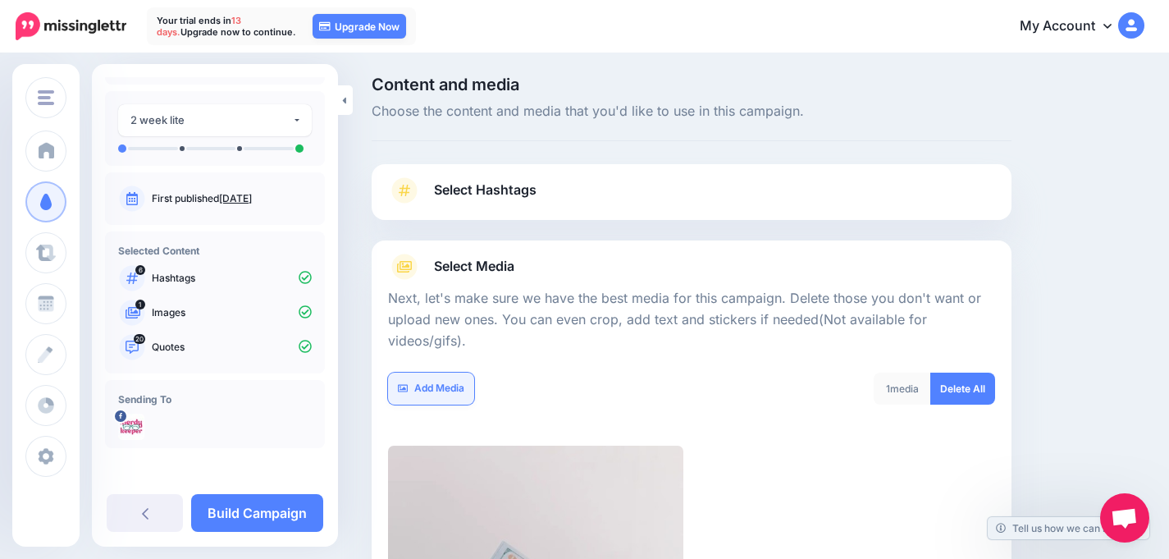
click at [448, 372] on link "Add Media" at bounding box center [431, 388] width 86 height 32
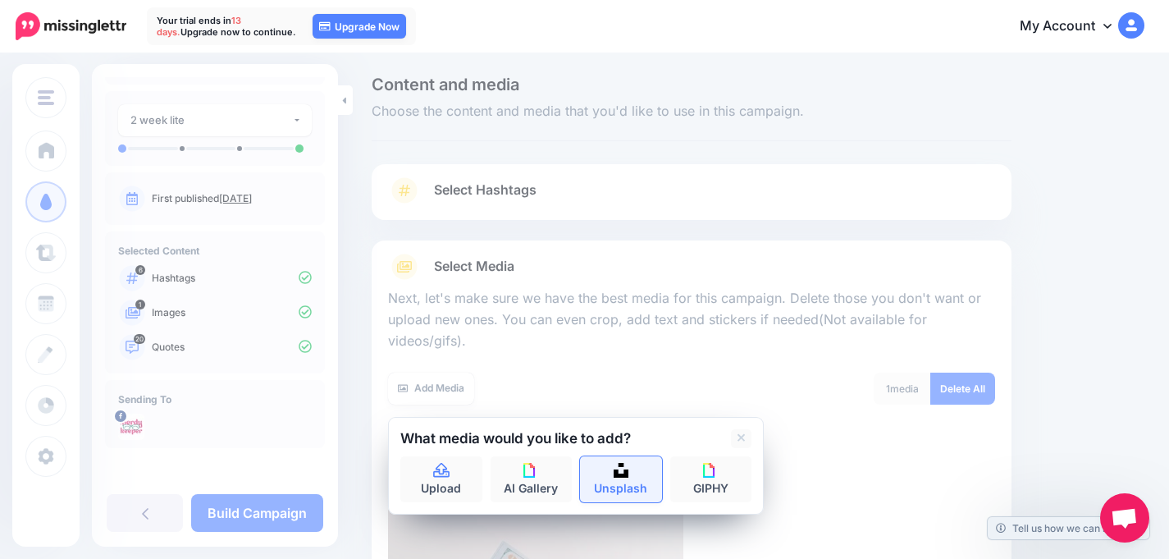
click at [632, 456] on link "Unsplash" at bounding box center [621, 479] width 82 height 46
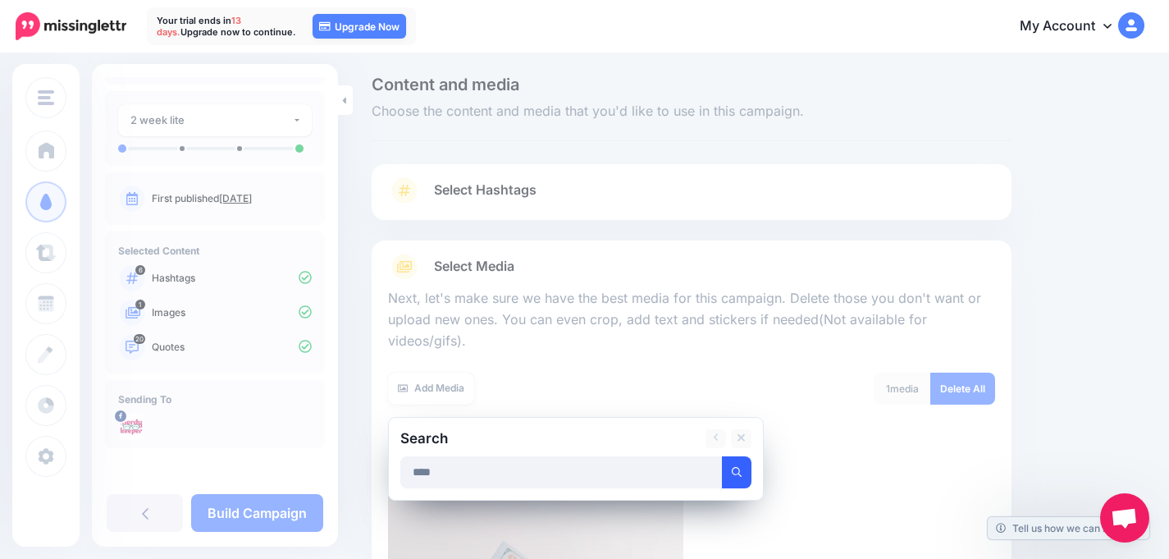
type input "****"
click at [739, 467] on icon "submit" at bounding box center [737, 472] width 10 height 10
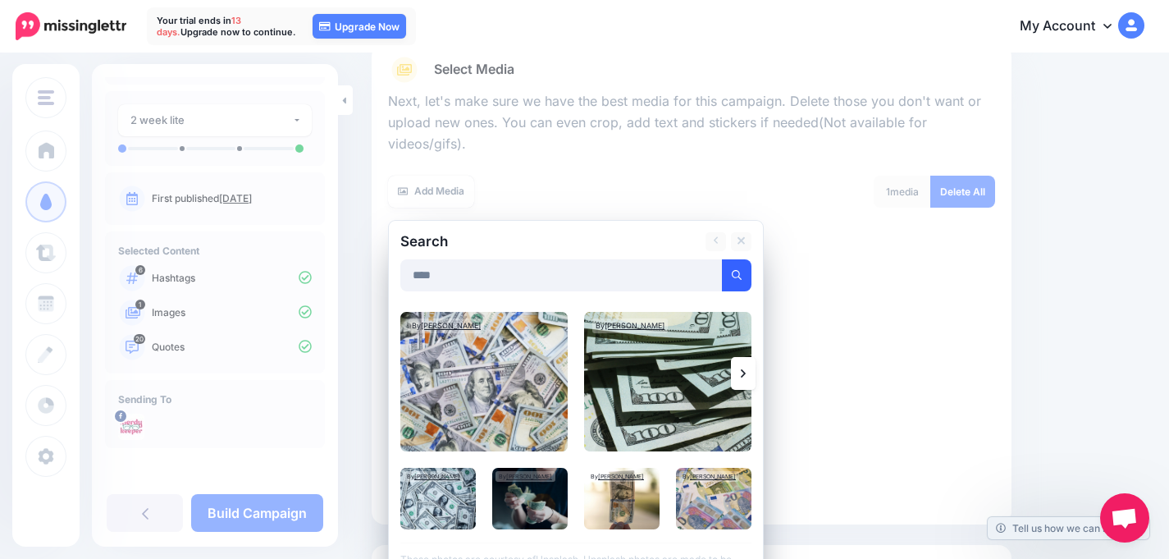
scroll to position [233, 0]
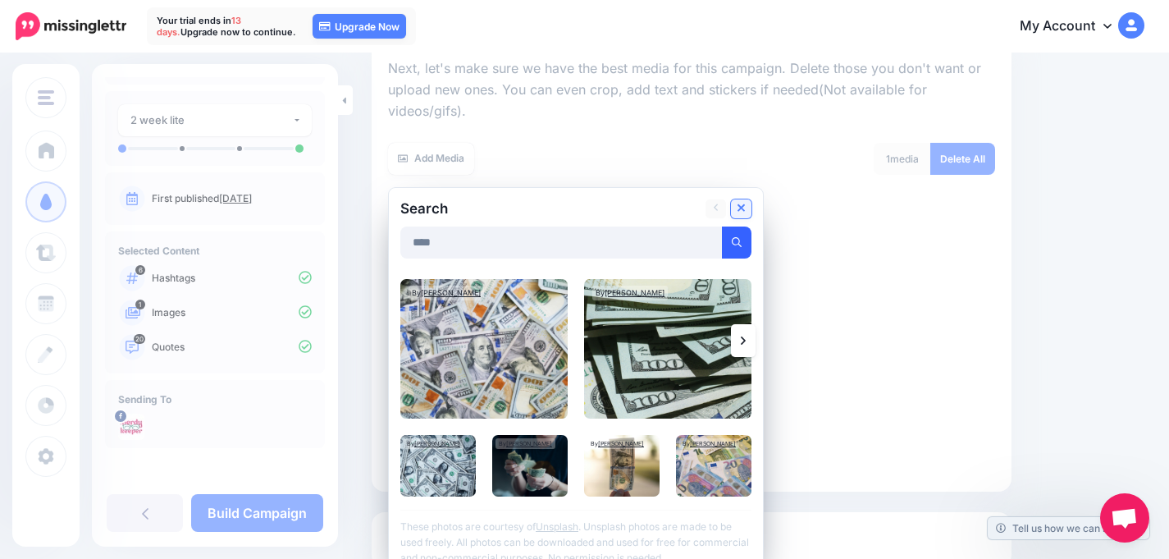
click at [745, 202] on icon at bounding box center [741, 208] width 8 height 13
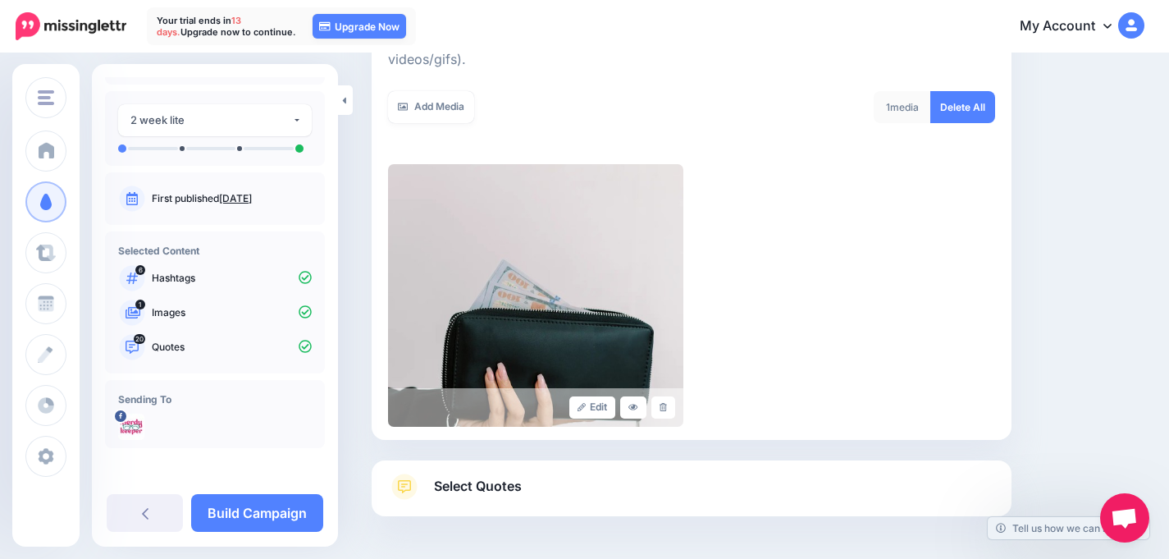
scroll to position [310, 0]
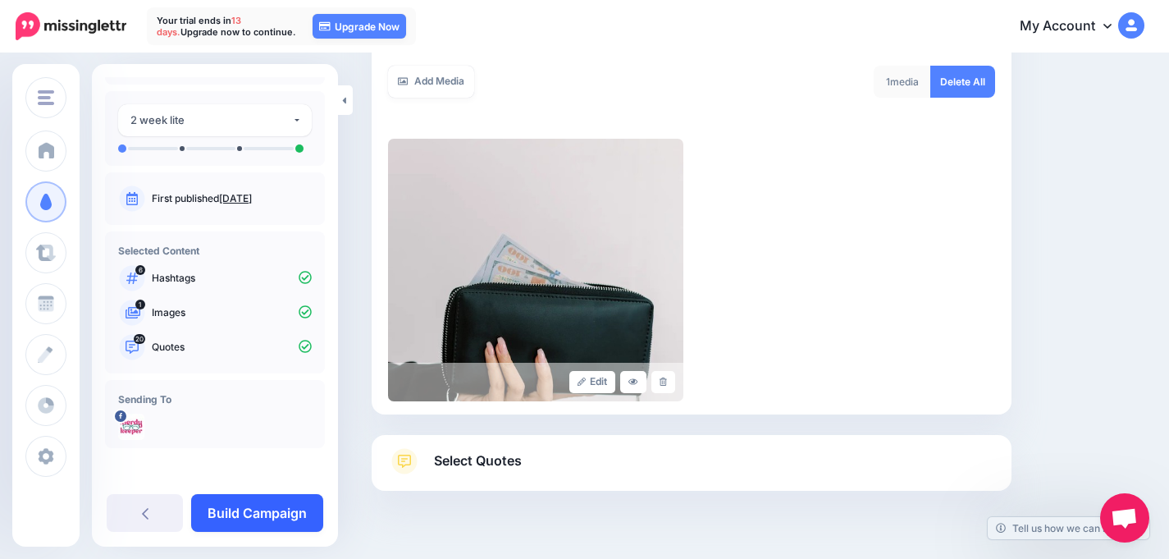
click at [266, 504] on link "Build Campaign" at bounding box center [257, 513] width 132 height 38
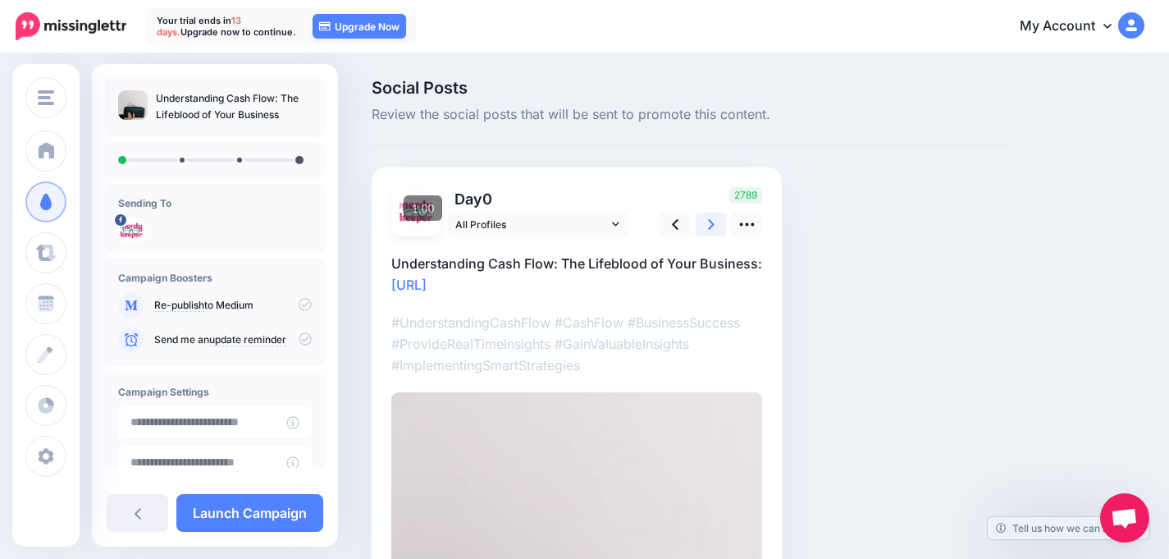
click at [715, 226] on link at bounding box center [710, 224] width 31 height 24
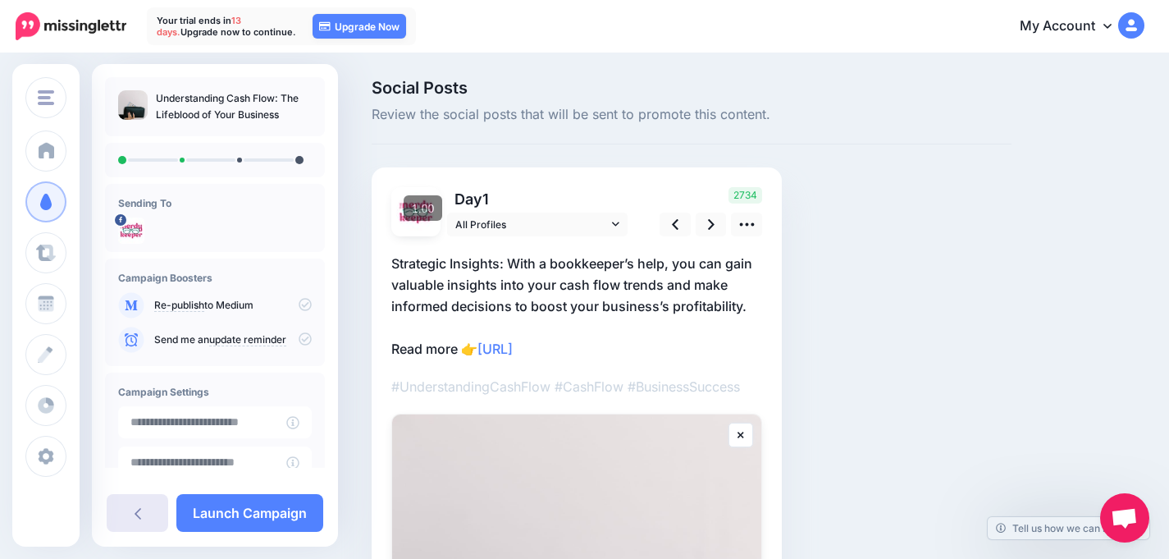
click at [135, 513] on icon at bounding box center [138, 513] width 7 height 11
